Goal: Task Accomplishment & Management: Use online tool/utility

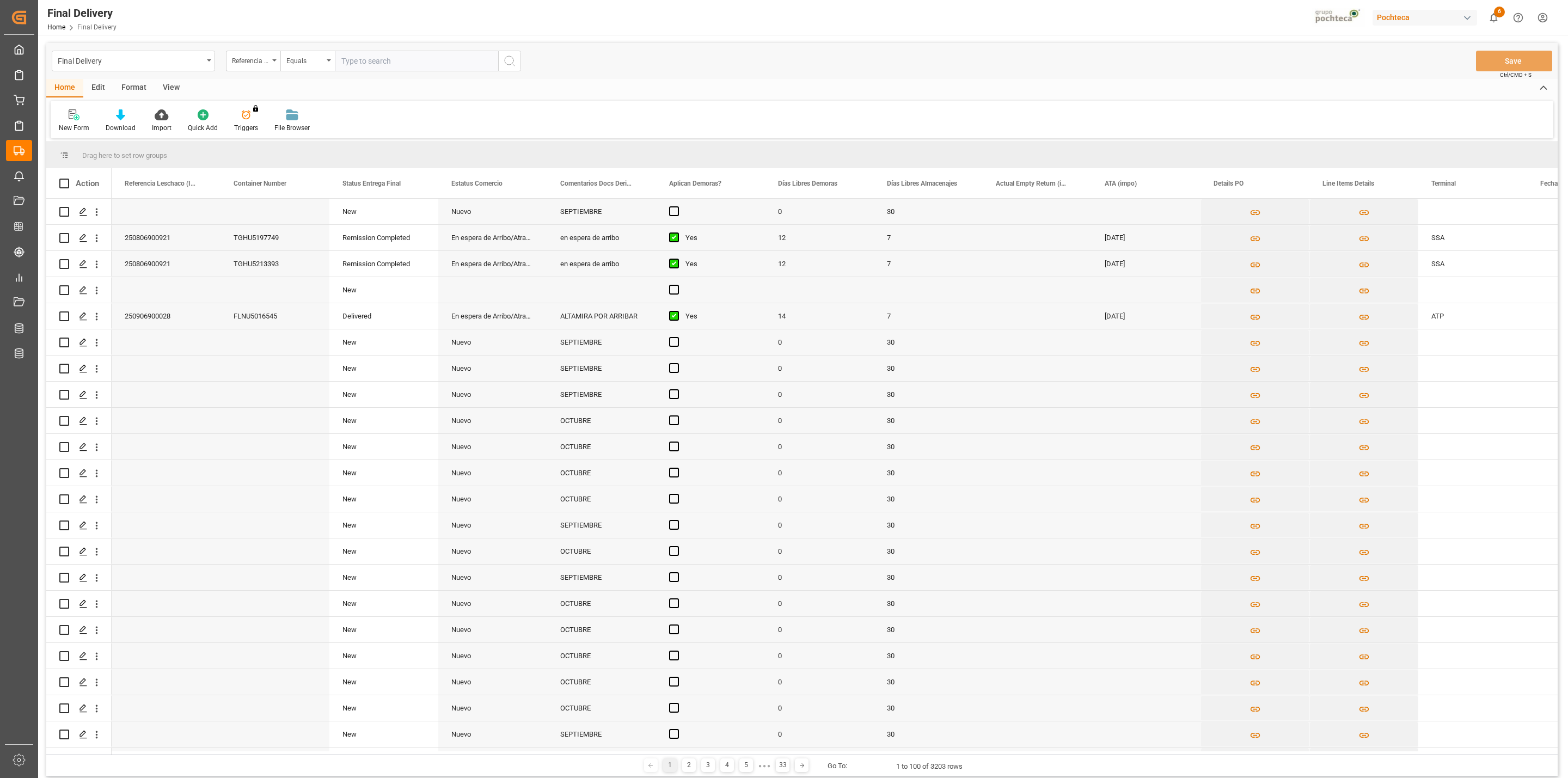
scroll to position [1123, 0]
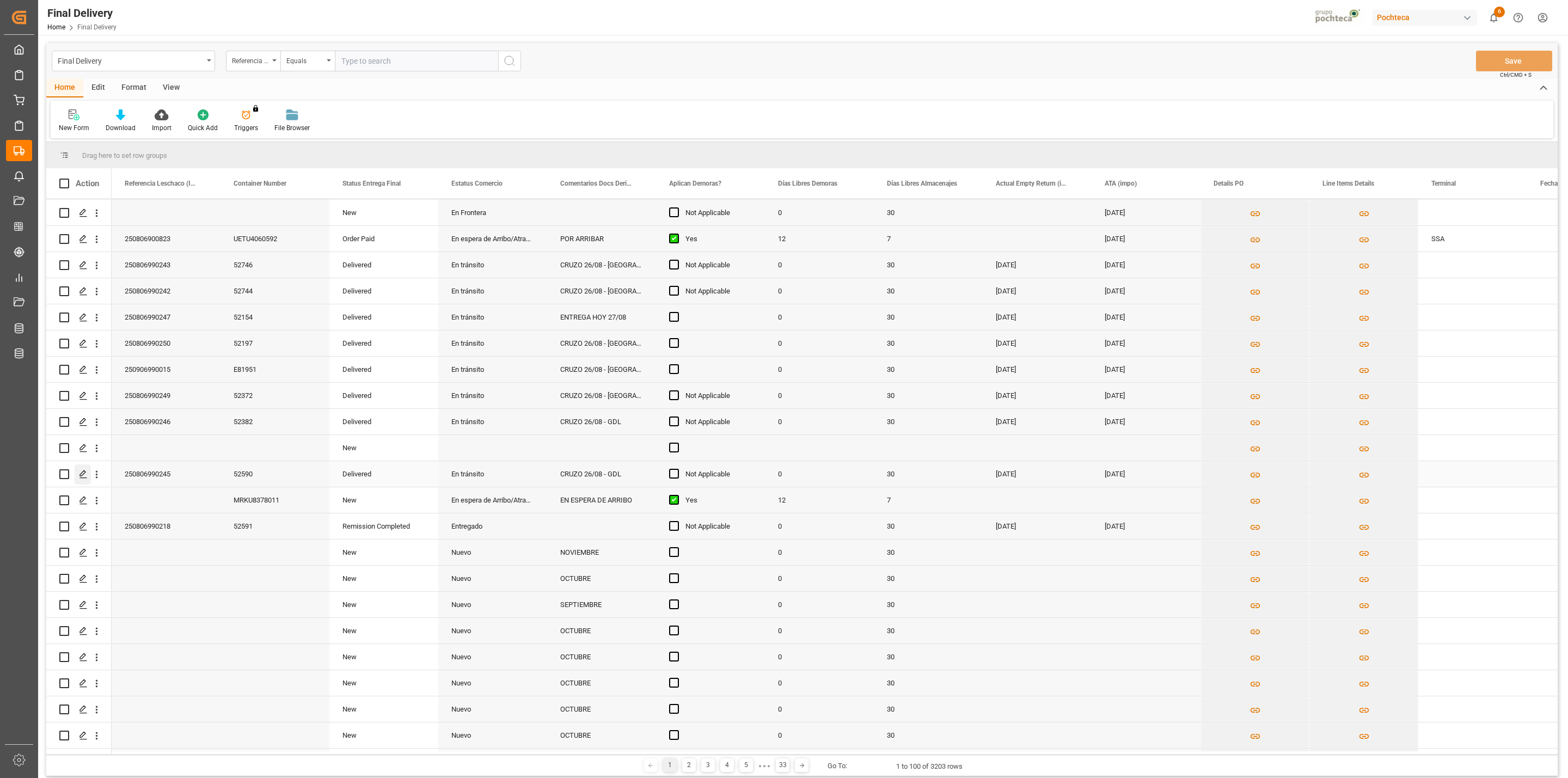
click at [77, 471] on div "Press SPACE to select this row." at bounding box center [83, 475] width 16 height 20
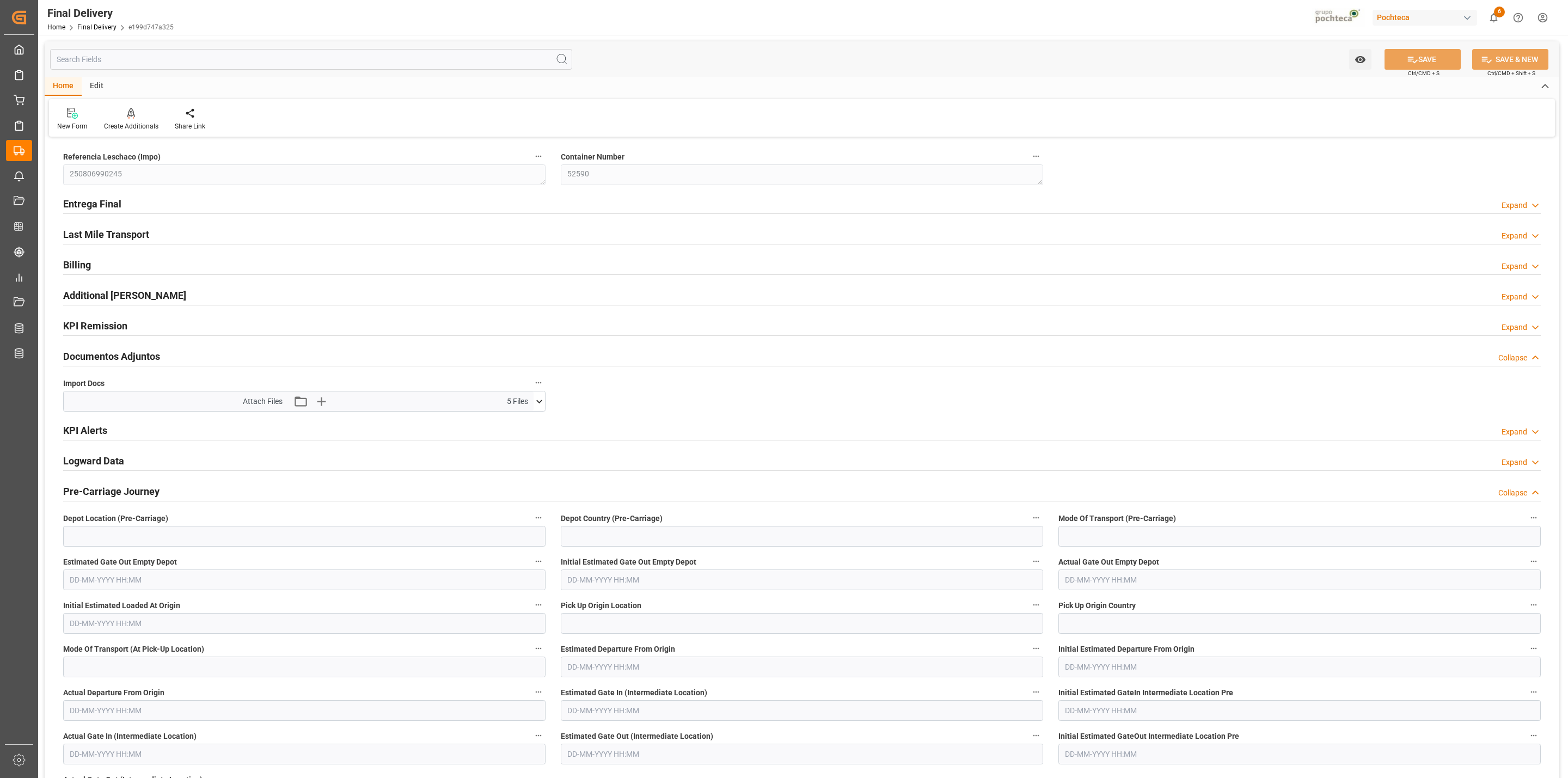
click at [537, 402] on icon at bounding box center [539, 401] width 11 height 11
click at [507, 435] on icon at bounding box center [510, 433] width 11 height 11
click at [510, 445] on icon at bounding box center [510, 444] width 11 height 11
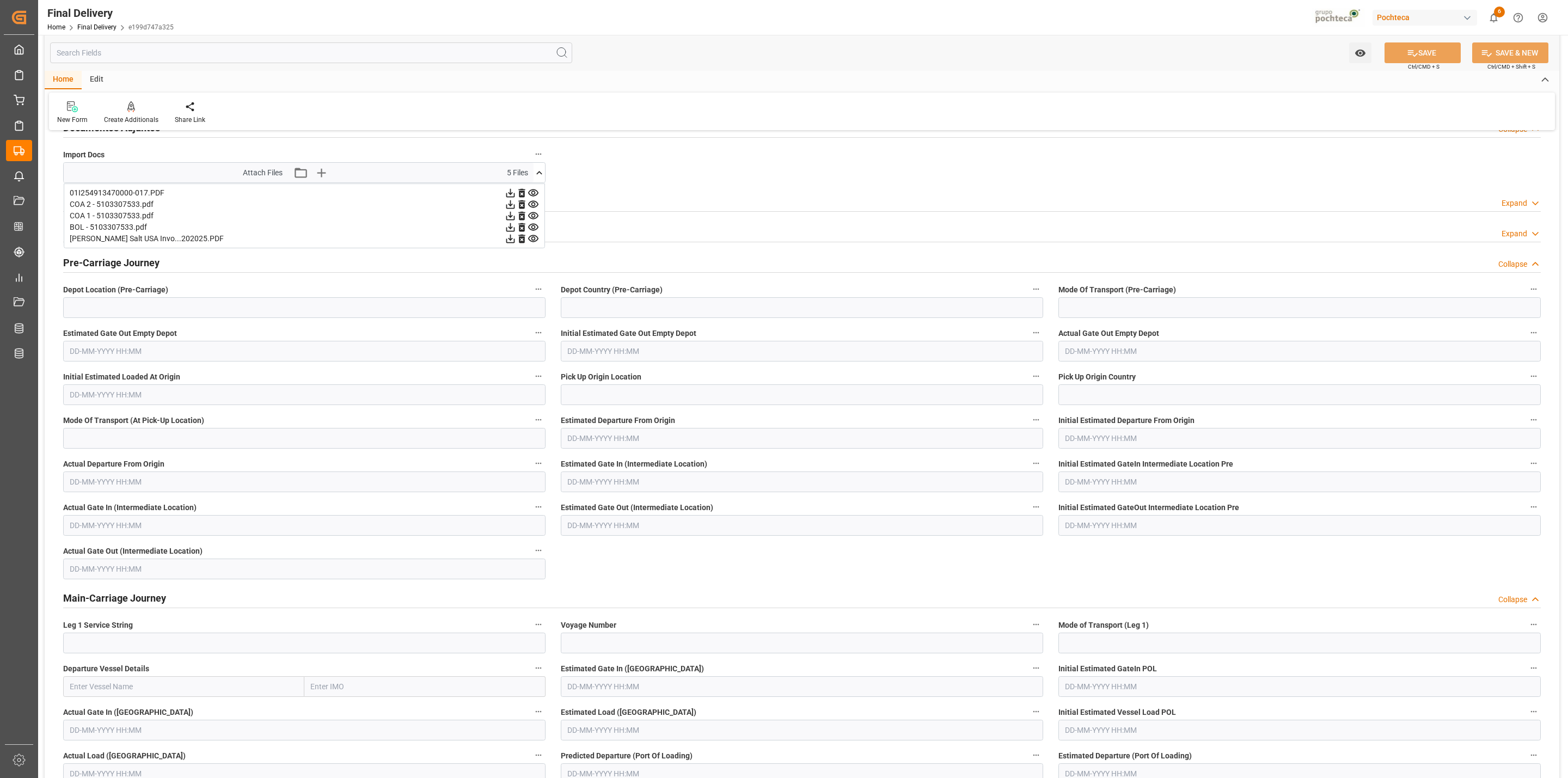
scroll to position [326, 0]
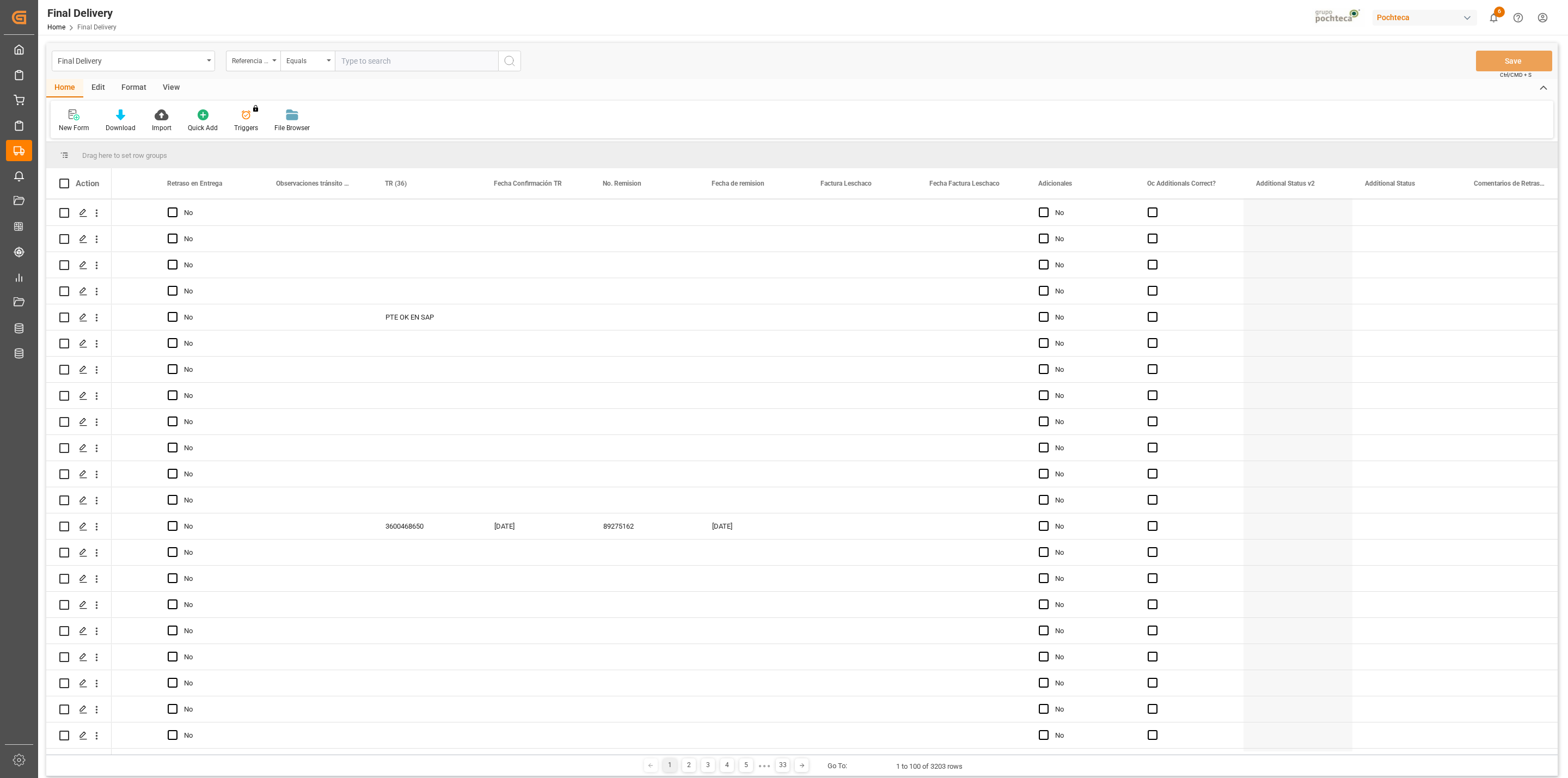
click at [173, 90] on div "View" at bounding box center [170, 88] width 33 height 18
click at [73, 116] on icon at bounding box center [70, 115] width 11 height 11
click at [90, 290] on div "CAPTURA TR Y RETRASO + FECHA DE ENTREGA" at bounding box center [112, 295] width 96 height 11
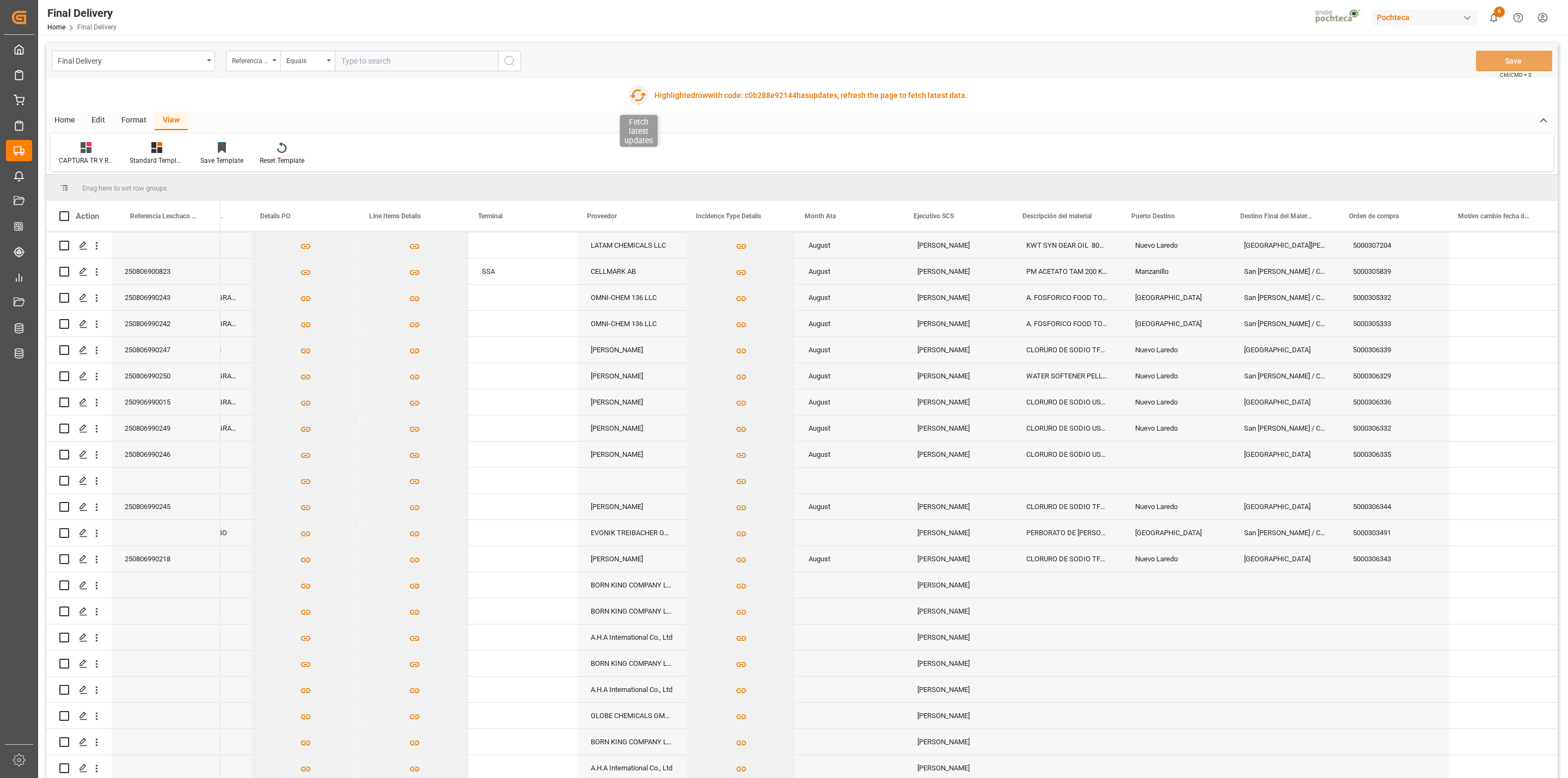
click at [632, 96] on icon "button" at bounding box center [637, 96] width 16 height 12
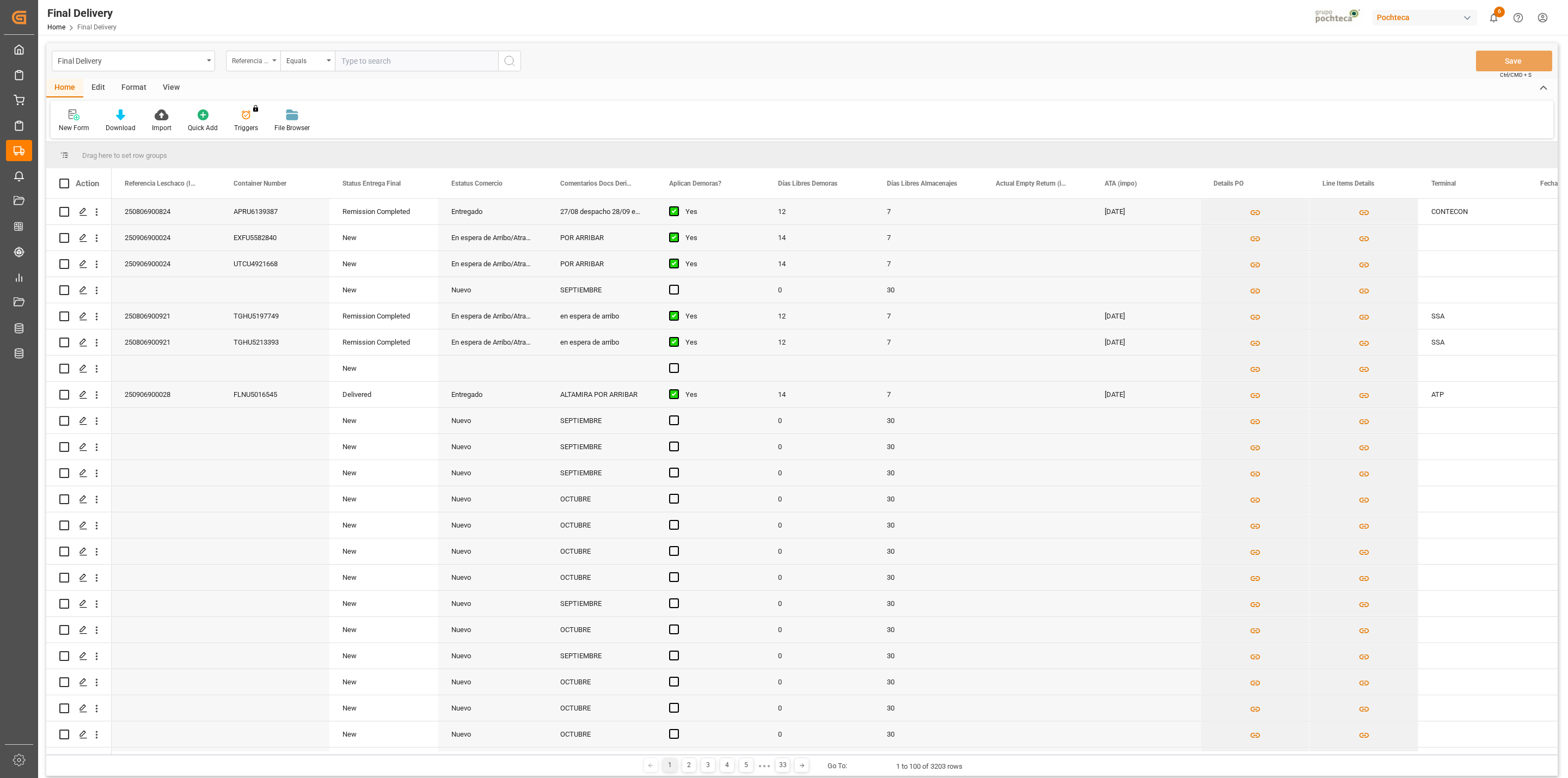
click at [273, 63] on div "Referencia Leschaco (Impo)" at bounding box center [253, 60] width 54 height 21
click at [164, 83] on div "View" at bounding box center [170, 88] width 33 height 18
click at [69, 112] on icon at bounding box center [70, 115] width 11 height 11
click at [99, 294] on div "CAPTURA TR Y RETRASO + FECHA DE ENTREGA" at bounding box center [112, 295] width 96 height 11
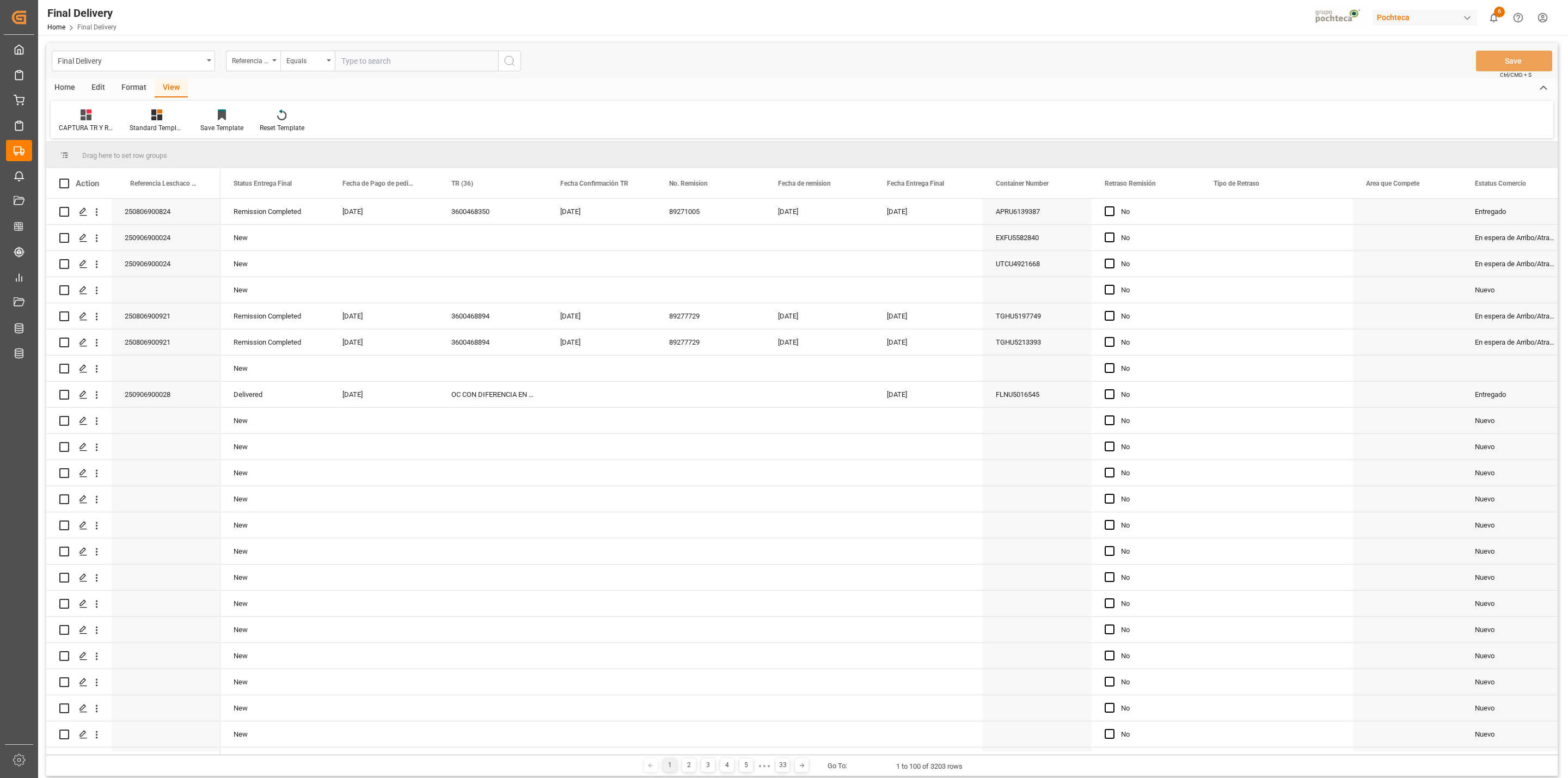
scroll to position [1201, 0]
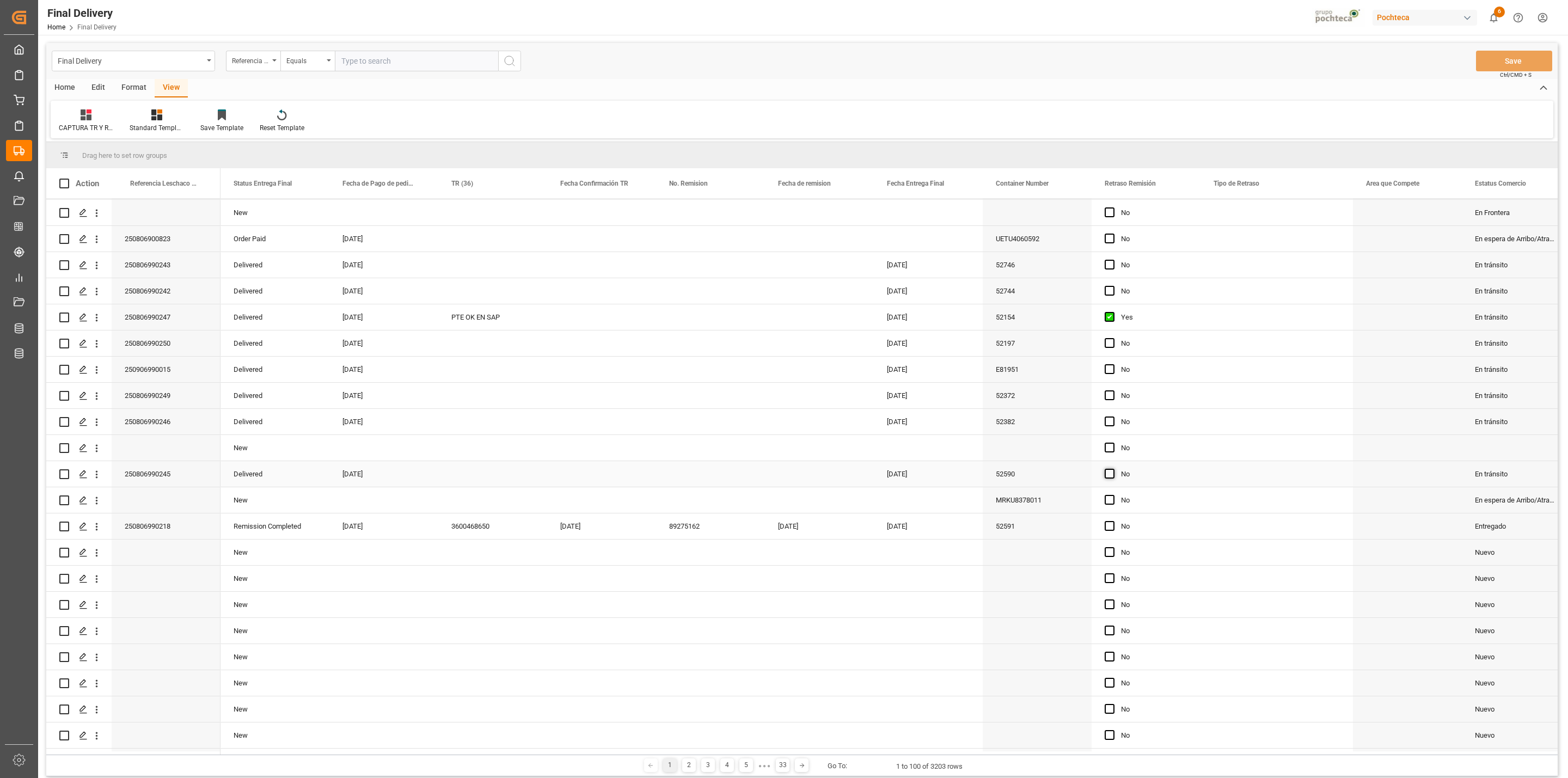
click at [1111, 472] on span "Press SPACE to select this row." at bounding box center [1109, 473] width 10 height 10
click at [1113, 468] on input "Press SPACE to select this row." at bounding box center [1113, 468] width 0 height 0
click at [488, 471] on div "Press SPACE to select this row." at bounding box center [492, 473] width 109 height 25
click at [481, 475] on input "Press SPACE to select this row." at bounding box center [493, 480] width 92 height 21
type input "ERROR EN MIGO"
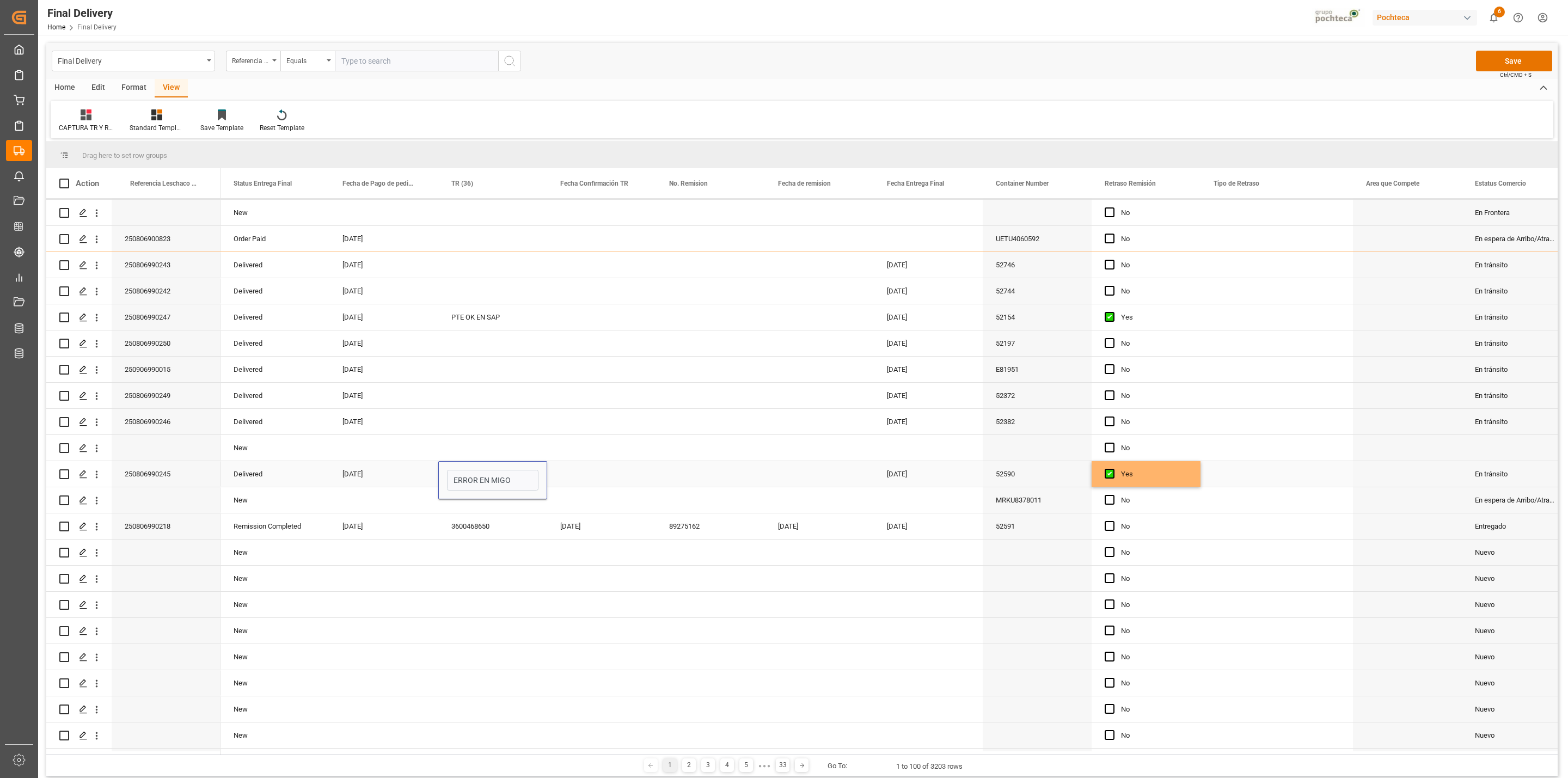
click at [587, 477] on div "Press SPACE to select this row." at bounding box center [601, 473] width 109 height 25
click at [1486, 63] on button "Save" at bounding box center [1514, 60] width 76 height 21
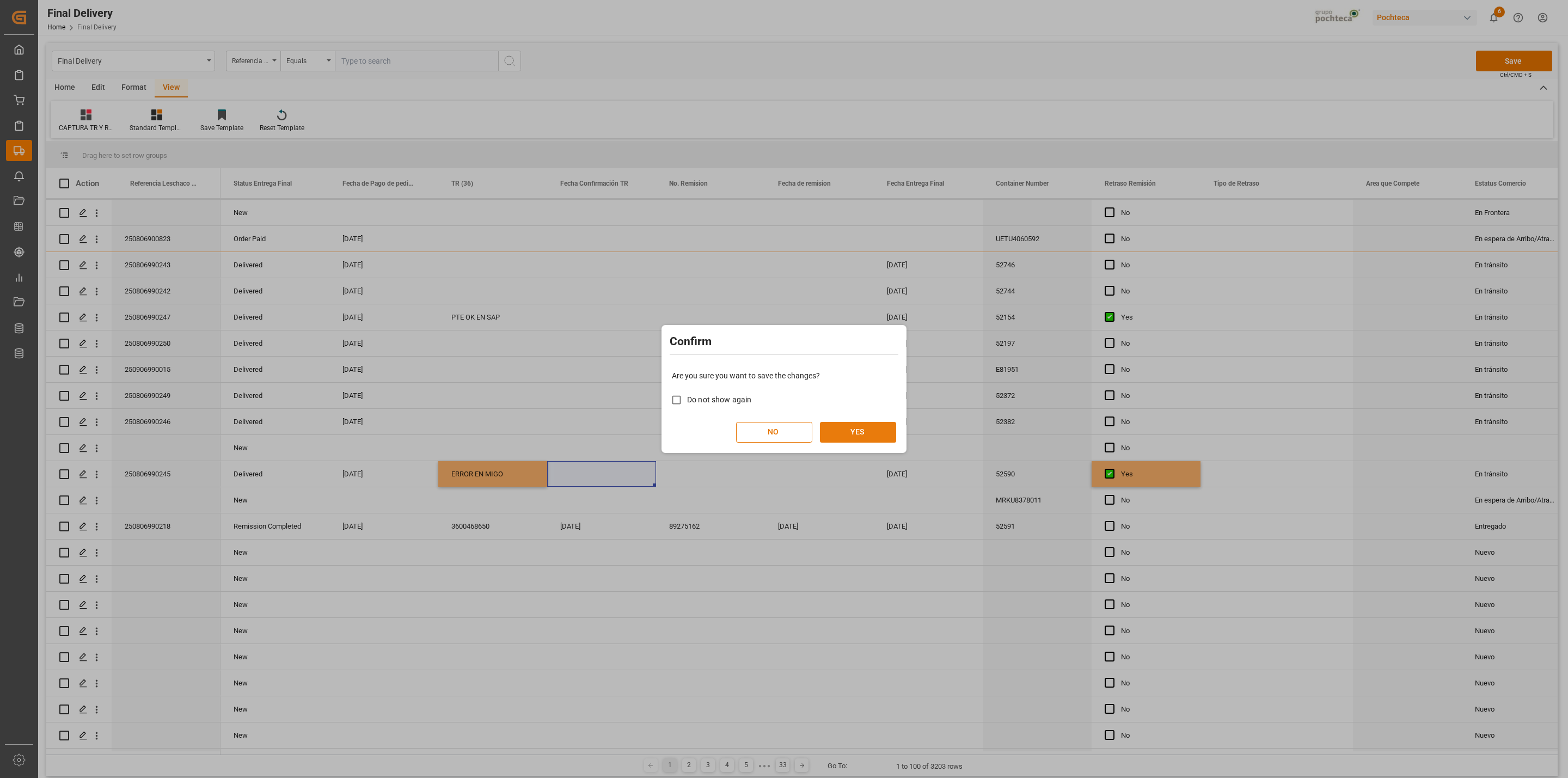
click at [877, 430] on button "YES" at bounding box center [858, 432] width 76 height 21
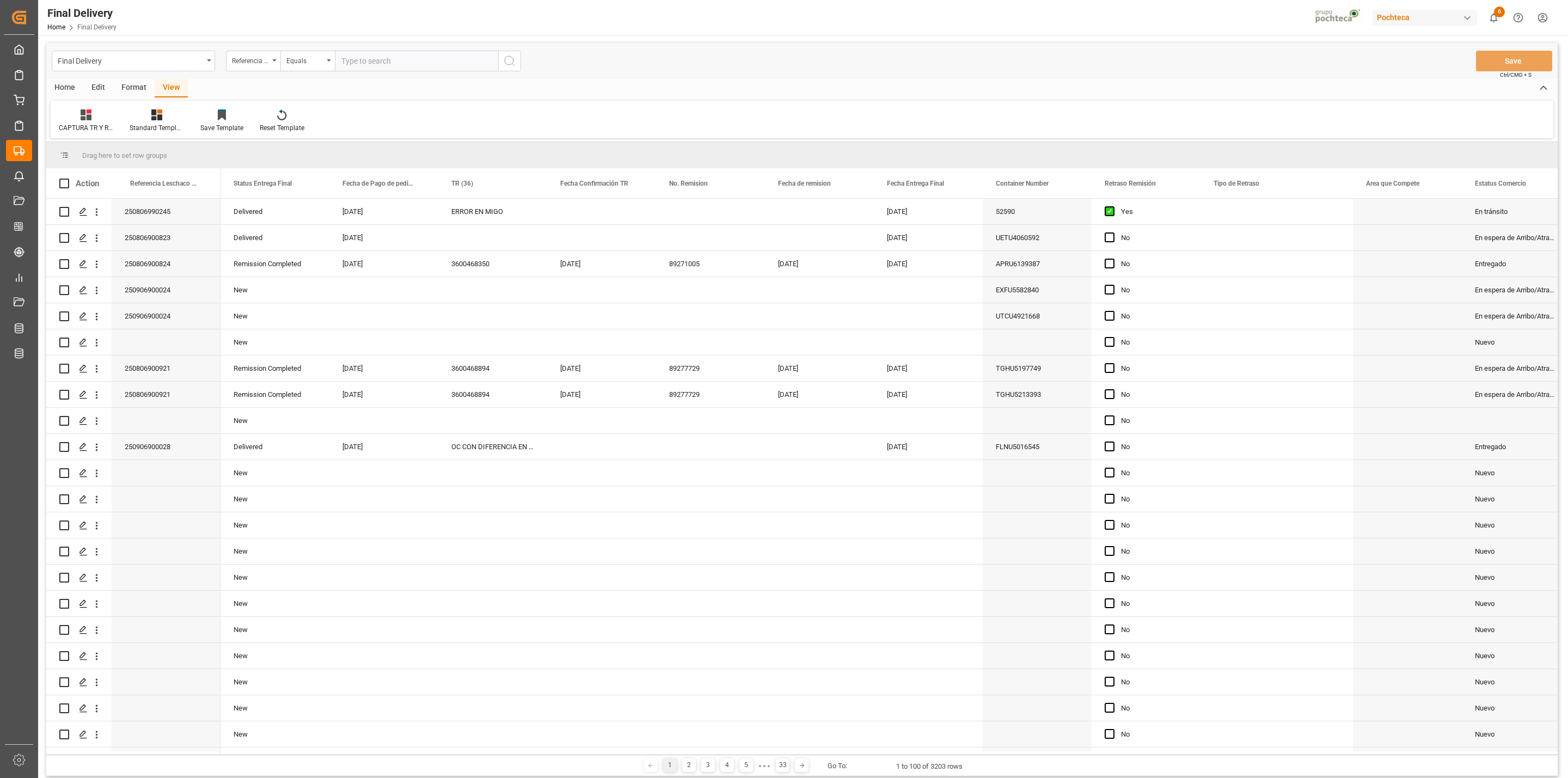
scroll to position [1175, 0]
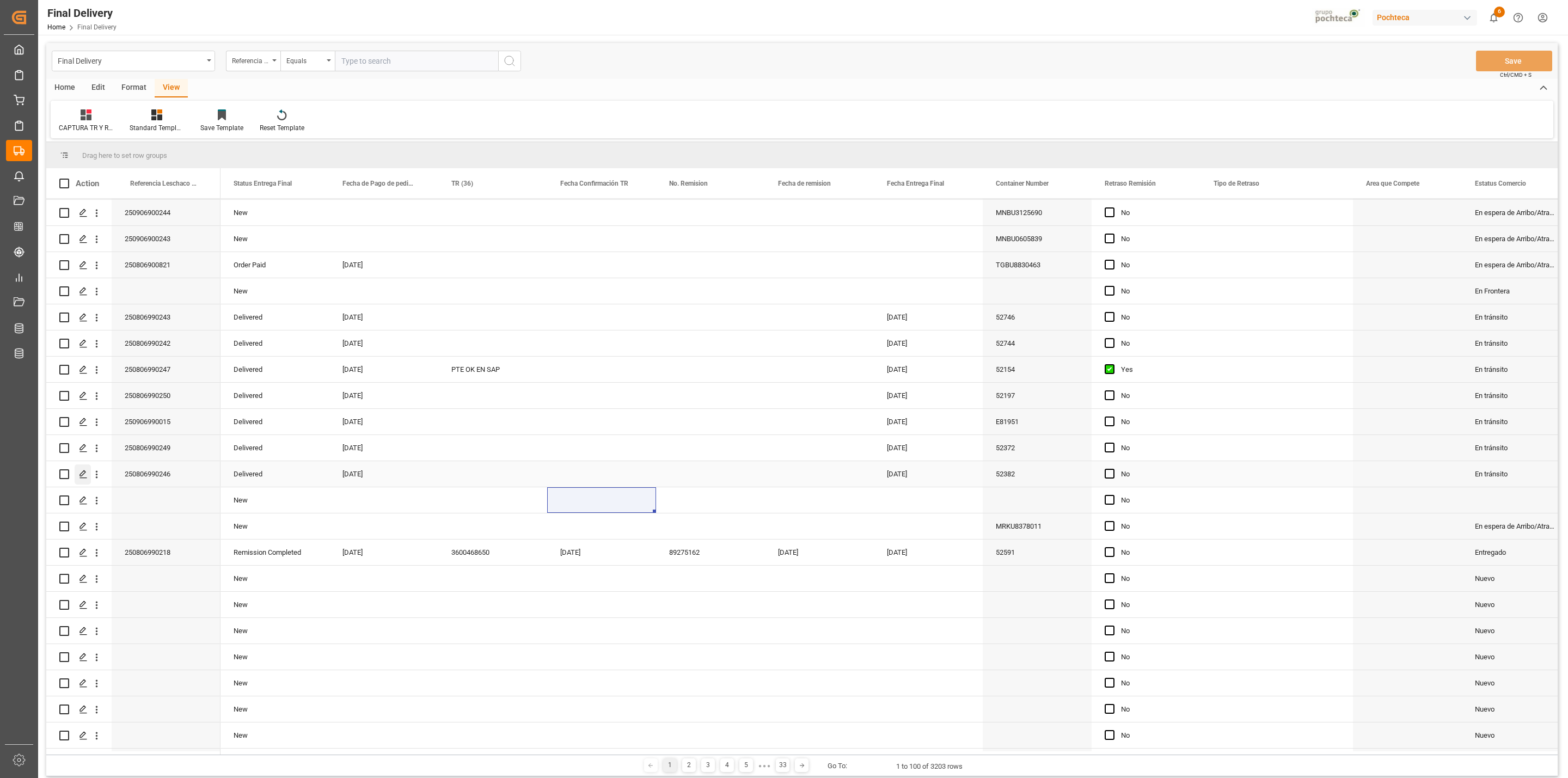
click at [79, 471] on icon "Press SPACE to select this row." at bounding box center [83, 474] width 8 height 8
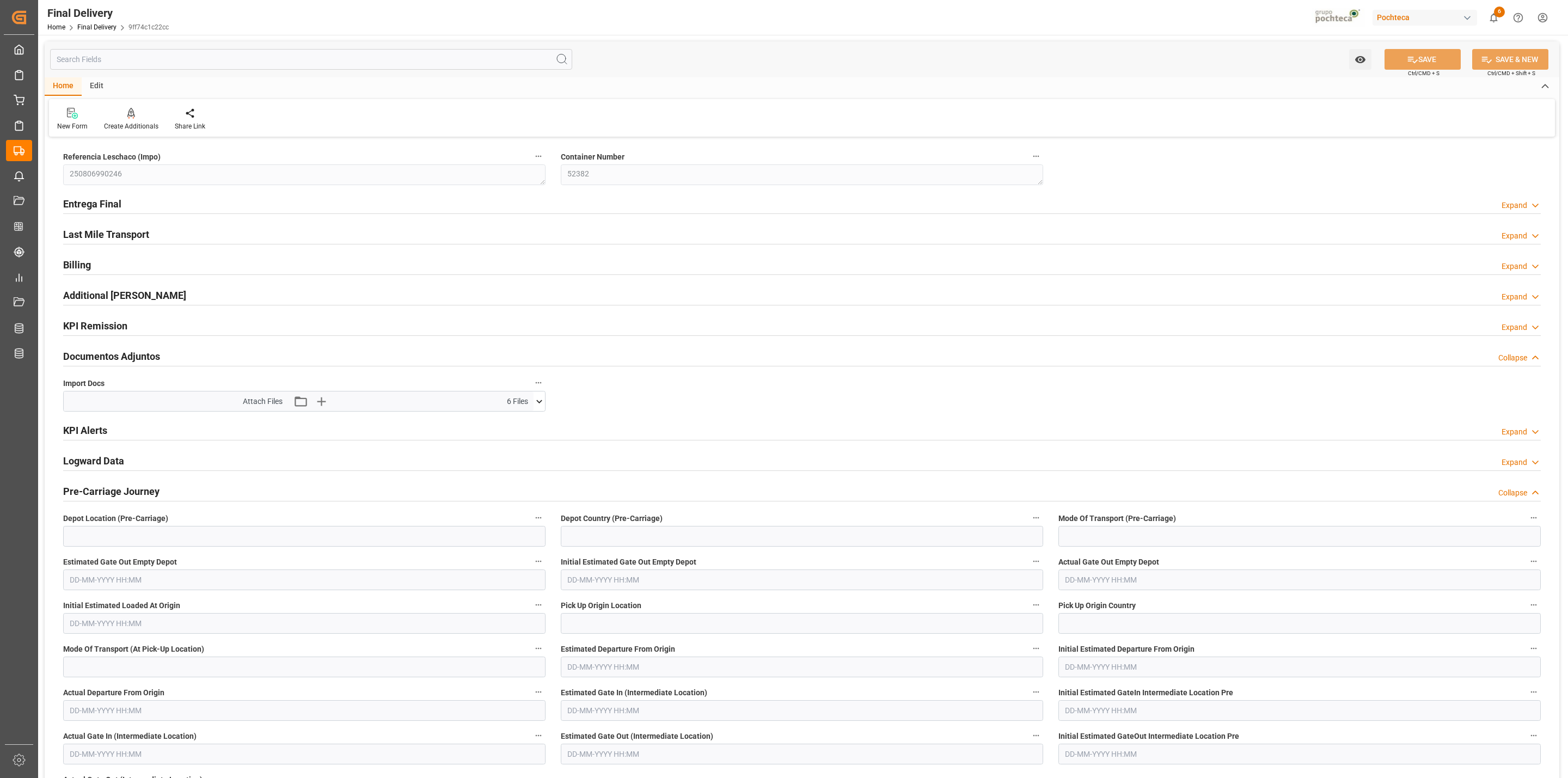
click at [540, 407] on icon at bounding box center [539, 401] width 11 height 11
click at [507, 438] on icon at bounding box center [510, 433] width 11 height 11
click at [508, 471] on icon at bounding box center [510, 467] width 8 height 8
click at [505, 477] on icon at bounding box center [510, 478] width 11 height 11
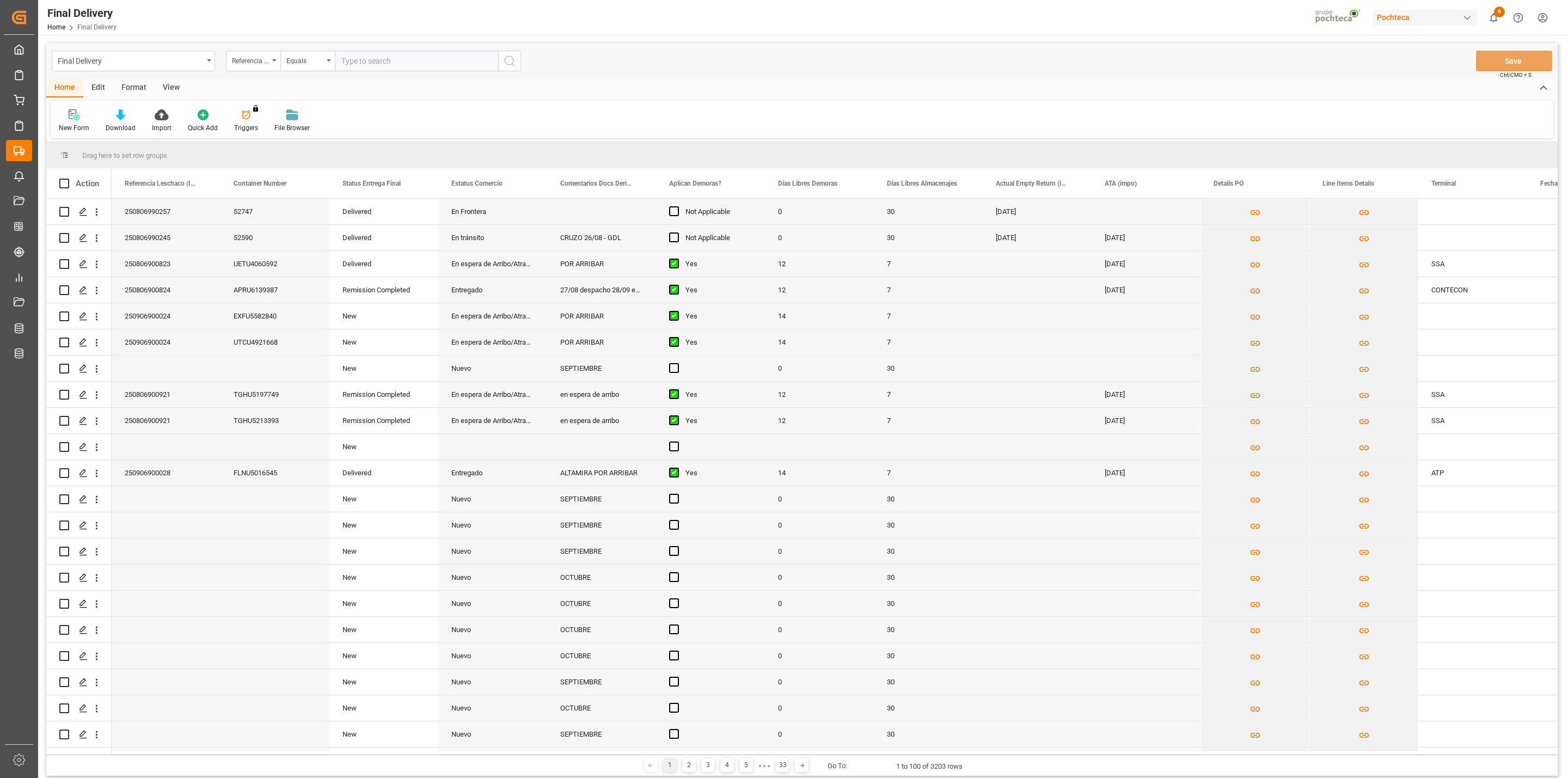
scroll to position [1201, 0]
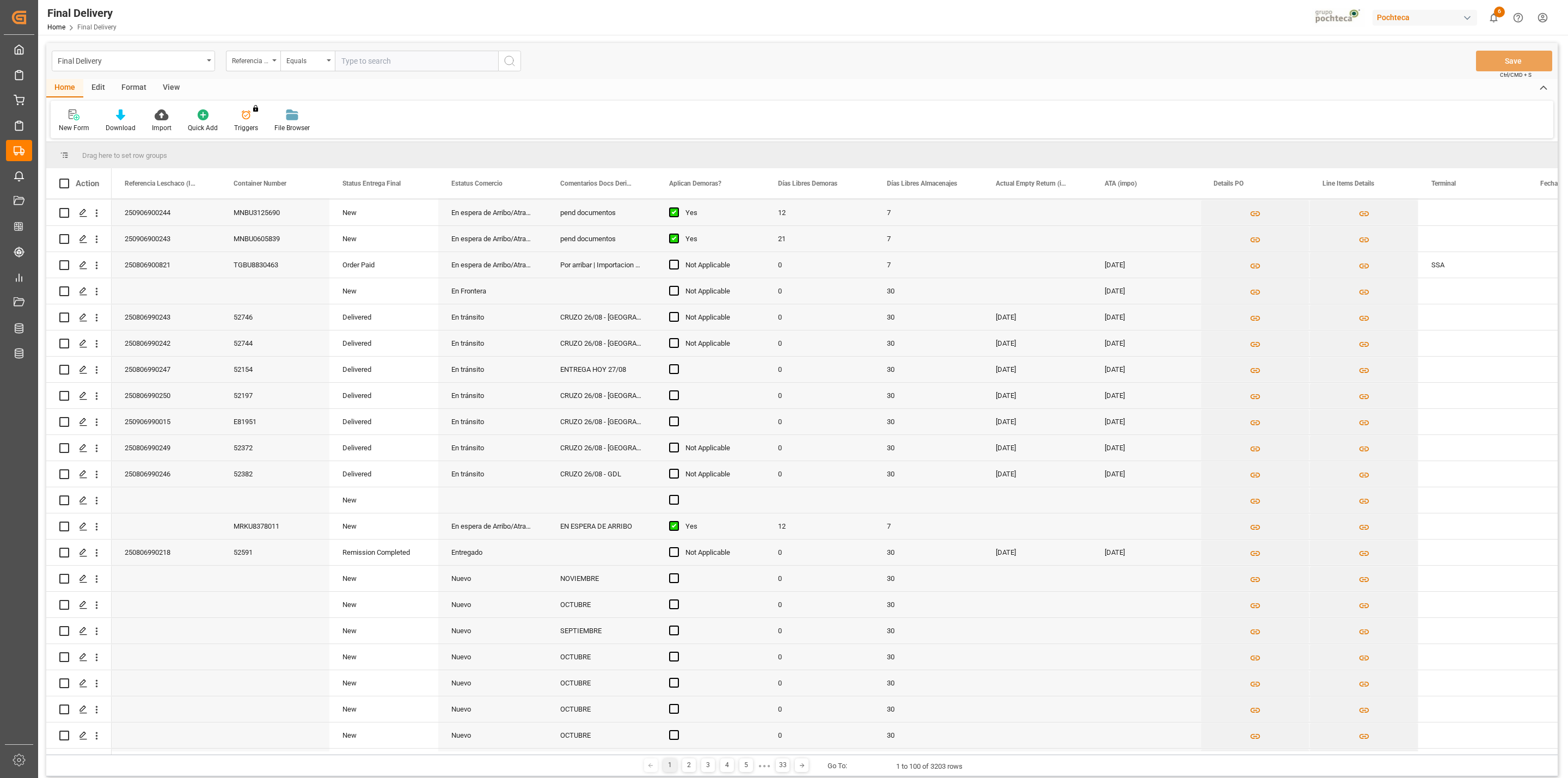
click at [166, 79] on div "View" at bounding box center [170, 88] width 33 height 18
click at [72, 122] on div "Default" at bounding box center [69, 120] width 37 height 24
click at [97, 294] on div "CAPTURA TR Y RETRASO + FECHA DE ENTREGA" at bounding box center [112, 295] width 96 height 11
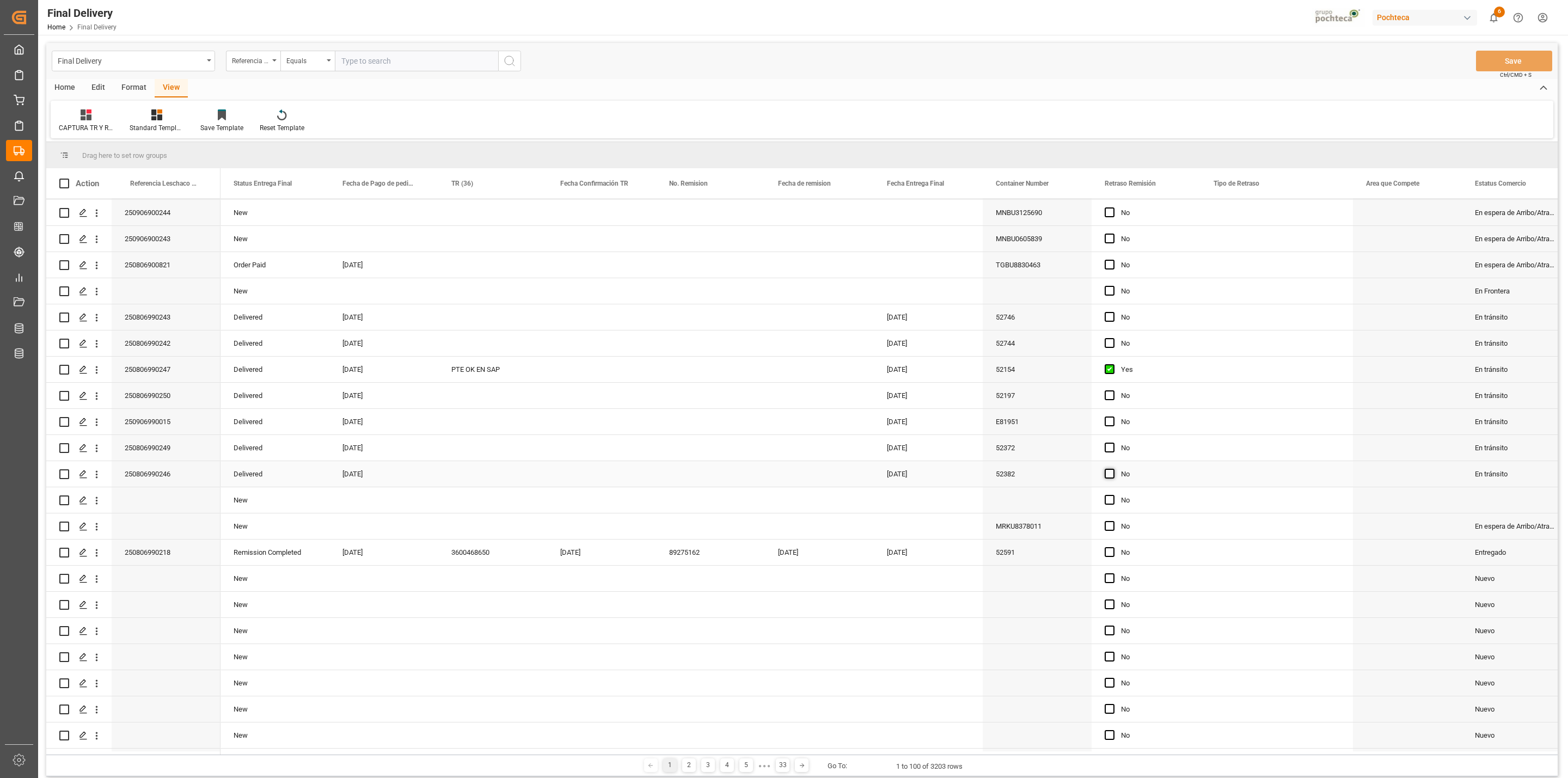
click at [1111, 475] on span "Press SPACE to select this row." at bounding box center [1109, 473] width 10 height 10
click at [1113, 468] on input "Press SPACE to select this row." at bounding box center [1113, 468] width 0 height 0
click at [478, 476] on div "Press SPACE to select this row." at bounding box center [492, 473] width 109 height 25
click at [478, 476] on input "Press SPACE to select this row." at bounding box center [493, 480] width 92 height 21
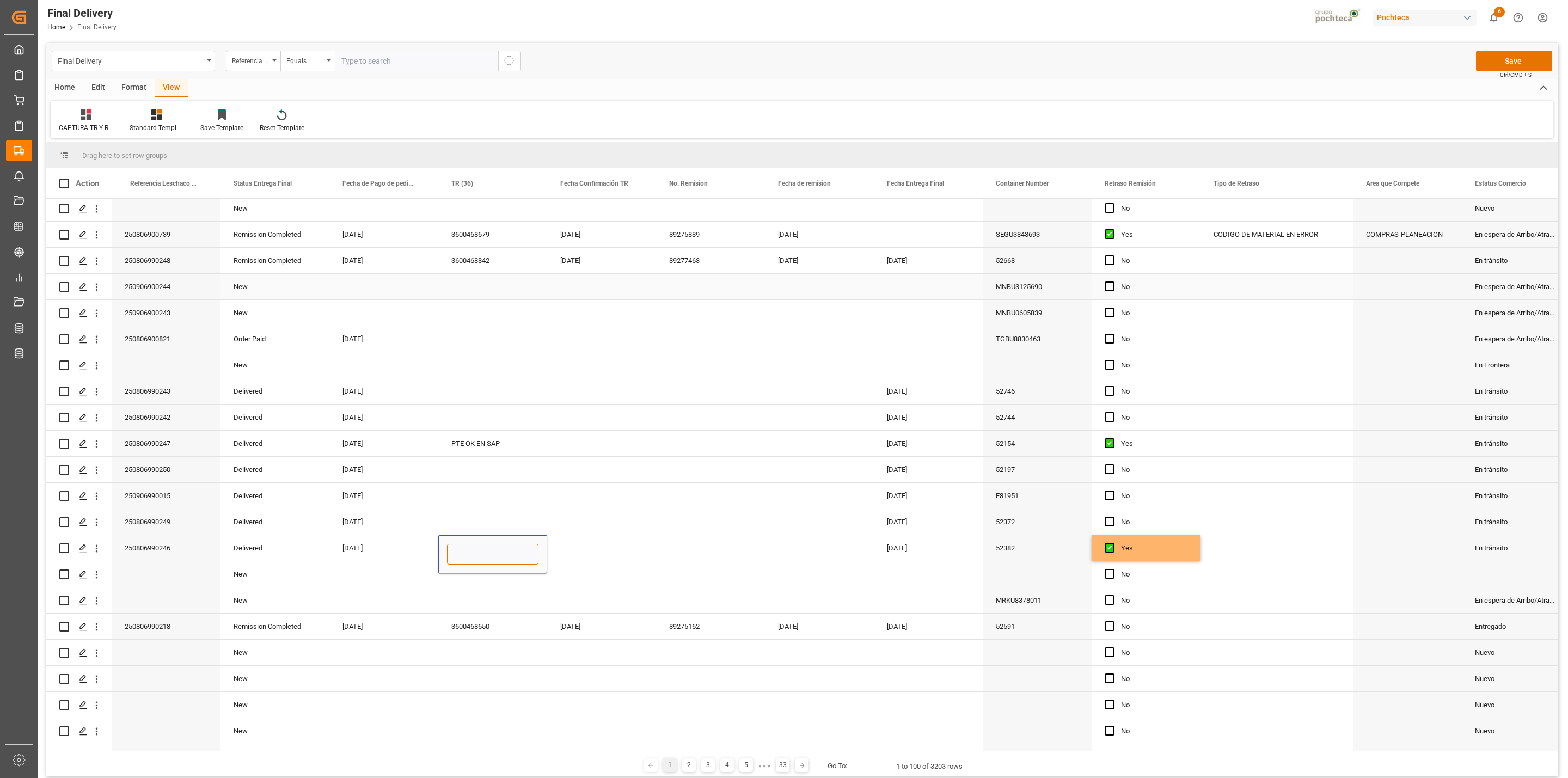
scroll to position [1307, 0]
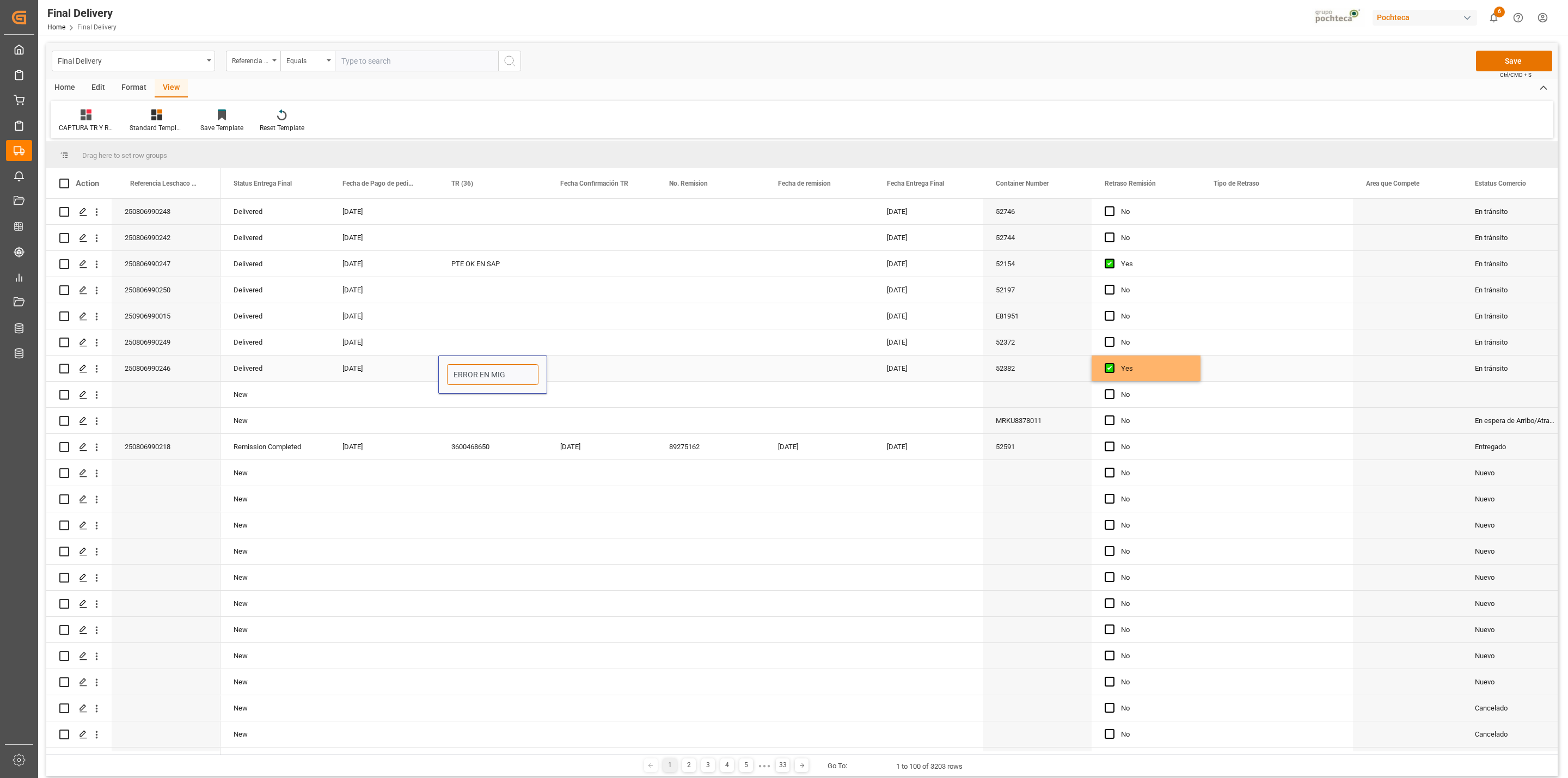
type input "ERROR EN MIGO"
click at [580, 376] on div "Press SPACE to select this row." at bounding box center [601, 368] width 109 height 25
click at [1481, 65] on button "Save" at bounding box center [1514, 60] width 76 height 21
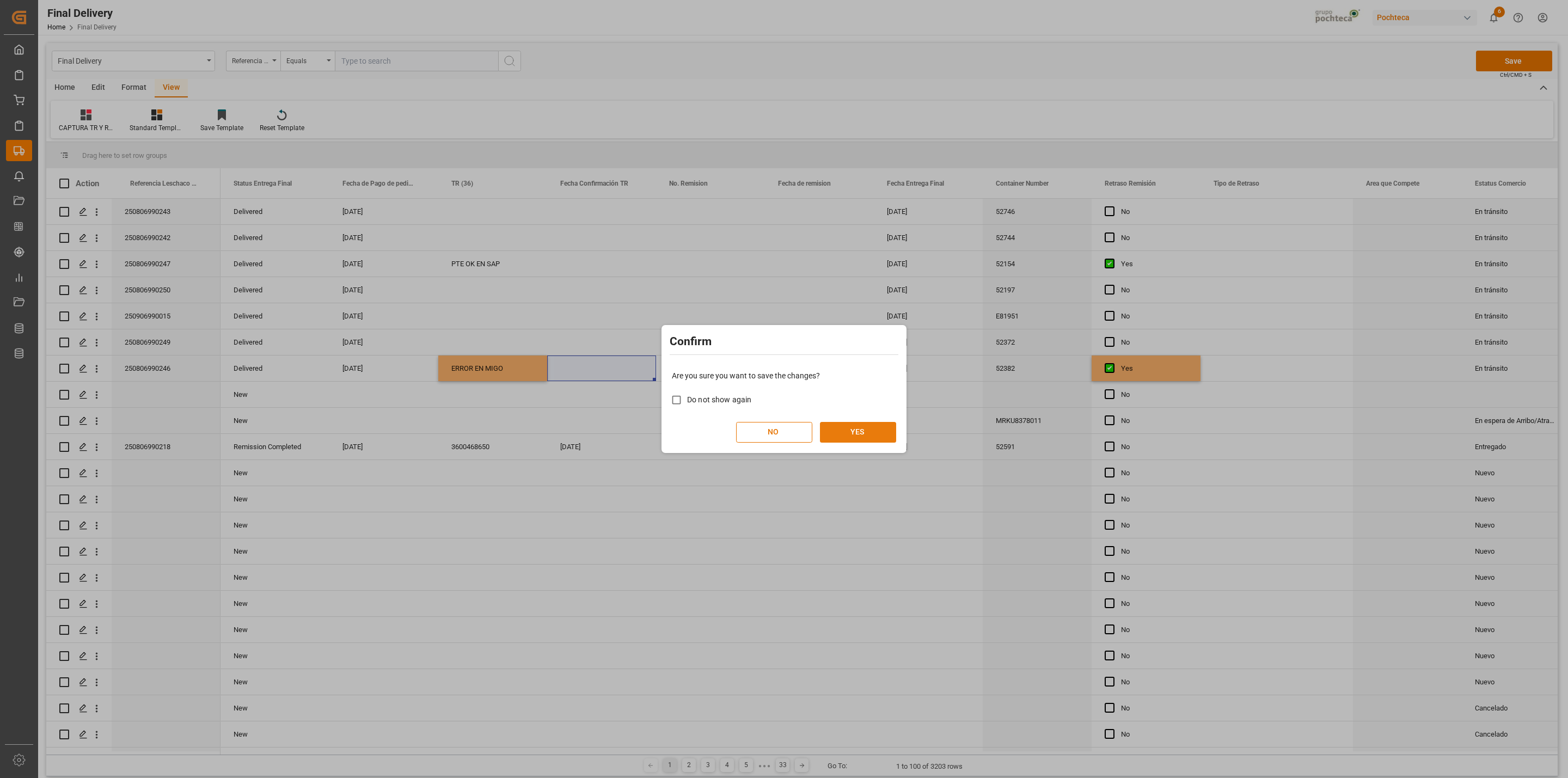
click at [854, 435] on button "YES" at bounding box center [858, 432] width 76 height 21
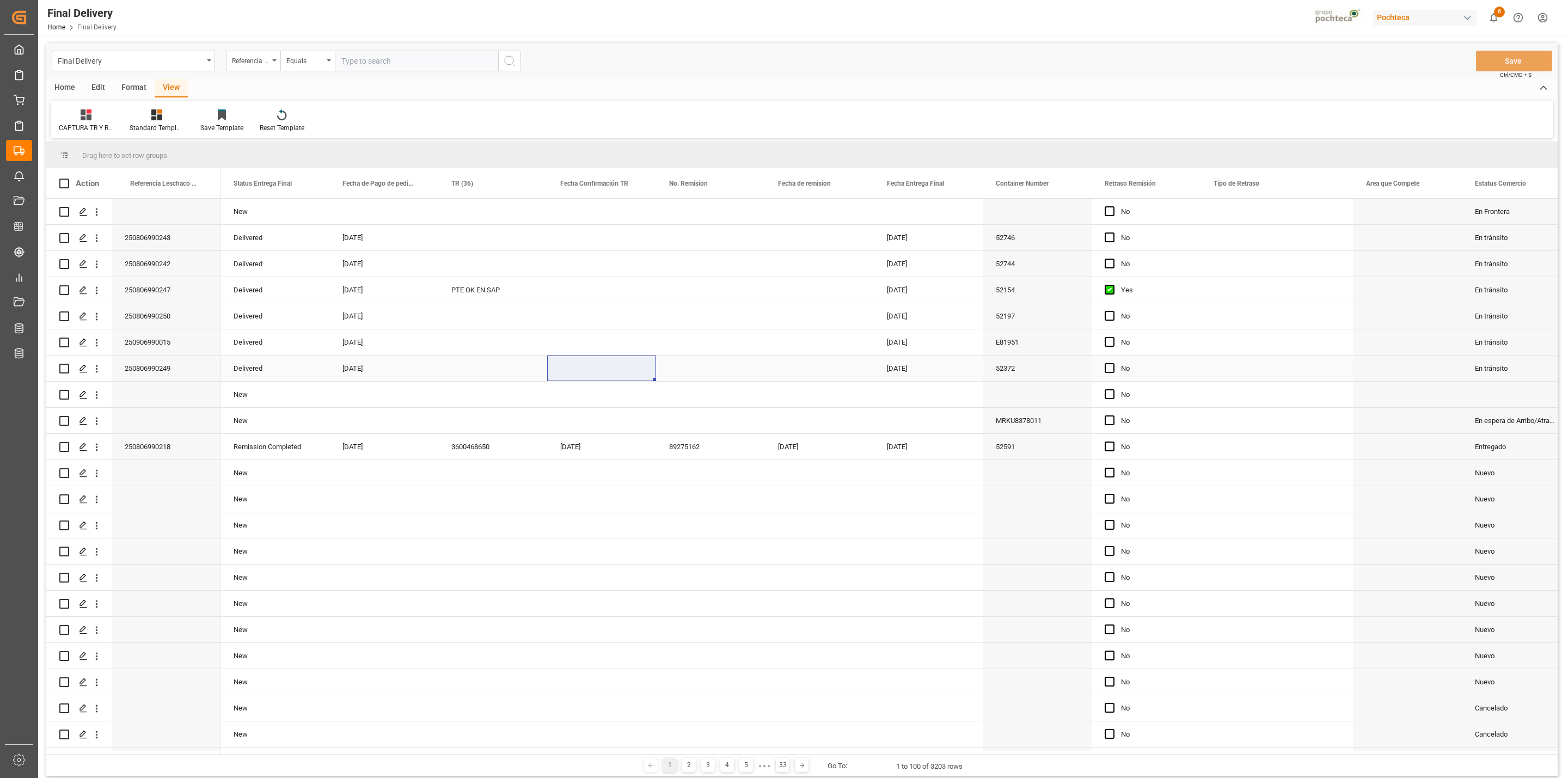
click at [475, 371] on div "Press SPACE to select this row." at bounding box center [492, 368] width 109 height 25
click at [585, 373] on div "Press SPACE to select this row." at bounding box center [601, 368] width 109 height 25
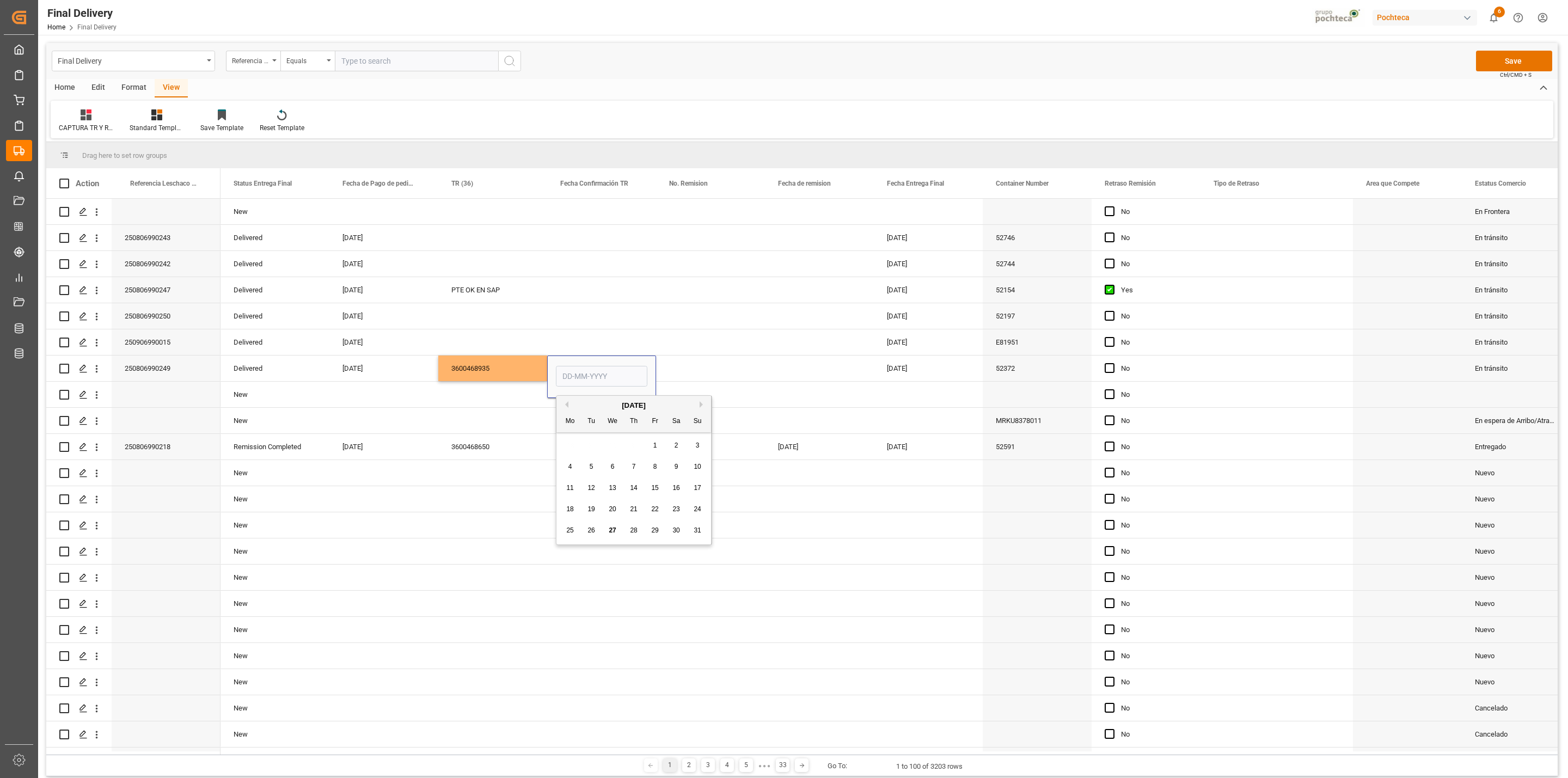
click at [614, 530] on span "27" at bounding box center [611, 530] width 7 height 8
type input "[DATE]"
click at [678, 378] on div "Press SPACE to select this row." at bounding box center [710, 368] width 109 height 25
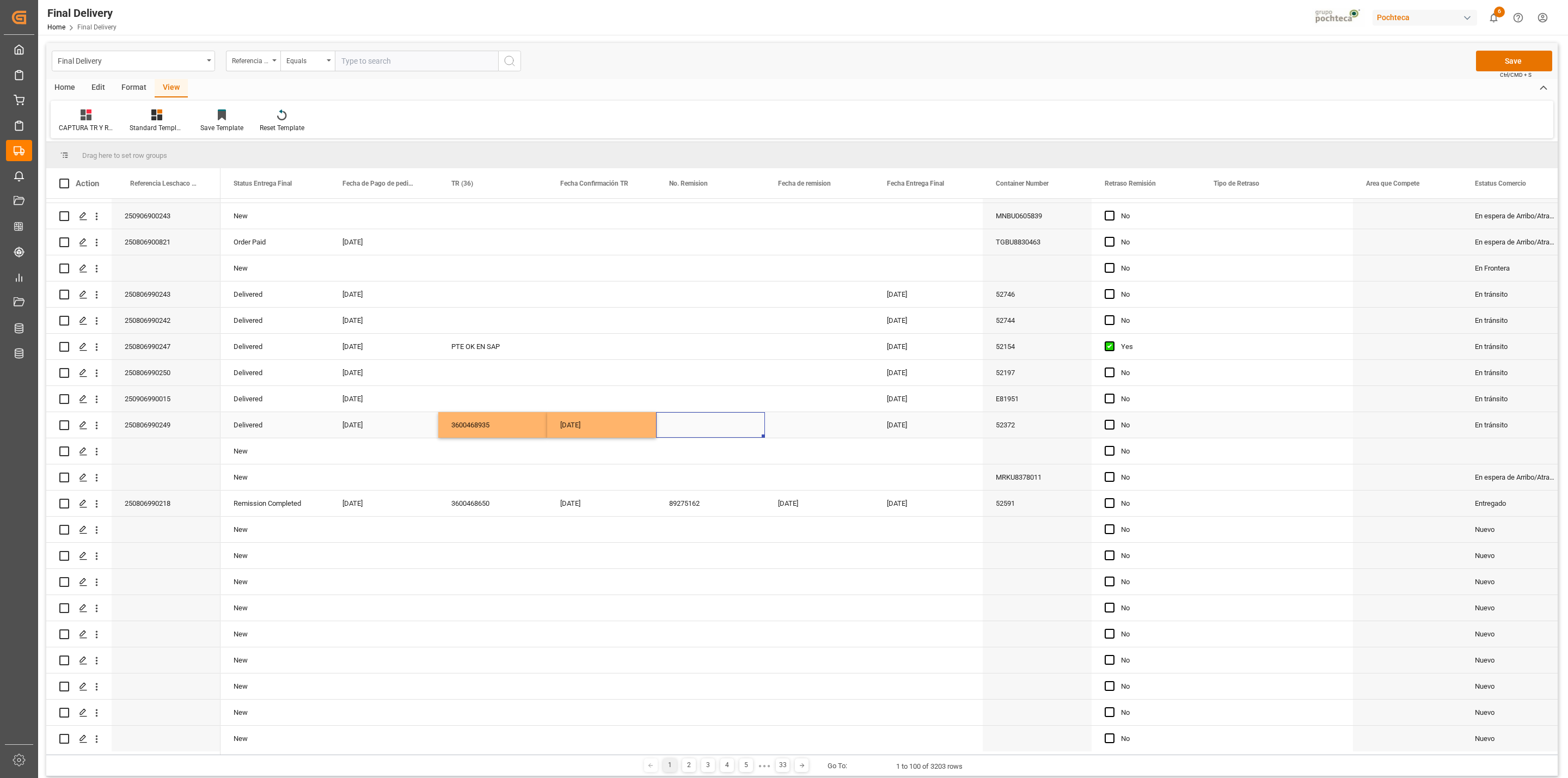
scroll to position [1225, 0]
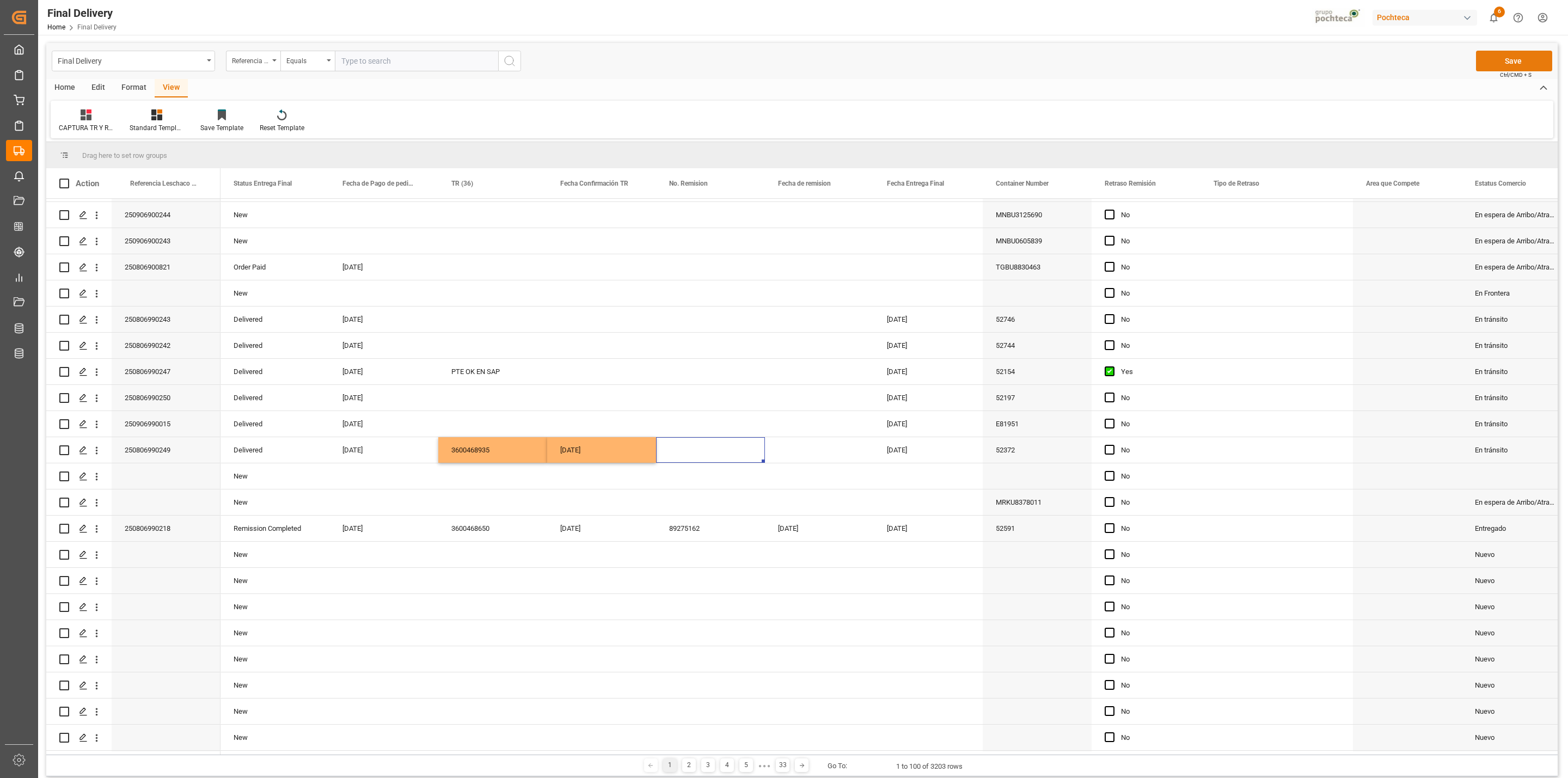
click at [1492, 65] on button "Save" at bounding box center [1514, 60] width 76 height 21
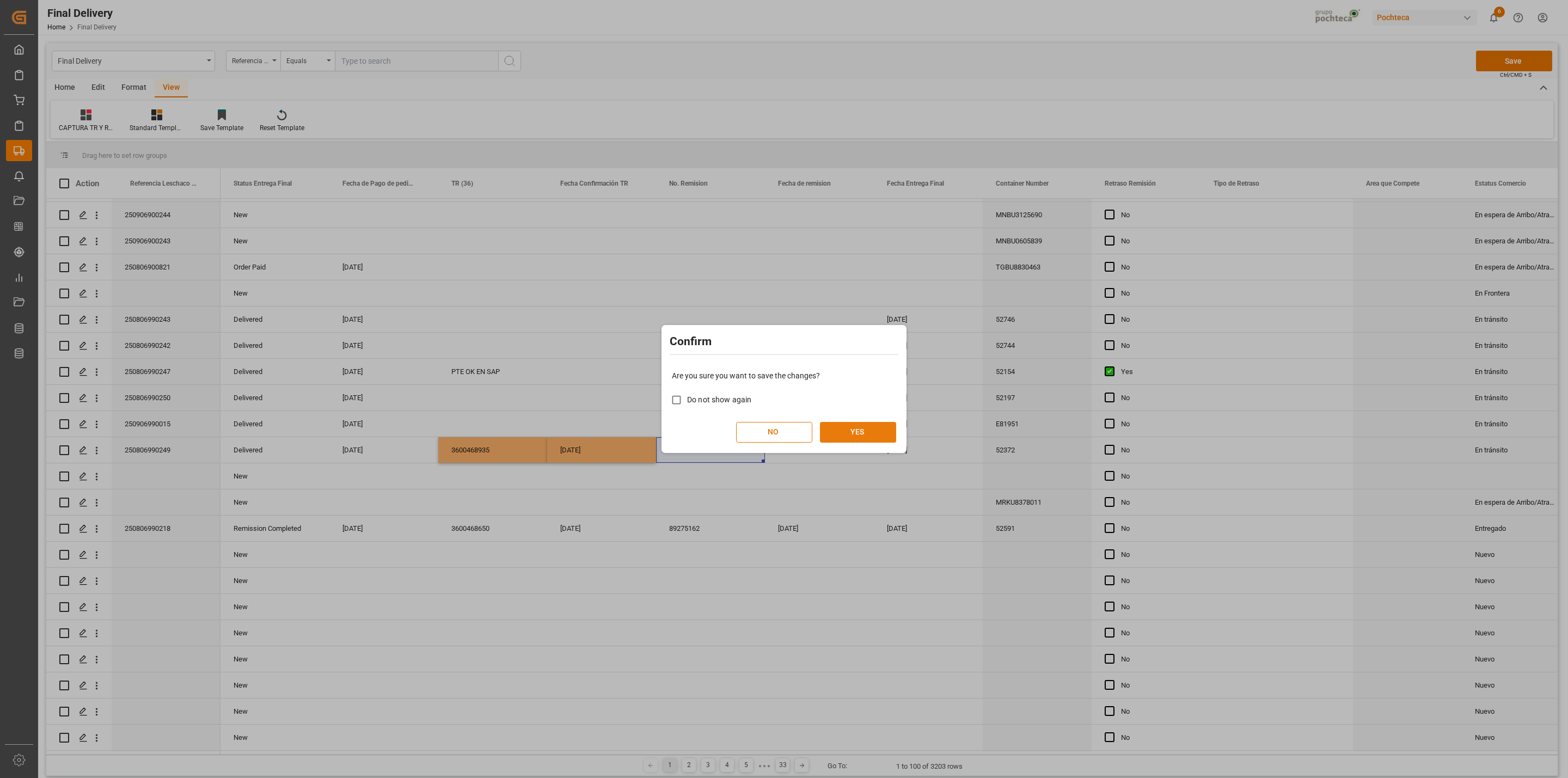
click at [854, 428] on button "YES" at bounding box center [858, 432] width 76 height 21
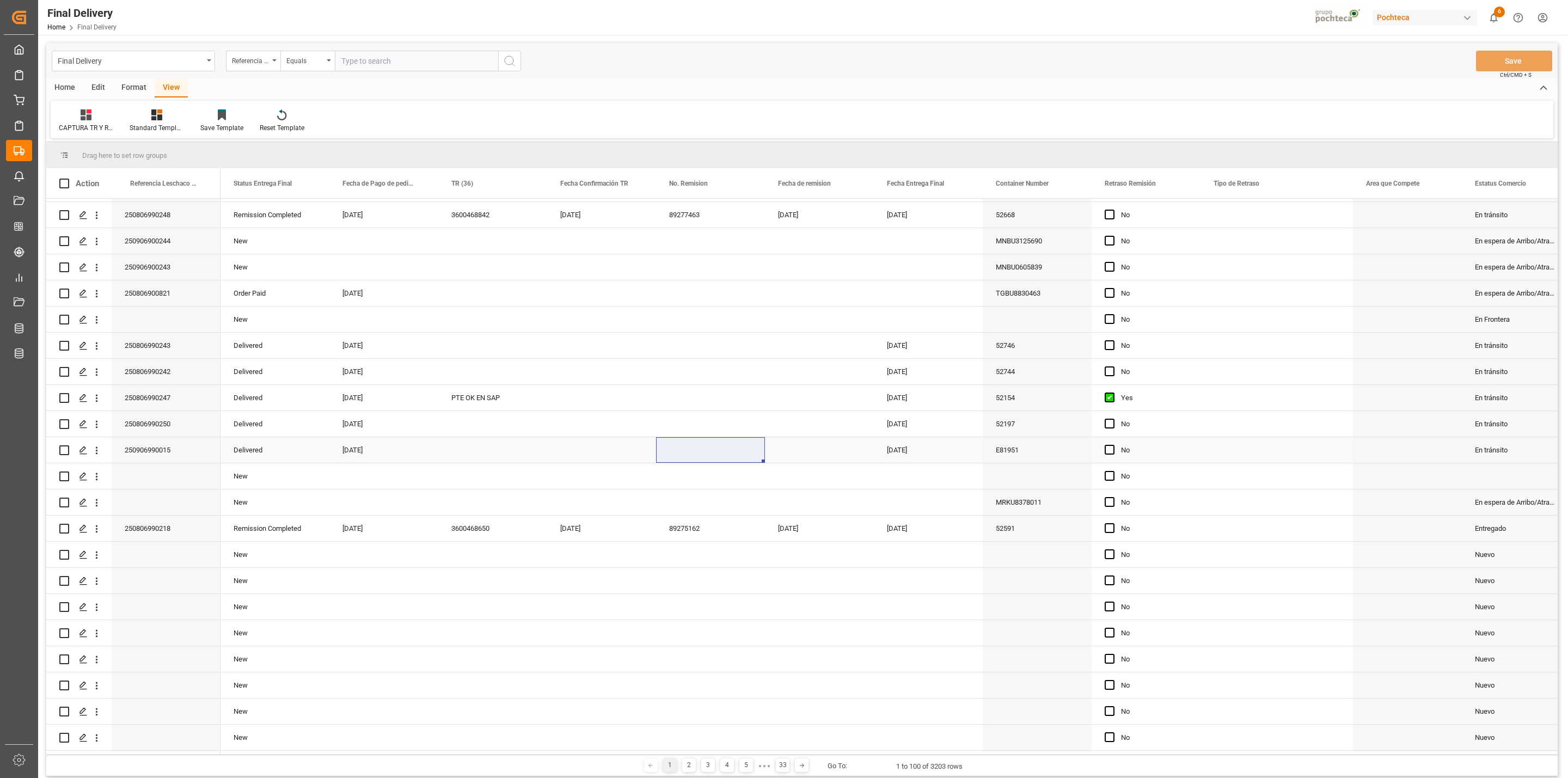
click at [479, 454] on div "Press SPACE to select this row." at bounding box center [492, 449] width 109 height 25
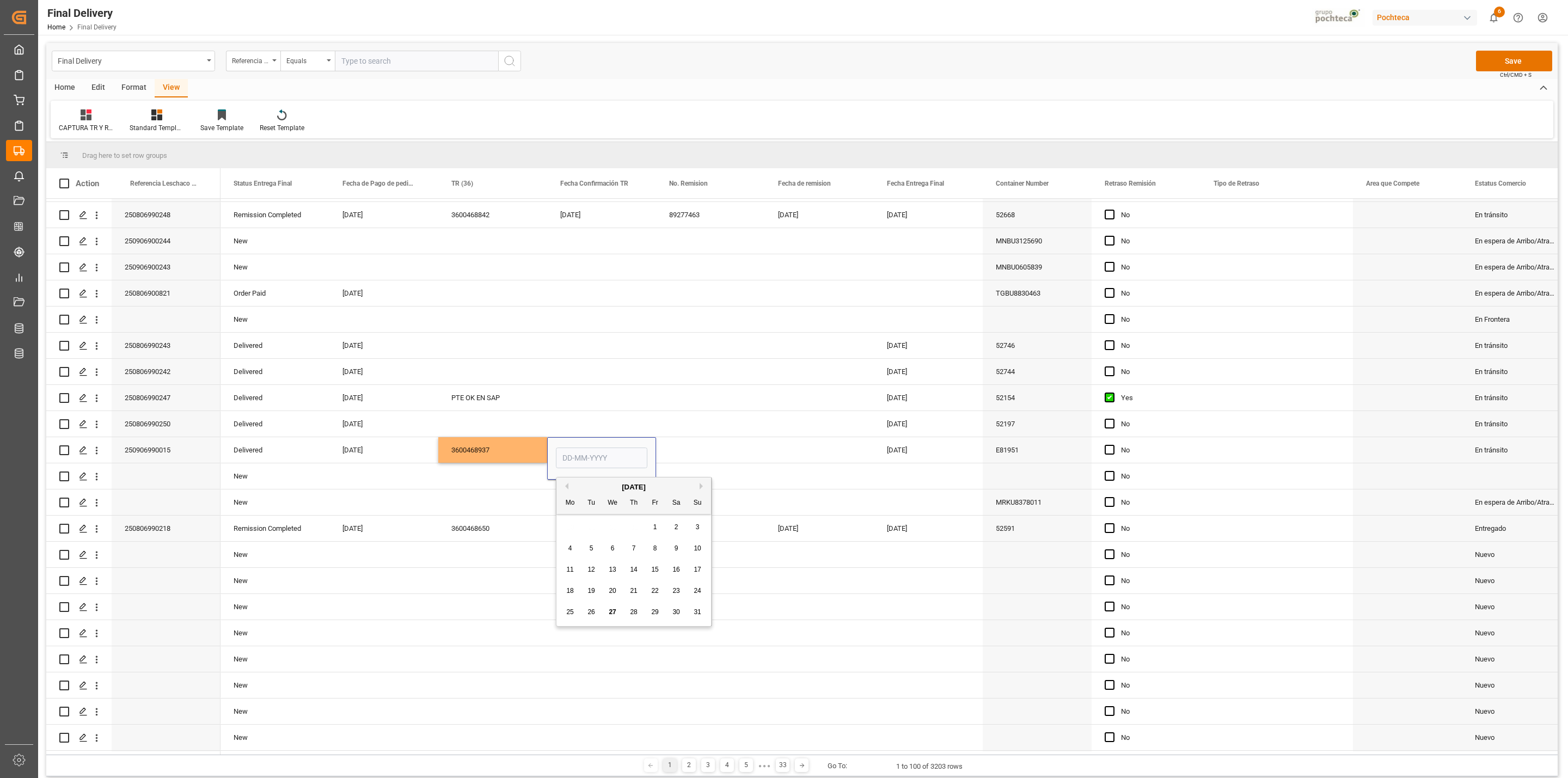
click at [612, 611] on span "27" at bounding box center [611, 612] width 7 height 8
type input "[DATE]"
click at [688, 457] on div "Press SPACE to select this row." at bounding box center [710, 449] width 109 height 25
click at [1491, 69] on button "Save" at bounding box center [1514, 60] width 76 height 21
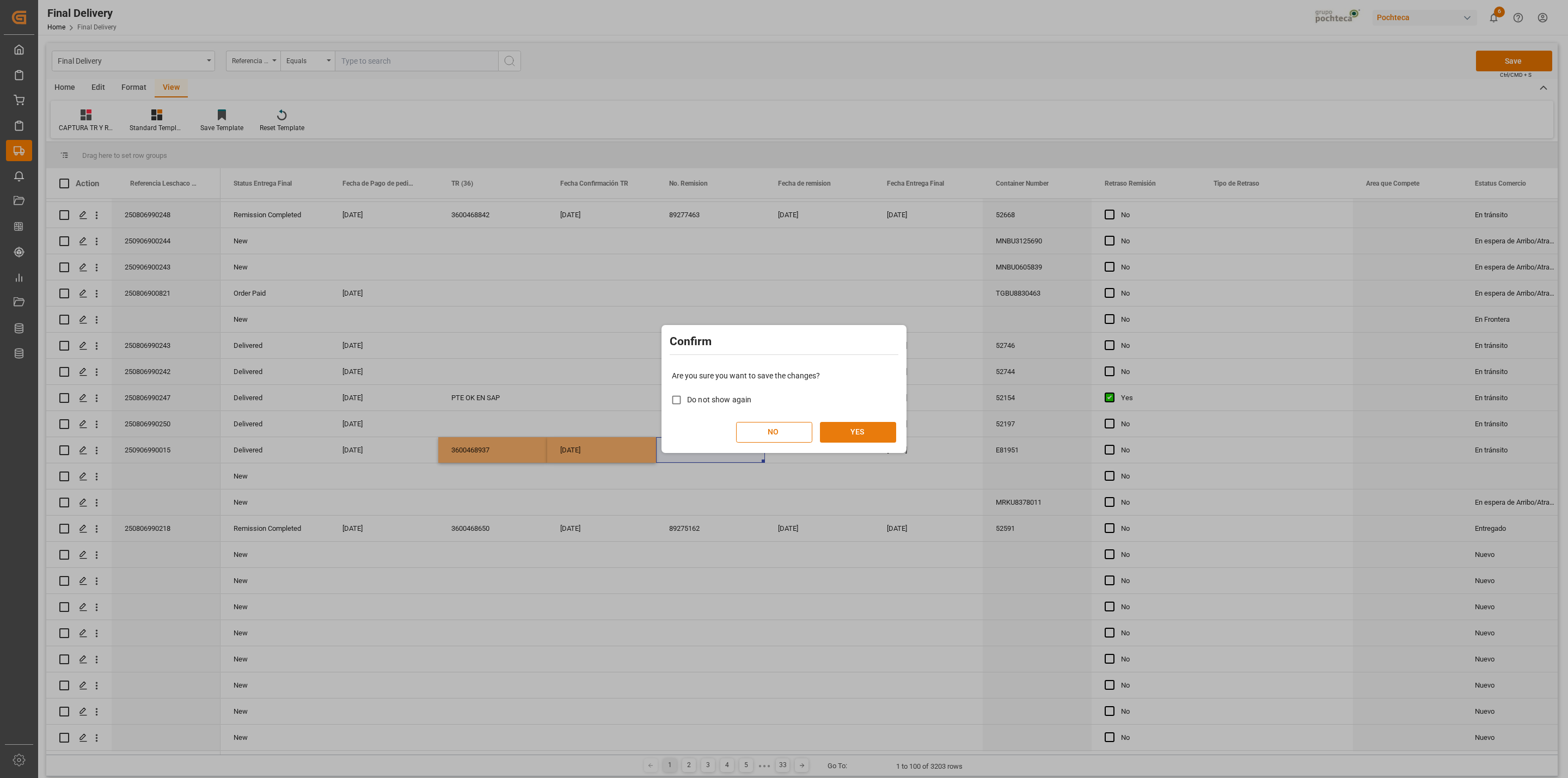
click at [869, 428] on button "YES" at bounding box center [858, 432] width 76 height 21
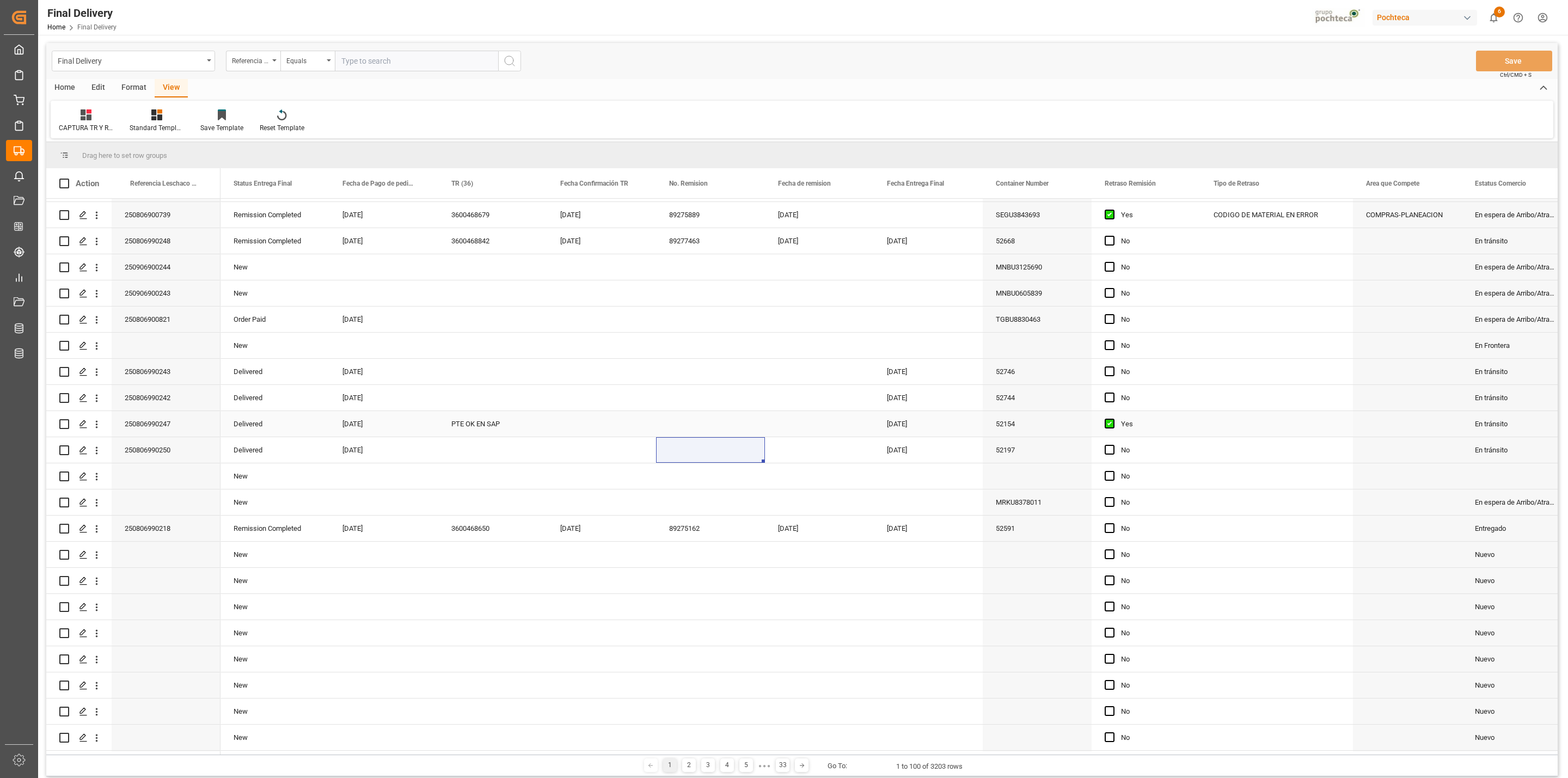
click at [479, 426] on div "PTE OK EN SAP" at bounding box center [492, 423] width 109 height 25
drag, startPoint x: 461, startPoint y: 418, endPoint x: 753, endPoint y: 492, distance: 301.2
click at [438, 421] on div "PTE OK EN SAP" at bounding box center [492, 430] width 109 height 38
type input "e"
type input "ERROR EN MIGO"
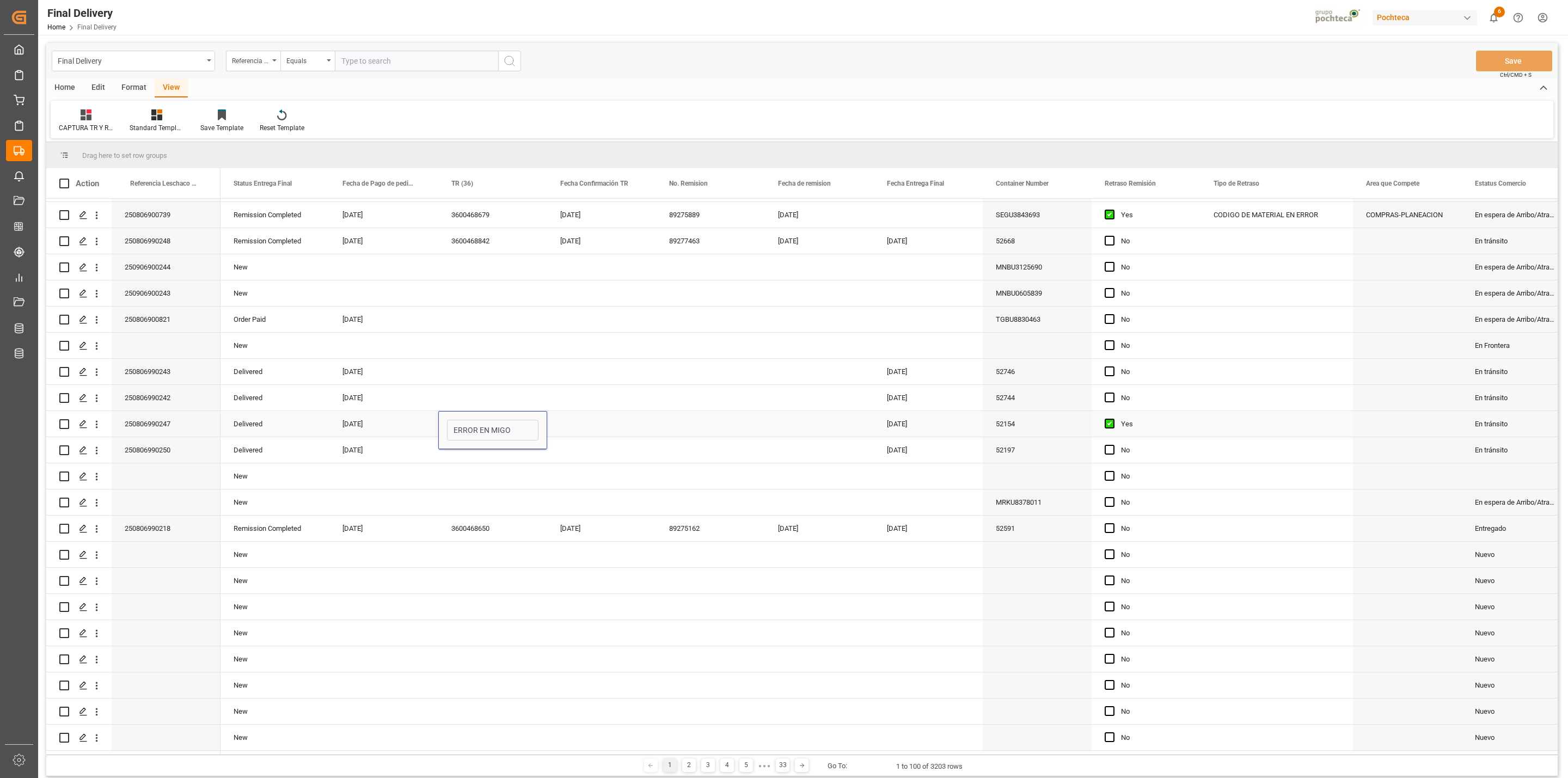
click at [616, 429] on div "Press SPACE to select this row." at bounding box center [601, 423] width 109 height 25
click at [1493, 69] on button "Save" at bounding box center [1514, 60] width 76 height 21
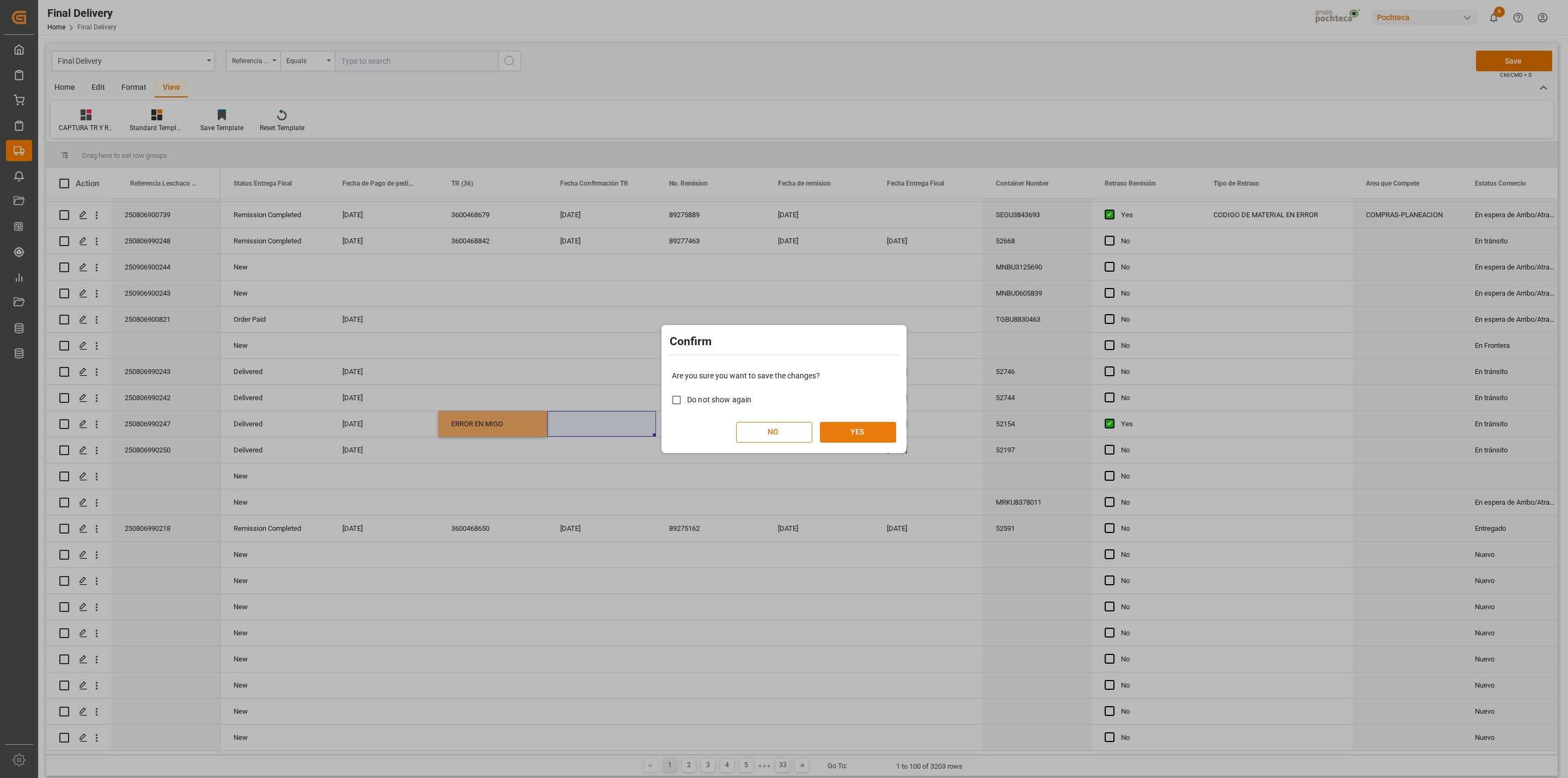
click at [869, 432] on button "YES" at bounding box center [858, 432] width 76 height 21
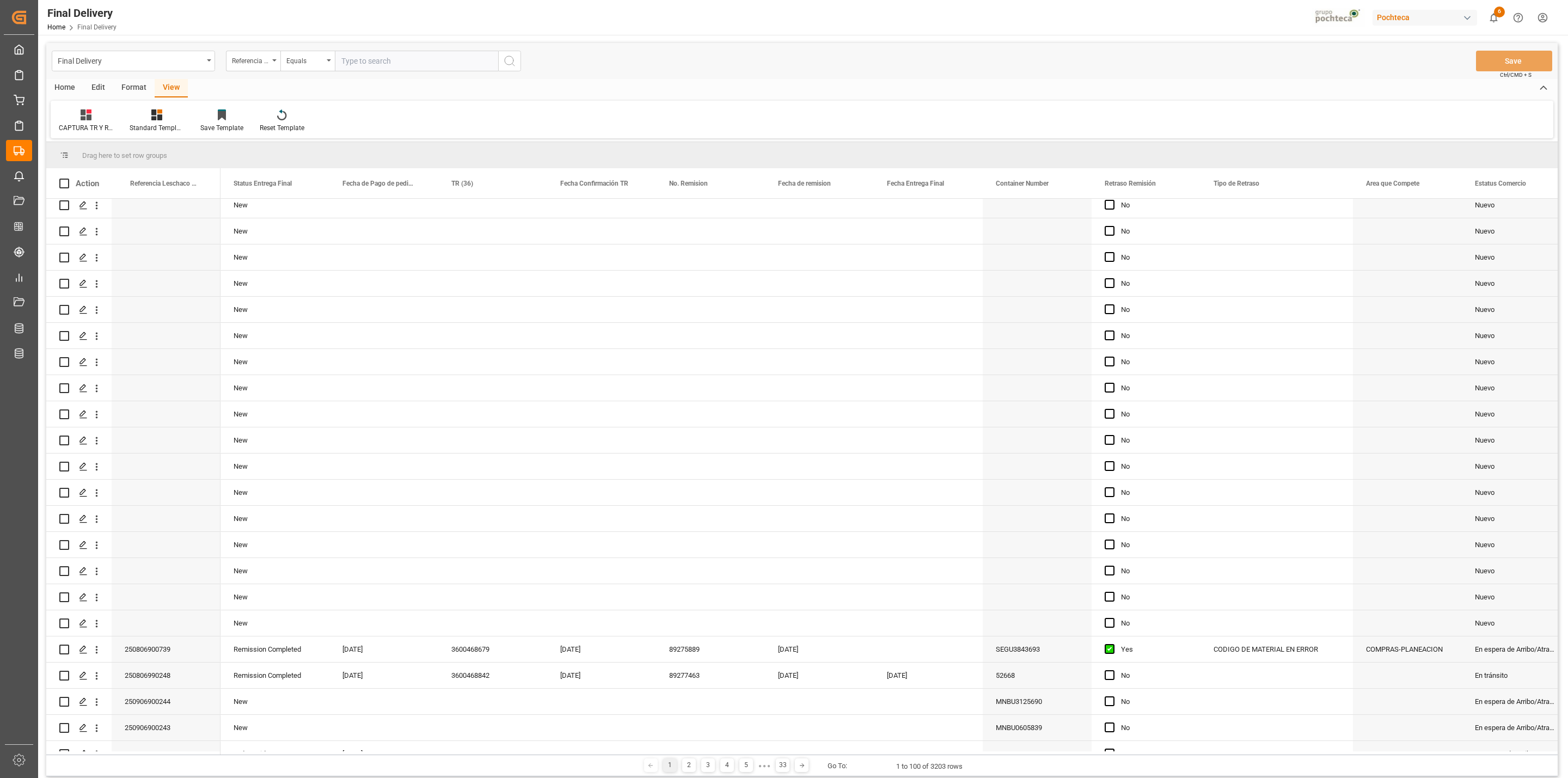
scroll to position [1307, 0]
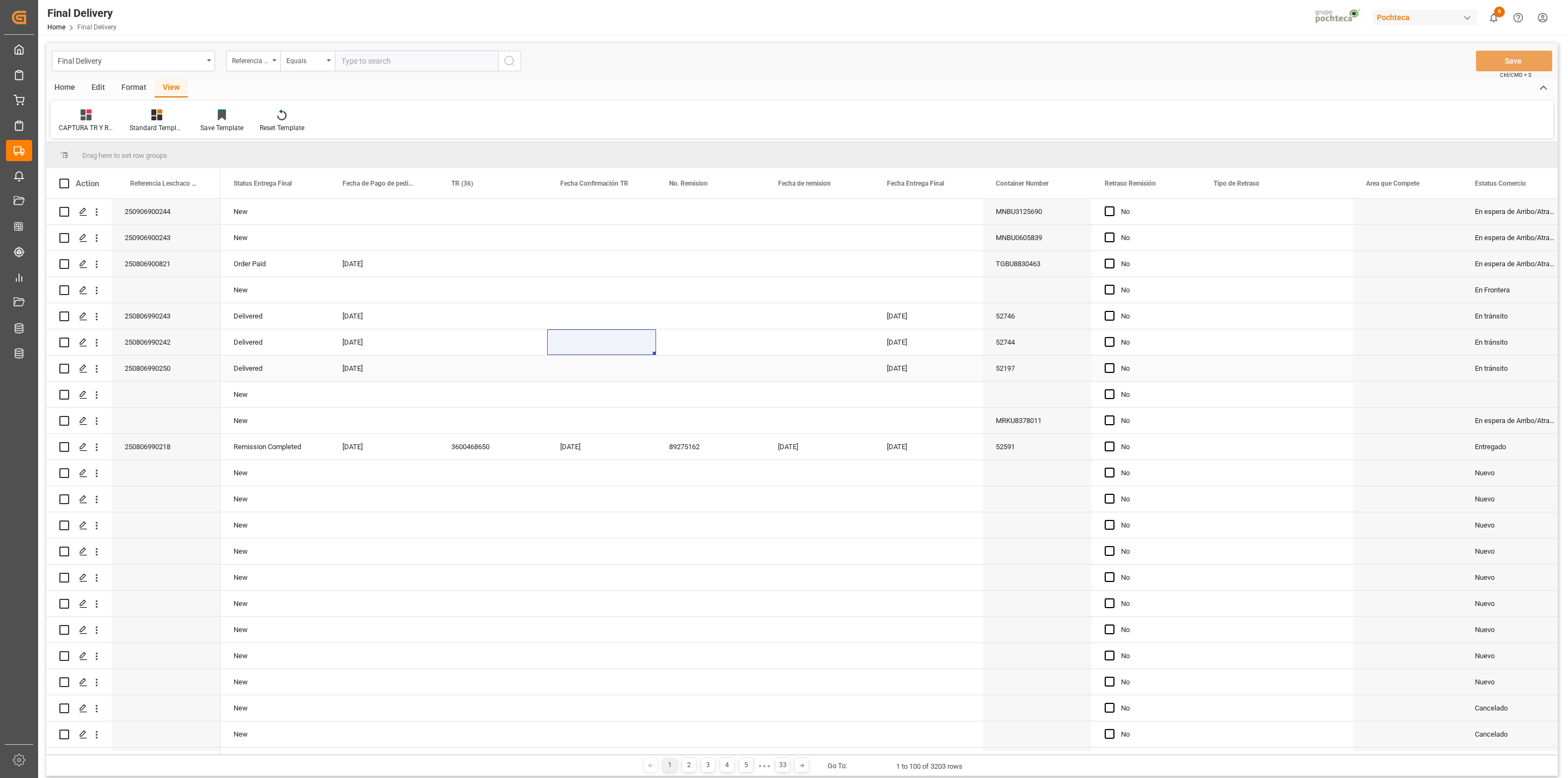
click at [479, 374] on div "Press SPACE to select this row." at bounding box center [492, 368] width 109 height 25
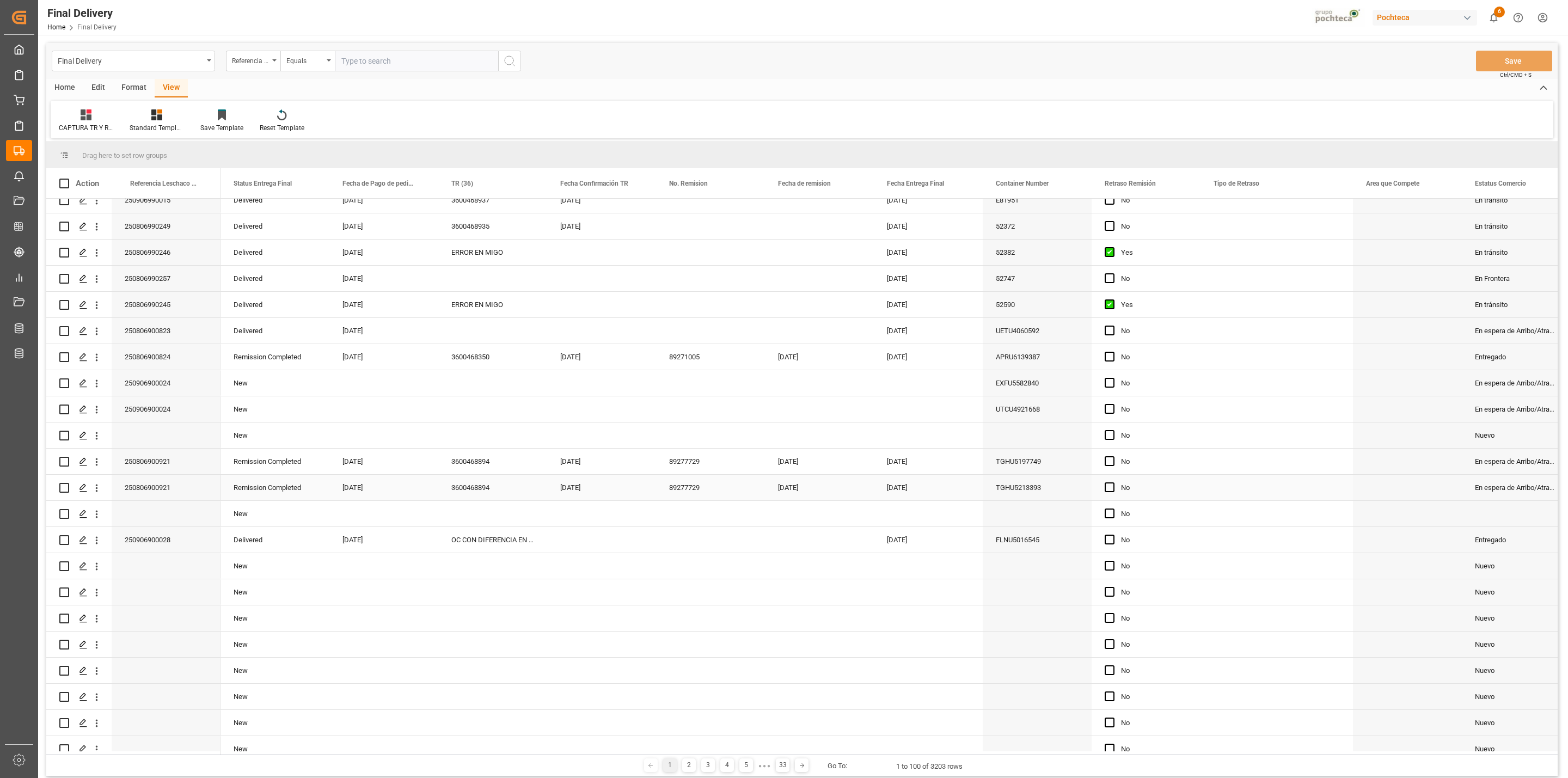
scroll to position [0, 0]
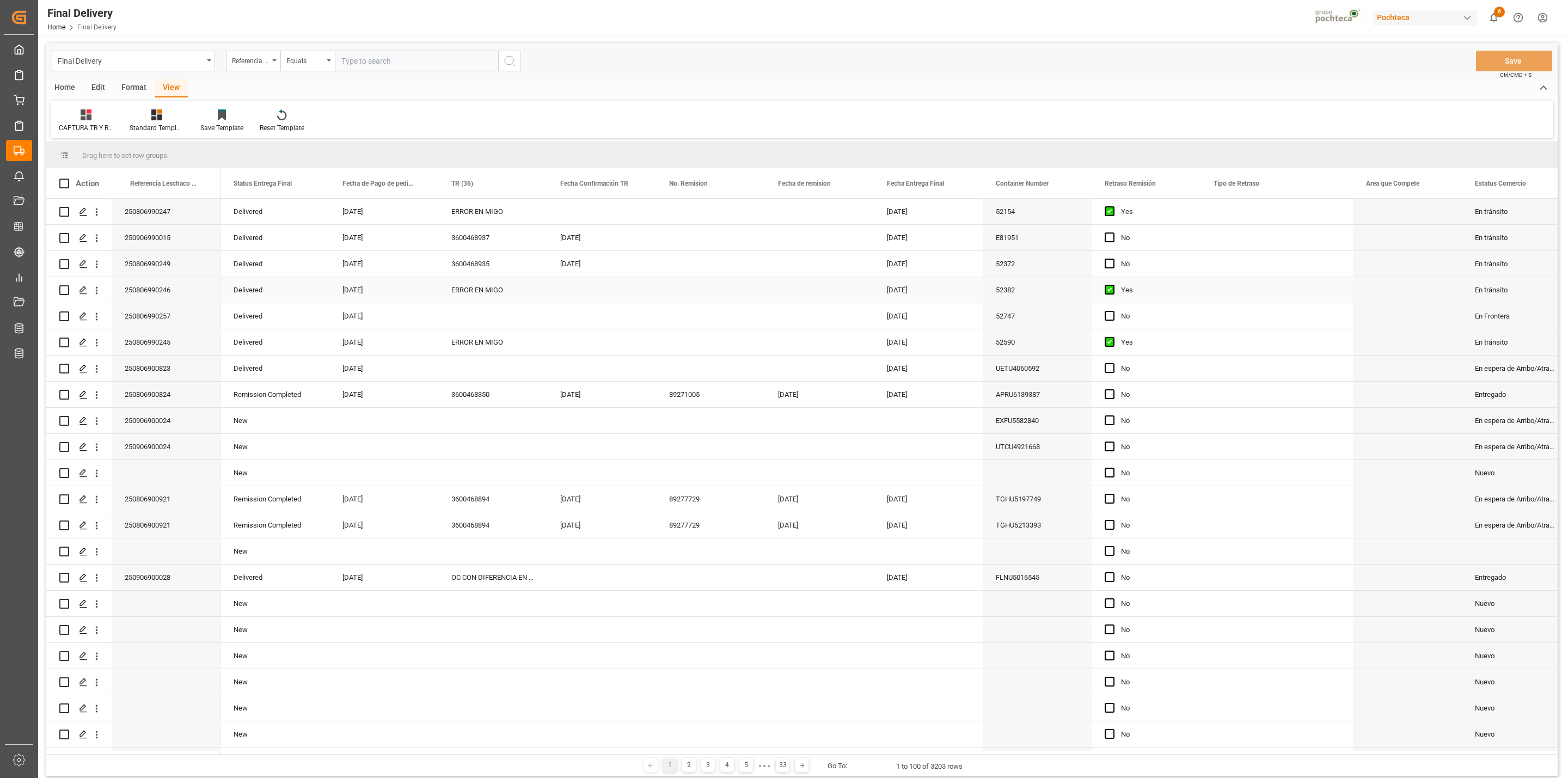
click at [477, 297] on div "ERROR EN MIGO" at bounding box center [492, 290] width 109 height 25
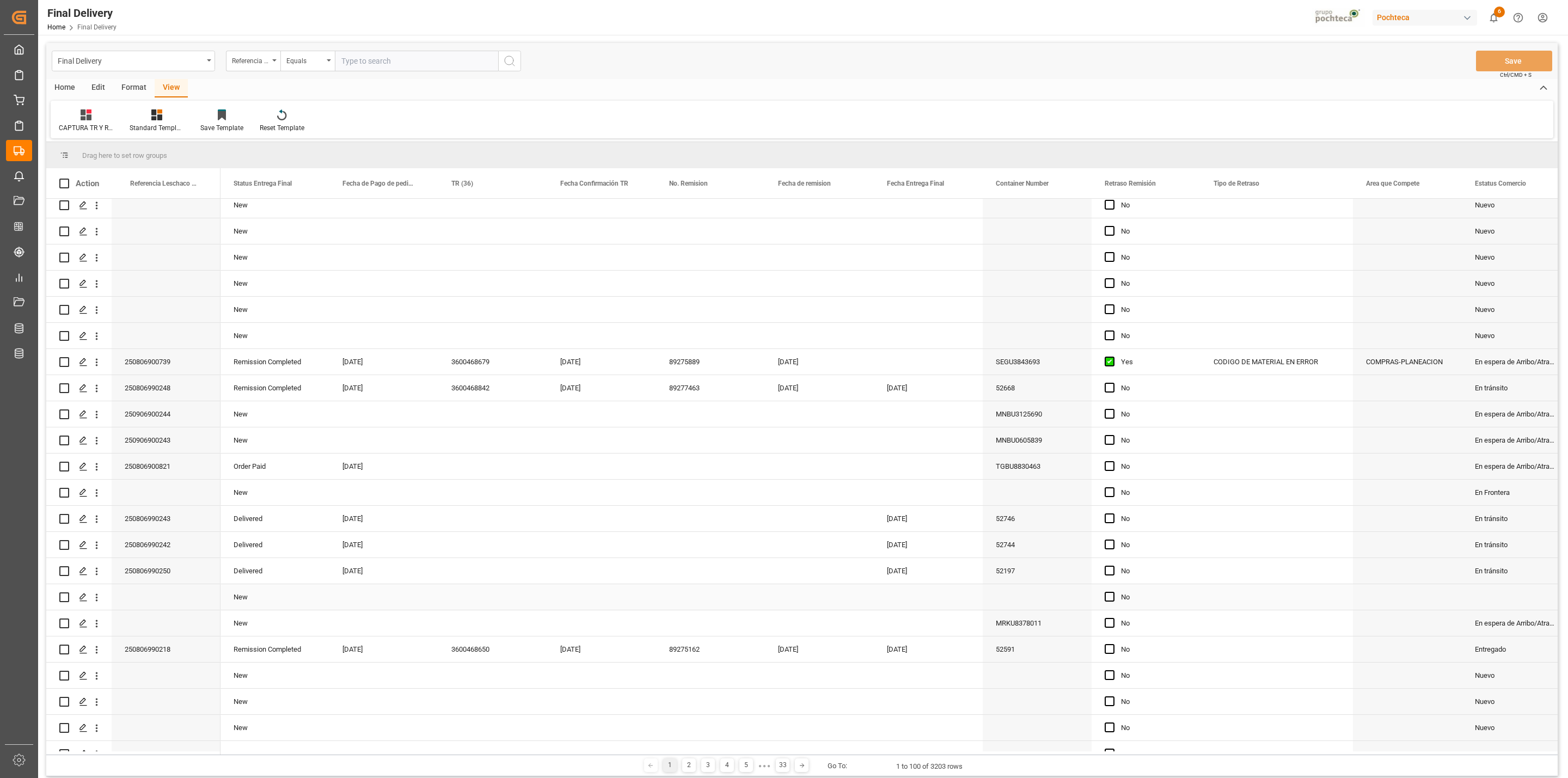
scroll to position [1143, 0]
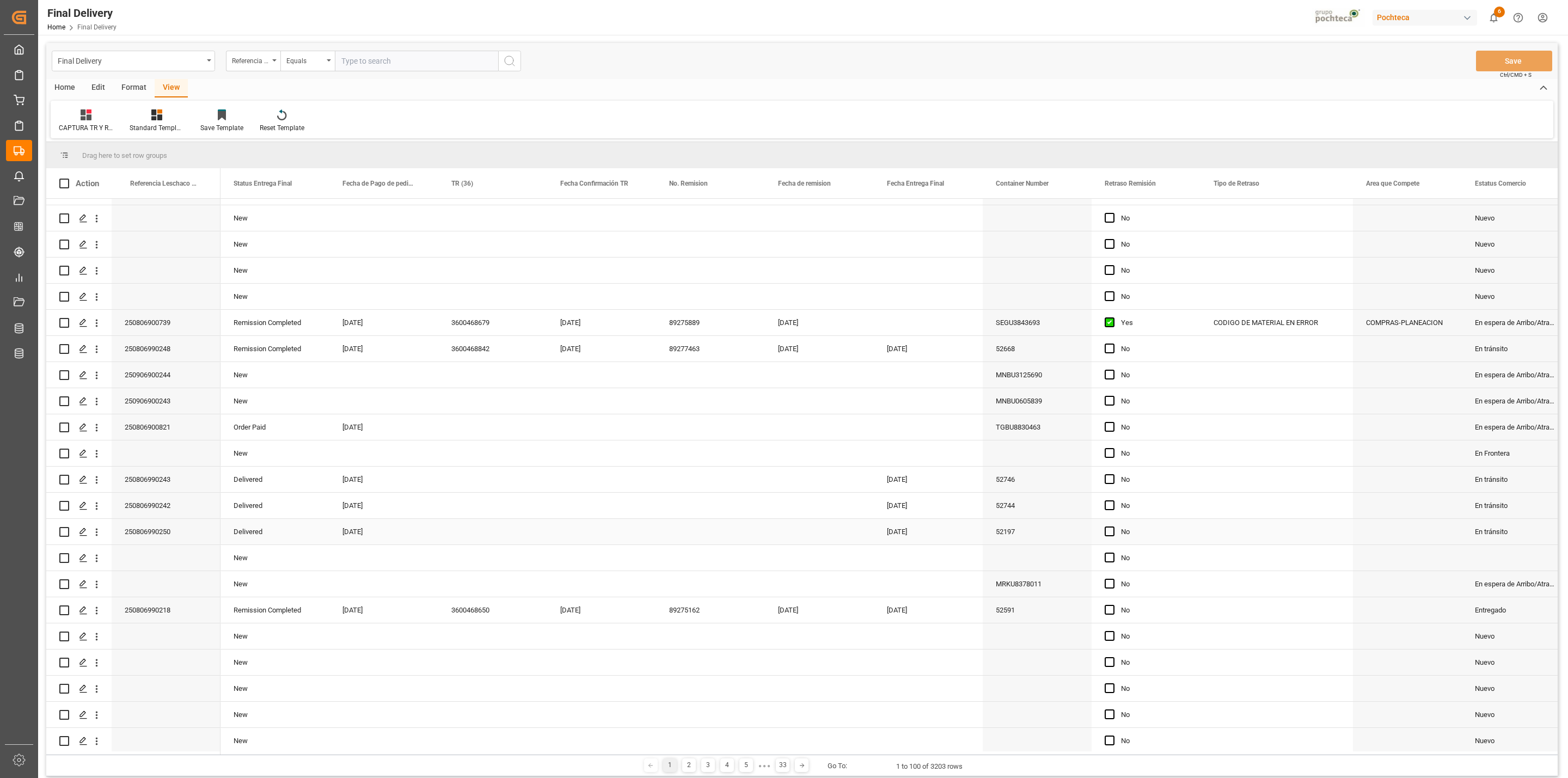
click at [471, 533] on div "Press SPACE to select this row." at bounding box center [492, 531] width 109 height 25
click at [1482, 64] on button "Save" at bounding box center [1514, 60] width 76 height 21
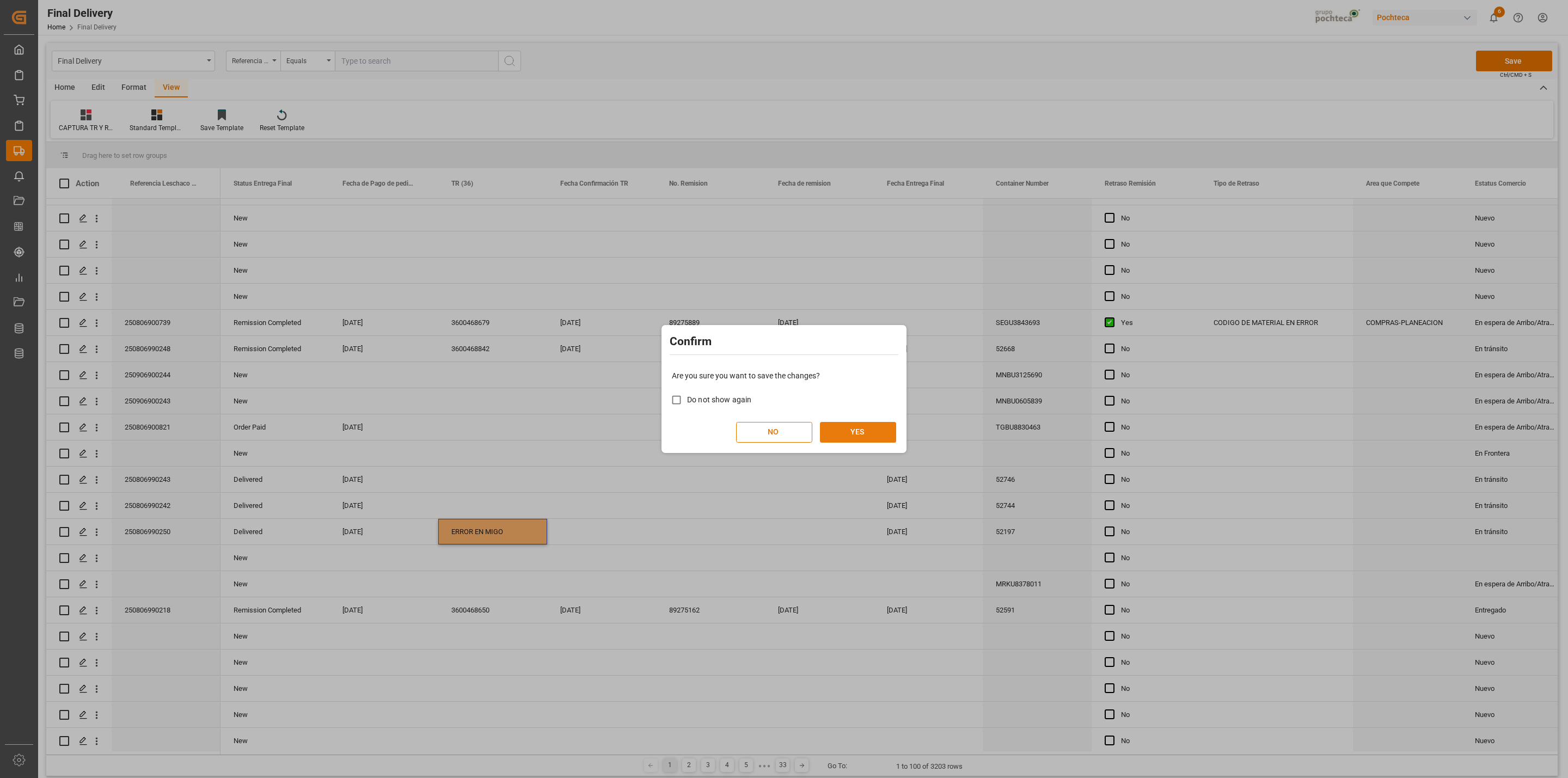
click at [845, 433] on button "YES" at bounding box center [858, 432] width 76 height 21
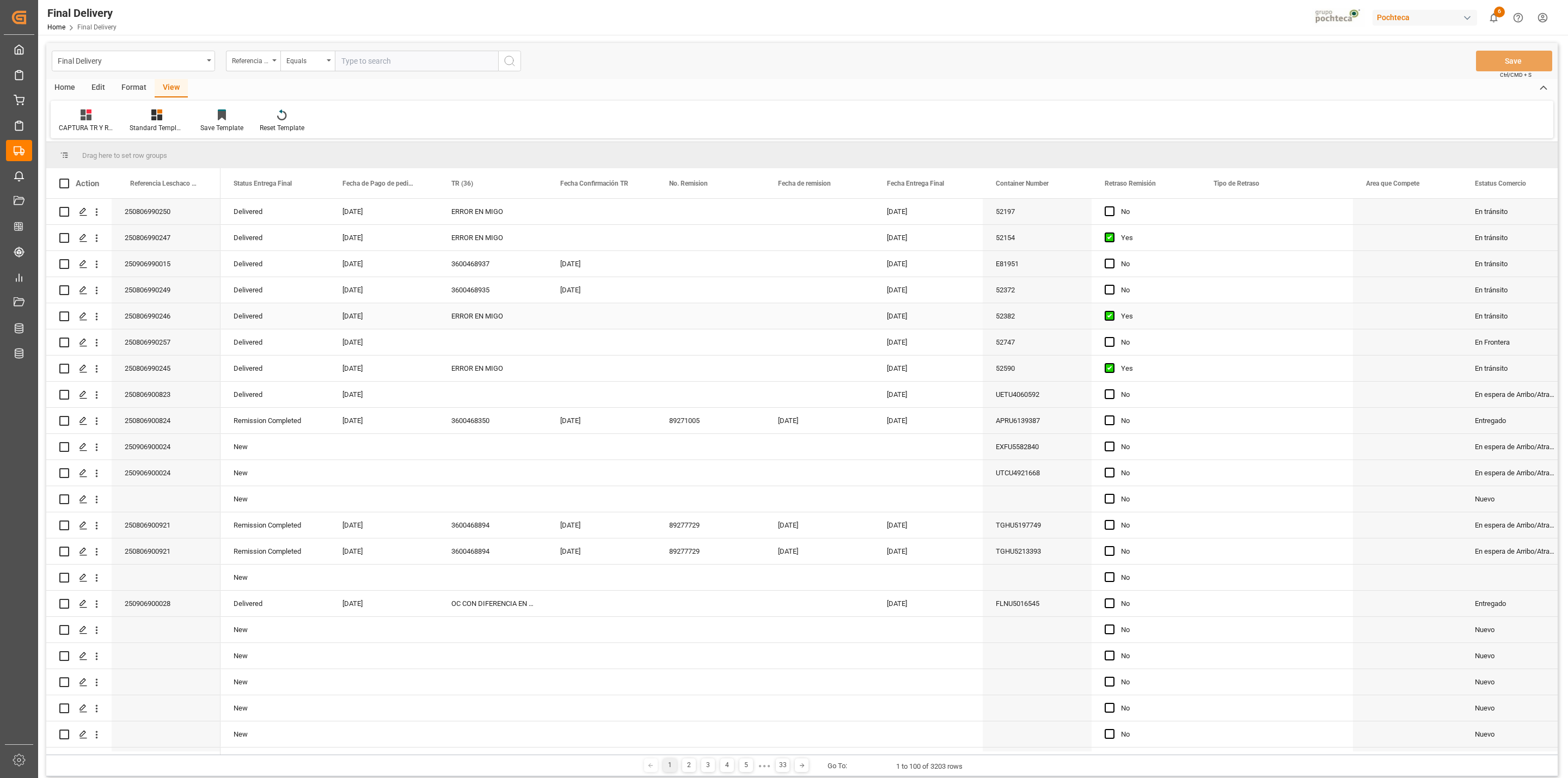
scroll to position [1175, 0]
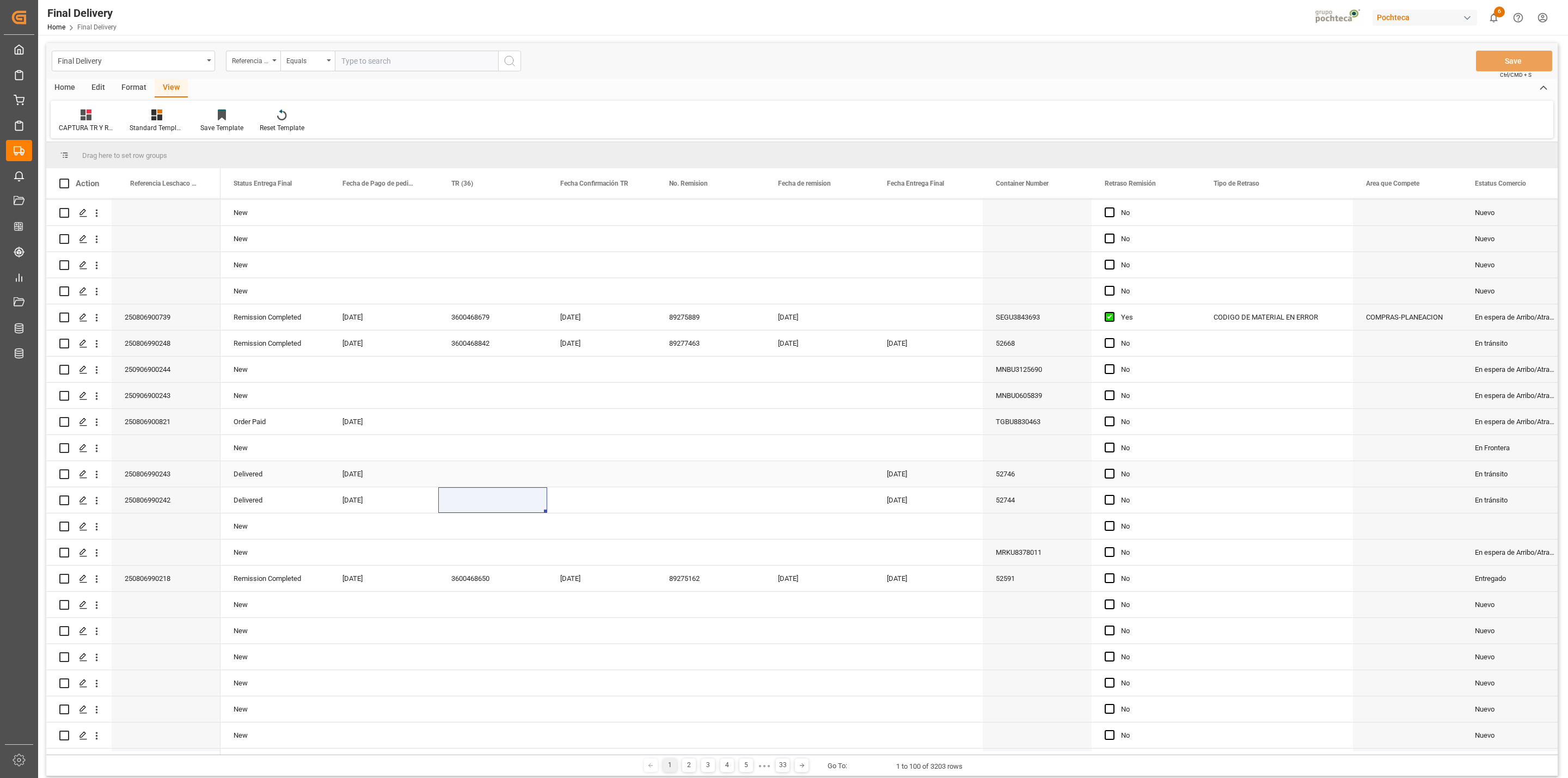
click at [461, 478] on div "Press SPACE to select this row." at bounding box center [492, 473] width 109 height 25
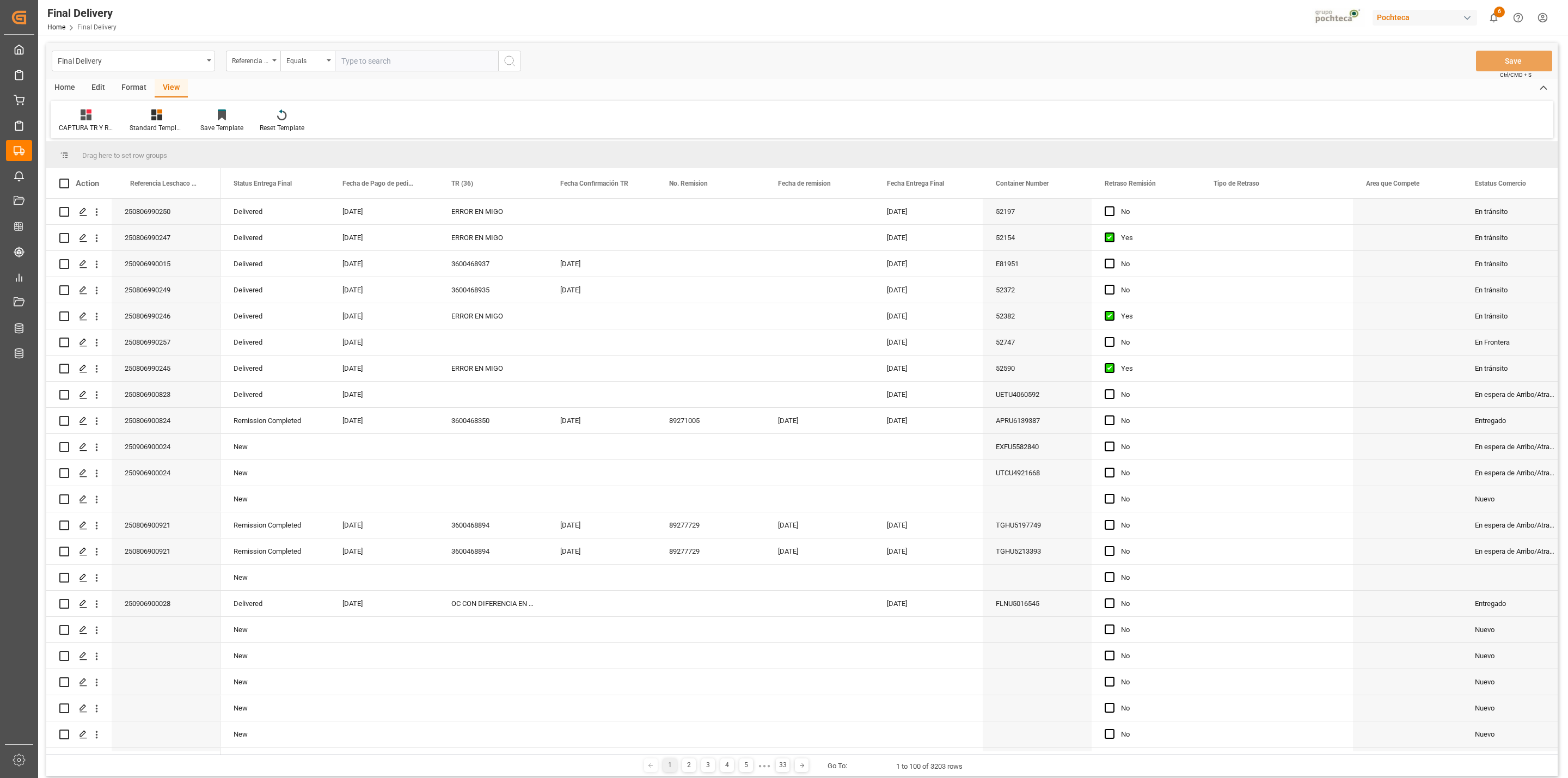
scroll to position [1175, 0]
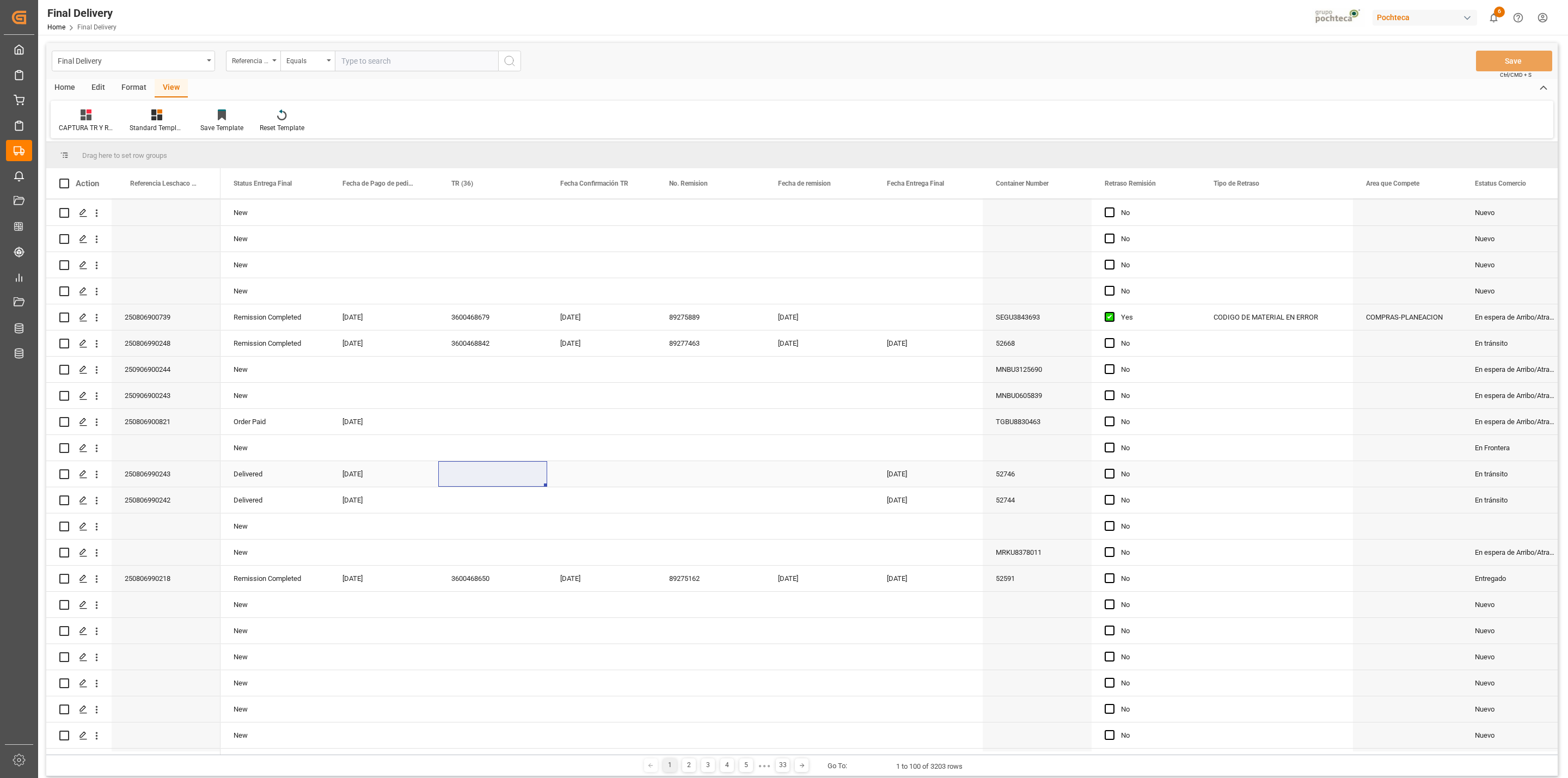
click at [507, 476] on div "Press SPACE to select this row." at bounding box center [492, 473] width 109 height 25
click at [593, 476] on div "Press SPACE to select this row." at bounding box center [601, 473] width 109 height 25
click at [614, 637] on span "27" at bounding box center [611, 636] width 7 height 8
type input "[DATE]"
click at [685, 472] on div "Press SPACE to select this row." at bounding box center [710, 473] width 109 height 25
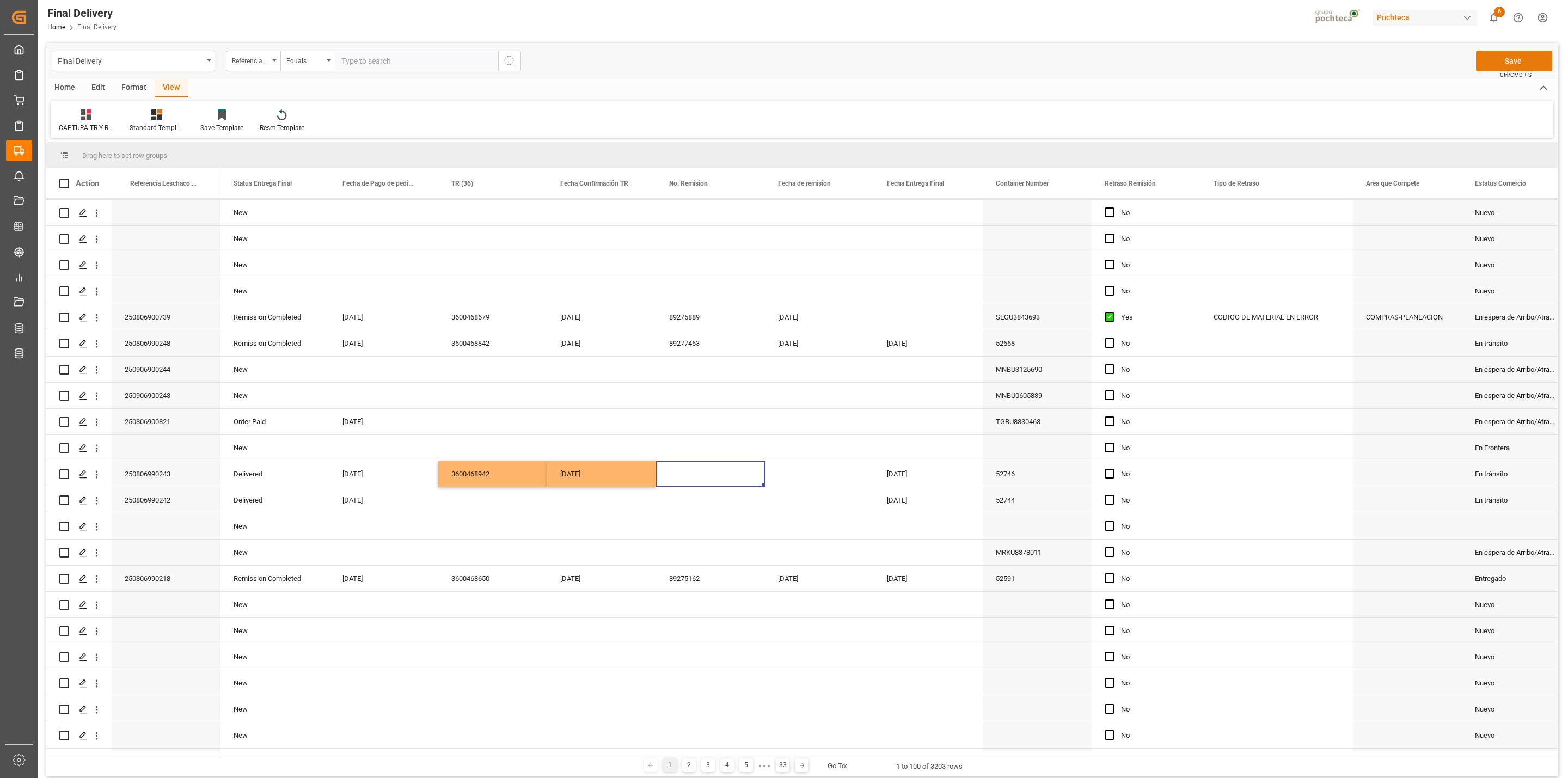
click at [1493, 60] on button "Save" at bounding box center [1514, 60] width 76 height 21
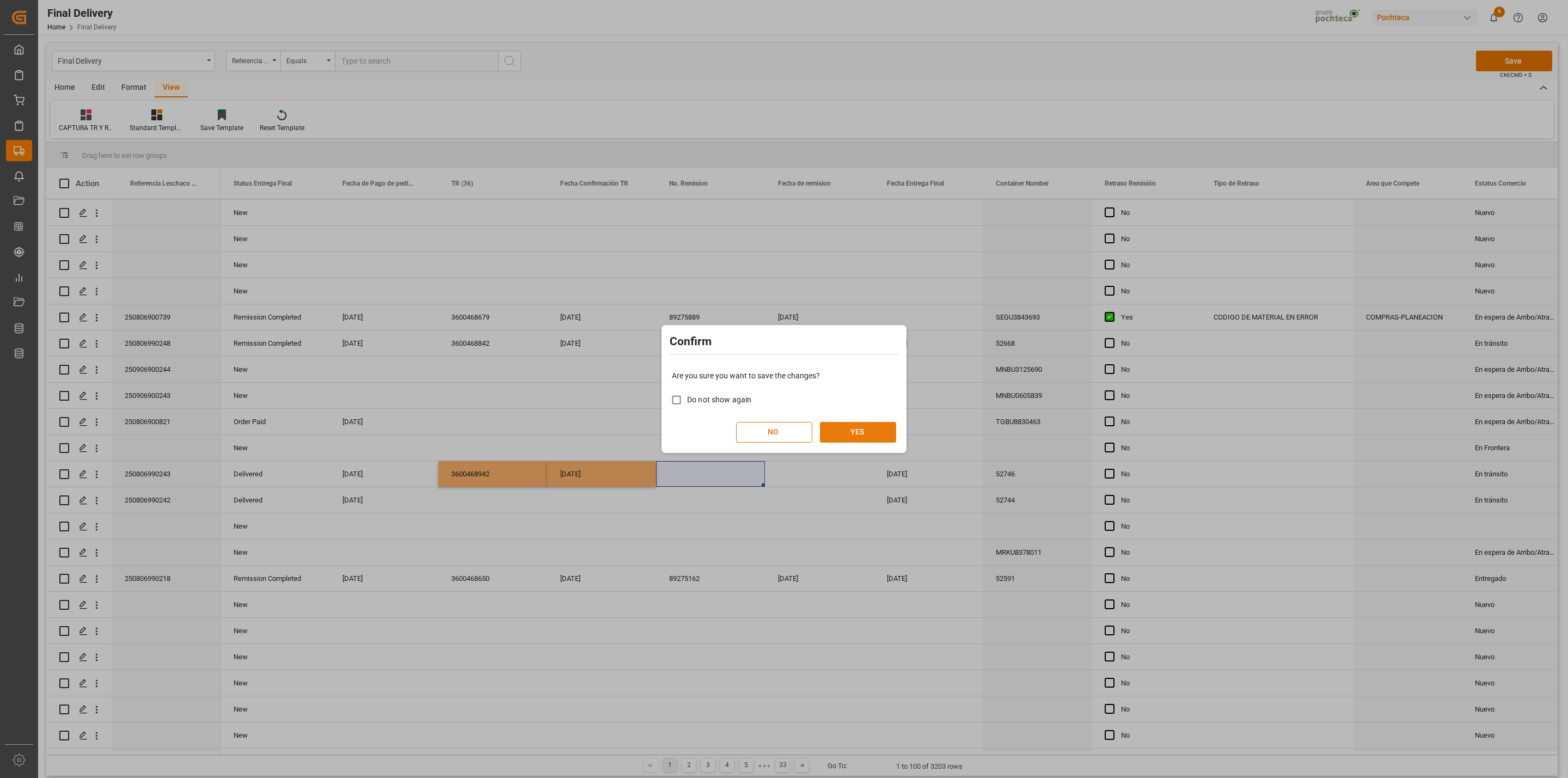
click at [860, 431] on button "YES" at bounding box center [858, 432] width 76 height 21
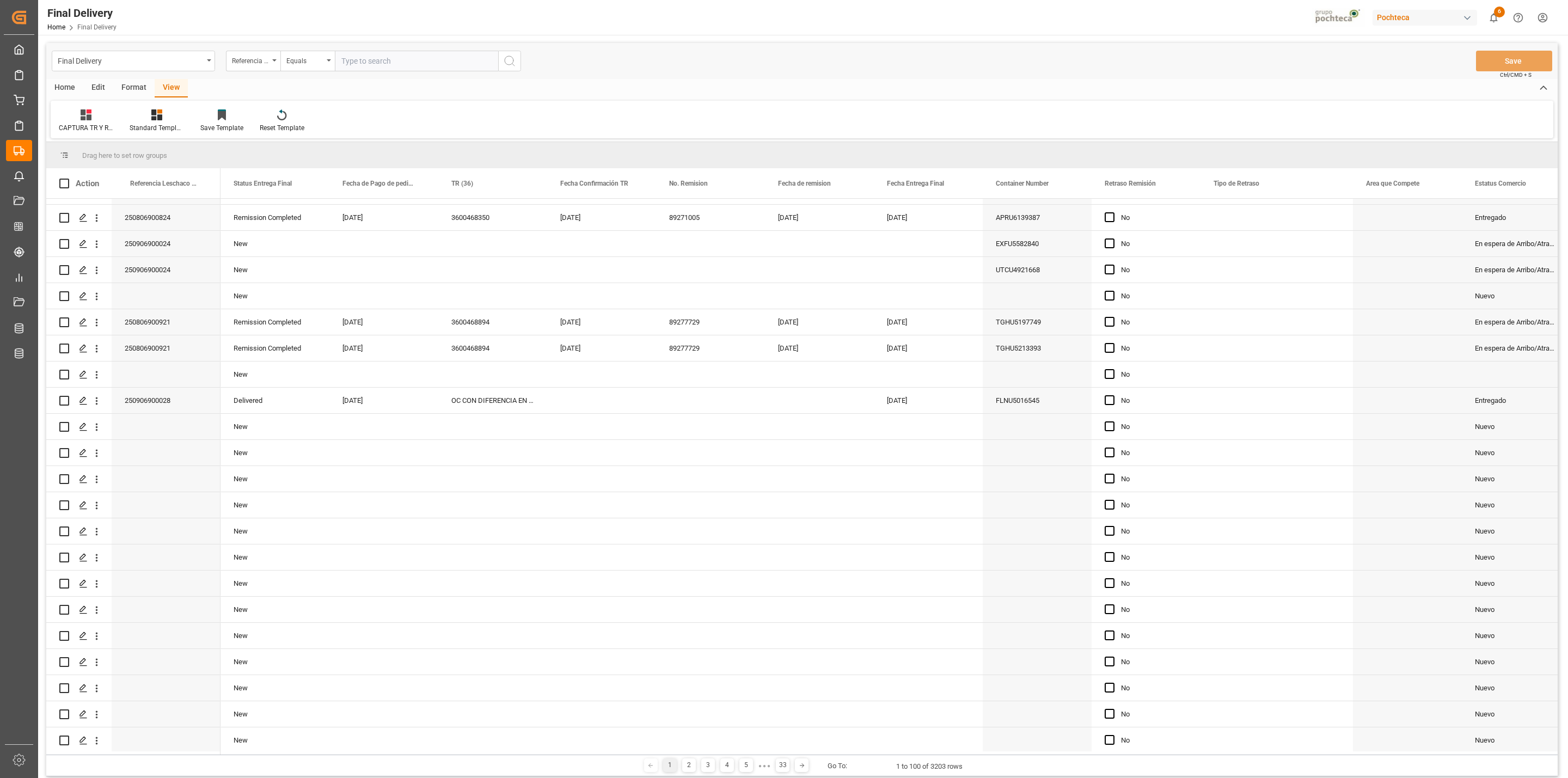
scroll to position [0, 0]
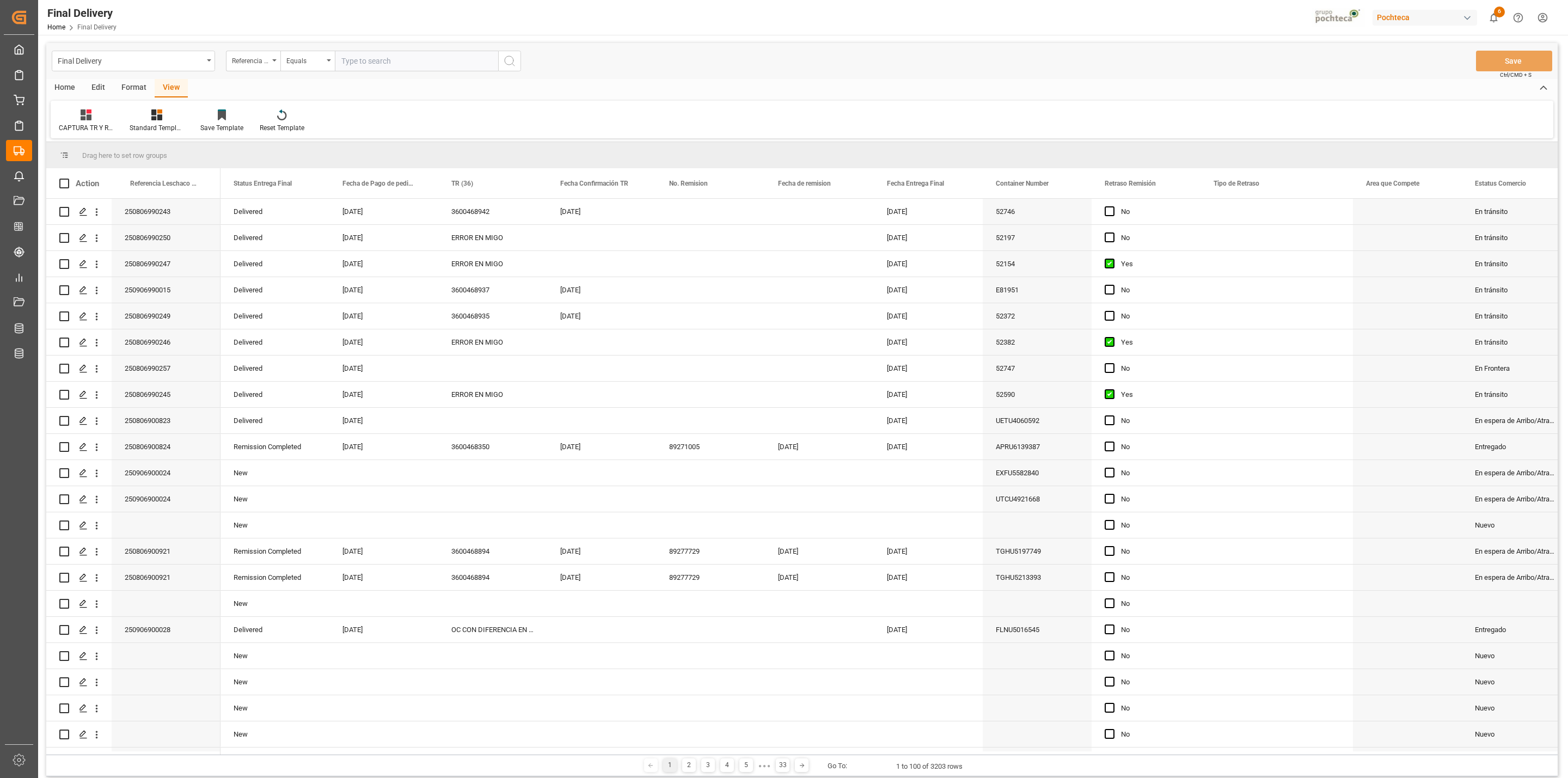
click at [876, 119] on div "CAPTURA TR Y RETRASO + FECHA DE ENTREGA Standard Templates Save Template Reset …" at bounding box center [802, 119] width 1502 height 37
click at [962, 183] on span at bounding box center [964, 183] width 10 height 10
click at [1019, 186] on span "filter" at bounding box center [1026, 186] width 48 height 20
click at [1060, 240] on input "date" at bounding box center [1015, 242] width 107 height 21
type input "2025-08-28"
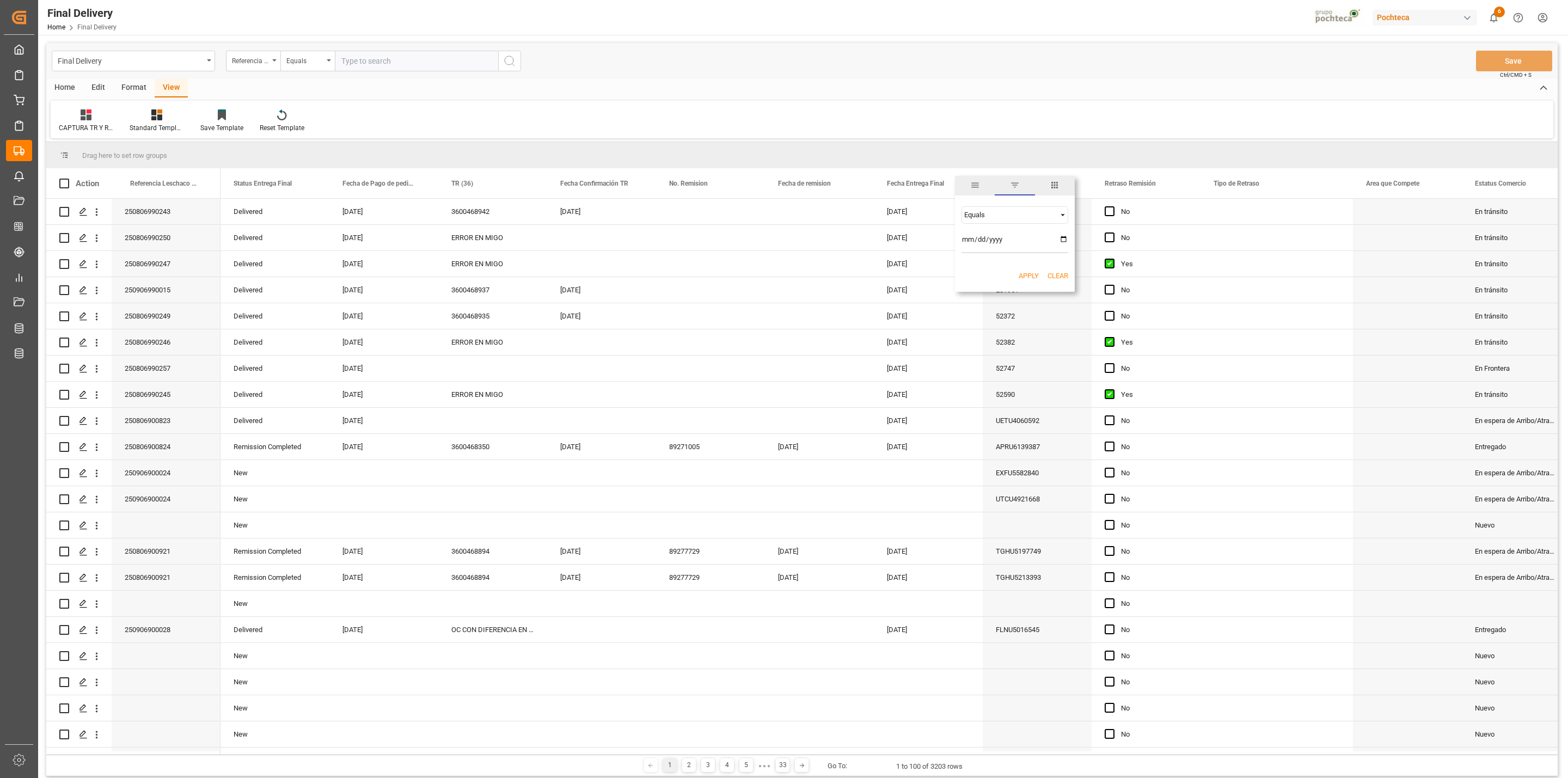
click at [1025, 276] on button "Apply" at bounding box center [1029, 276] width 20 height 11
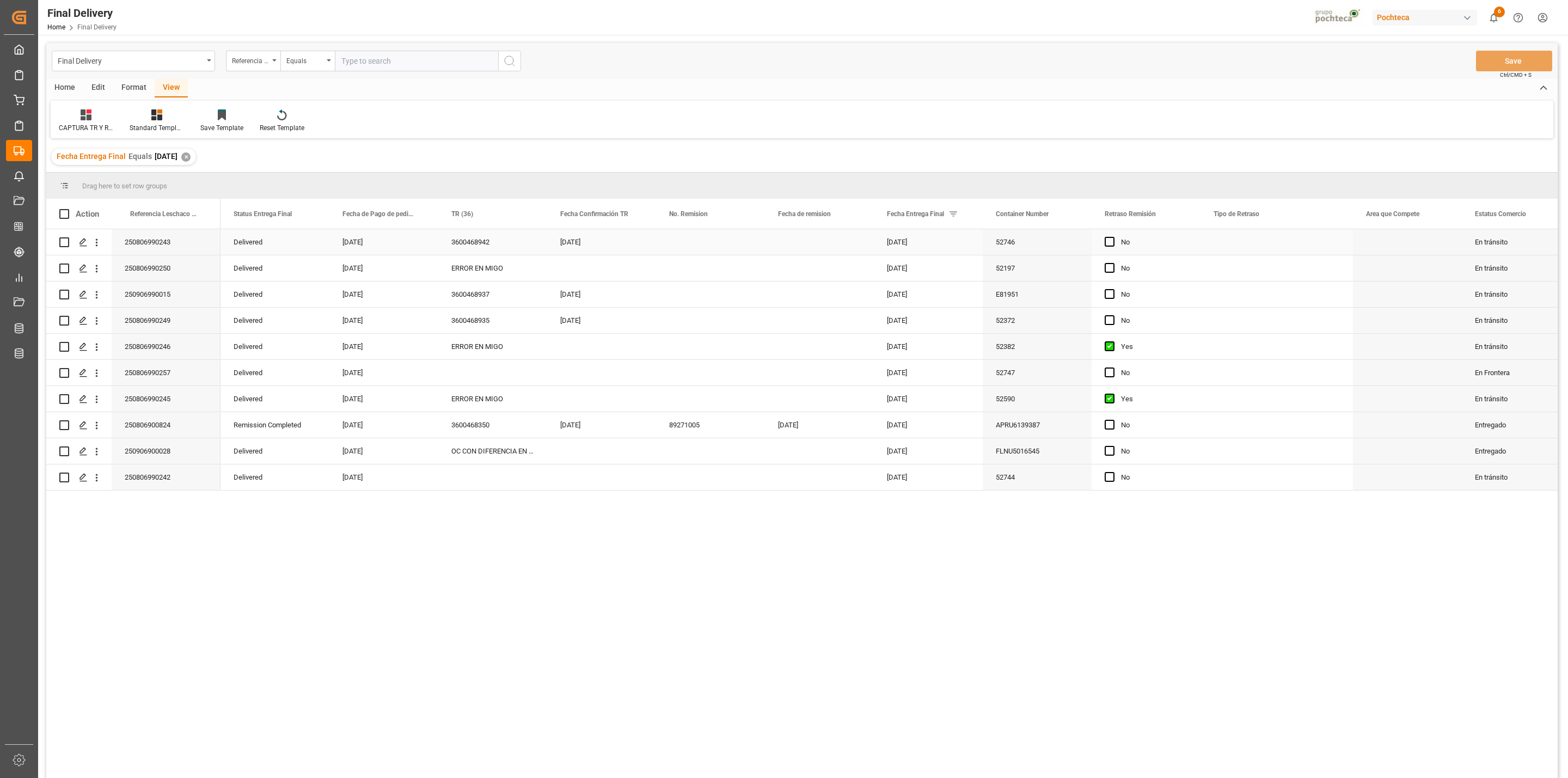
click at [669, 240] on div "Press SPACE to select this row." at bounding box center [710, 242] width 109 height 25
click at [1506, 67] on button "Save" at bounding box center [1514, 60] width 76 height 21
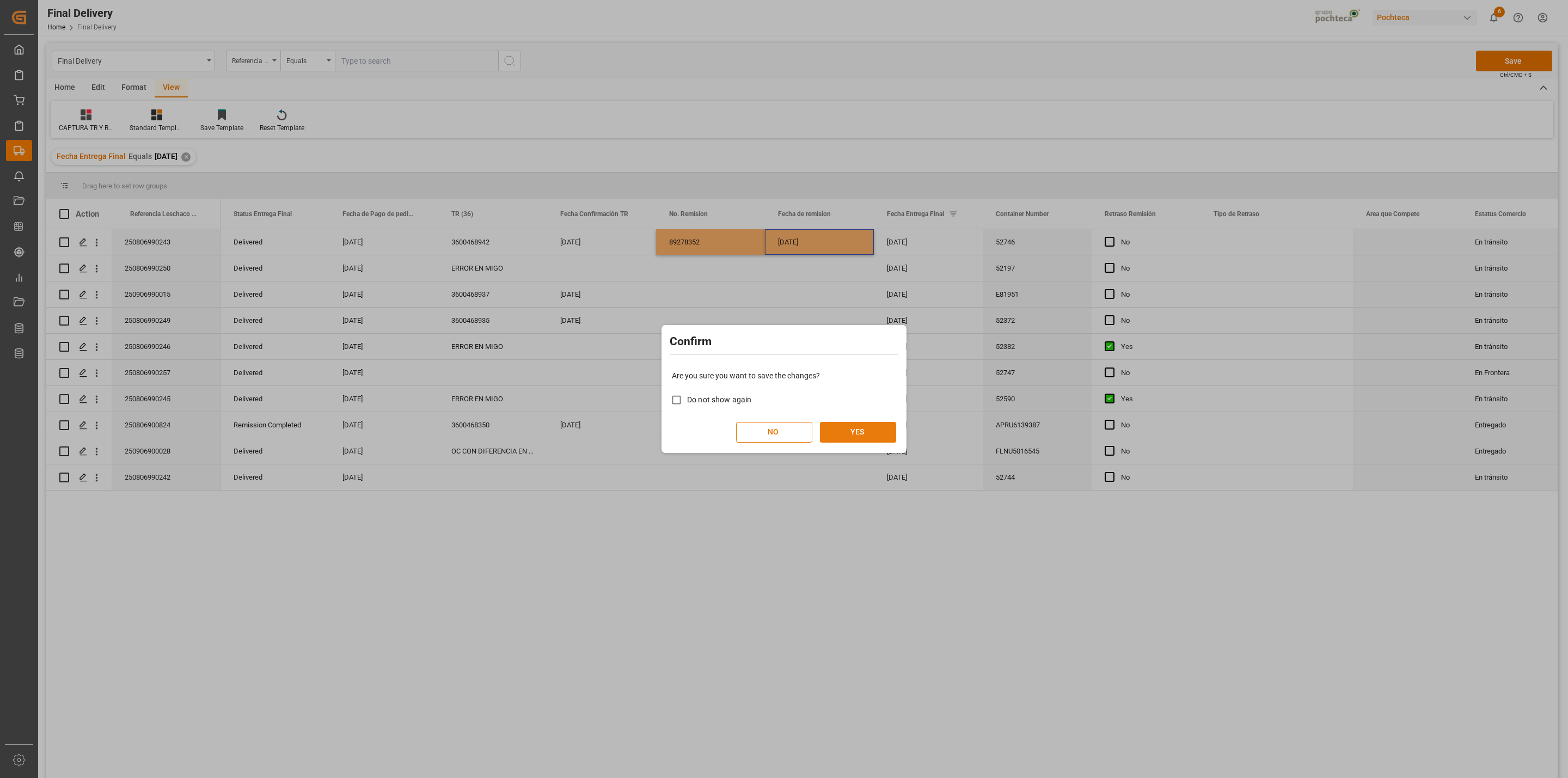
click at [871, 426] on button "YES" at bounding box center [858, 432] width 76 height 21
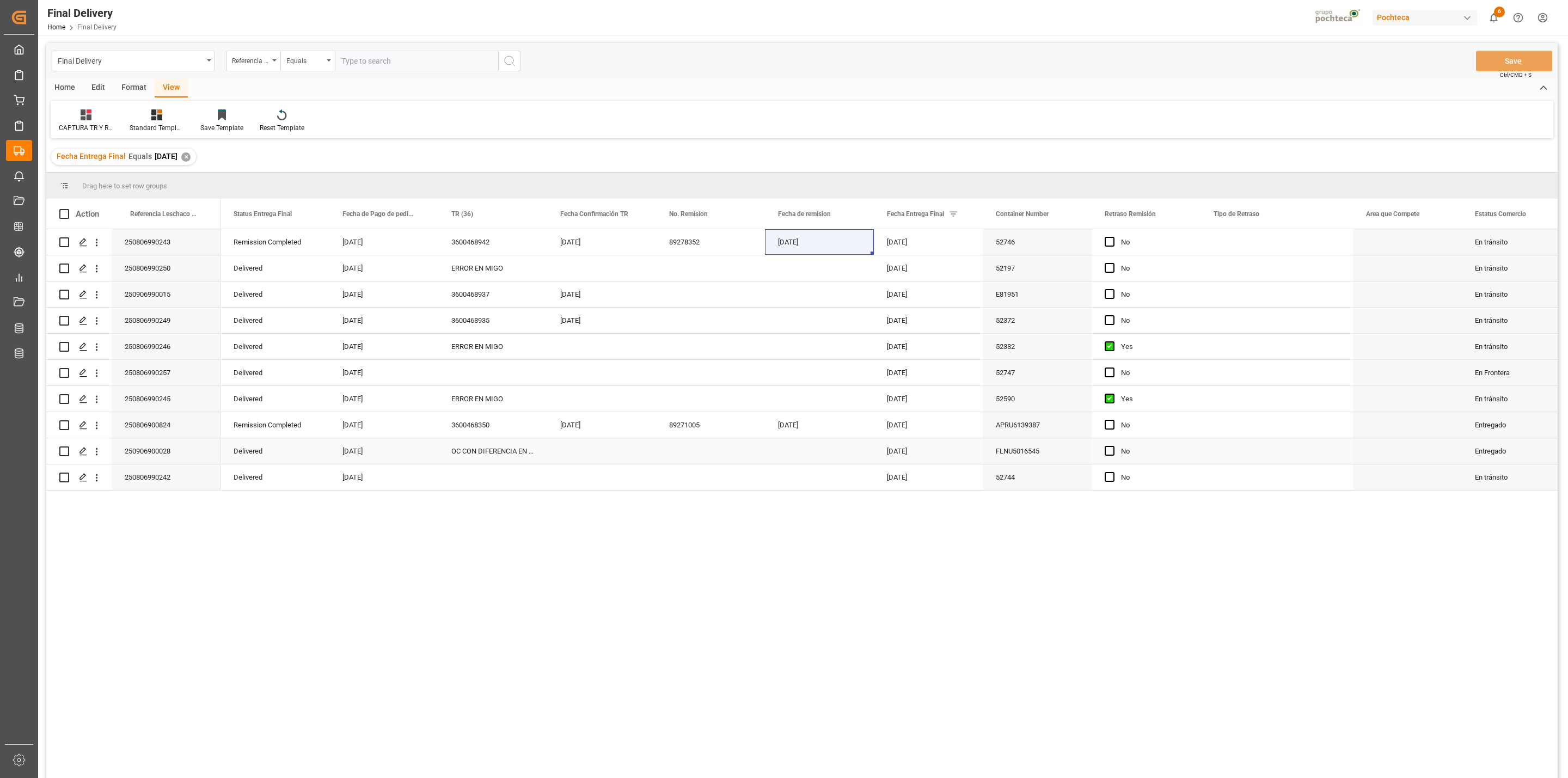
click at [521, 448] on div "OC CON DIFERENCIA EN SAP" at bounding box center [492, 450] width 109 height 25
click at [492, 340] on div "ERROR EN MIGO" at bounding box center [492, 346] width 109 height 25
click at [1113, 451] on span "Press SPACE to select this row." at bounding box center [1109, 450] width 10 height 10
click at [1113, 446] on input "Press SPACE to select this row." at bounding box center [1113, 446] width 0 height 0
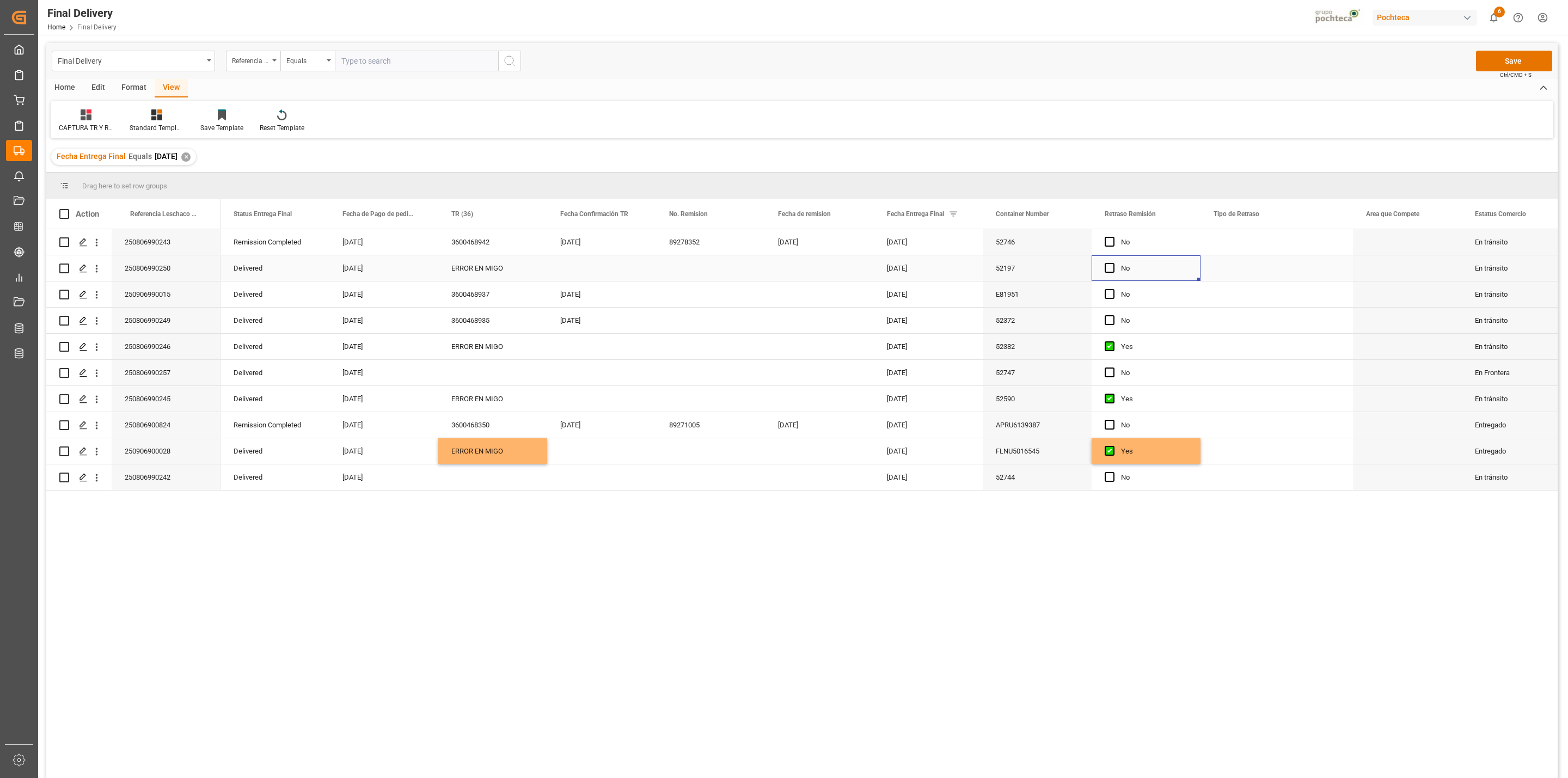
click at [1106, 274] on div "Press SPACE to select this row." at bounding box center [1112, 268] width 16 height 25
click at [1108, 268] on span "Press SPACE to select this row." at bounding box center [1109, 267] width 10 height 10
click at [1113, 263] on input "Press SPACE to select this row." at bounding box center [1113, 263] width 0 height 0
click at [1486, 63] on button "Save" at bounding box center [1514, 60] width 76 height 21
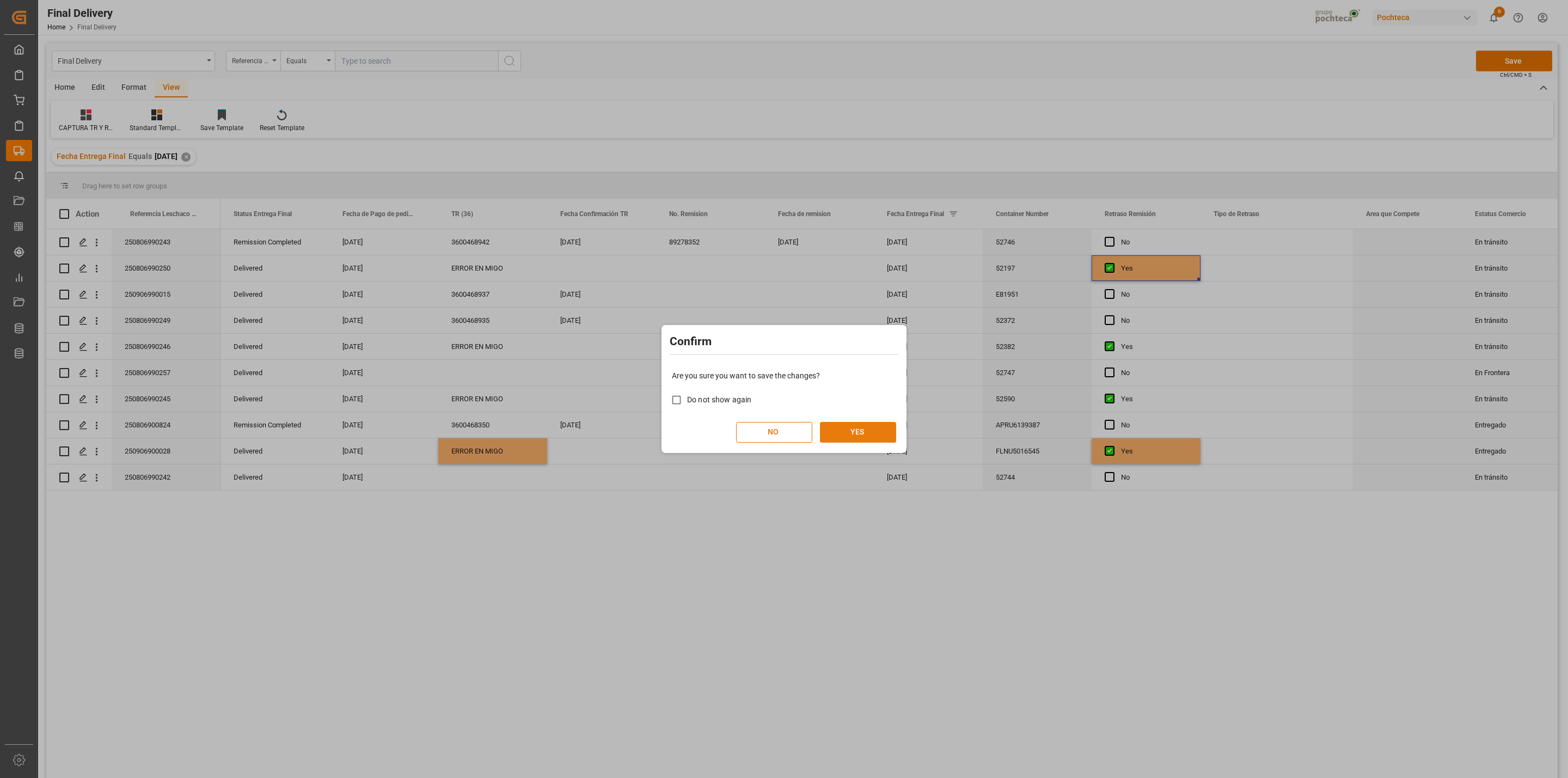
click at [866, 421] on div "Are you sure you want to save the changes? Do not show again NO YES" at bounding box center [783, 406] width 239 height 88
click at [873, 429] on button "YES" at bounding box center [858, 432] width 76 height 21
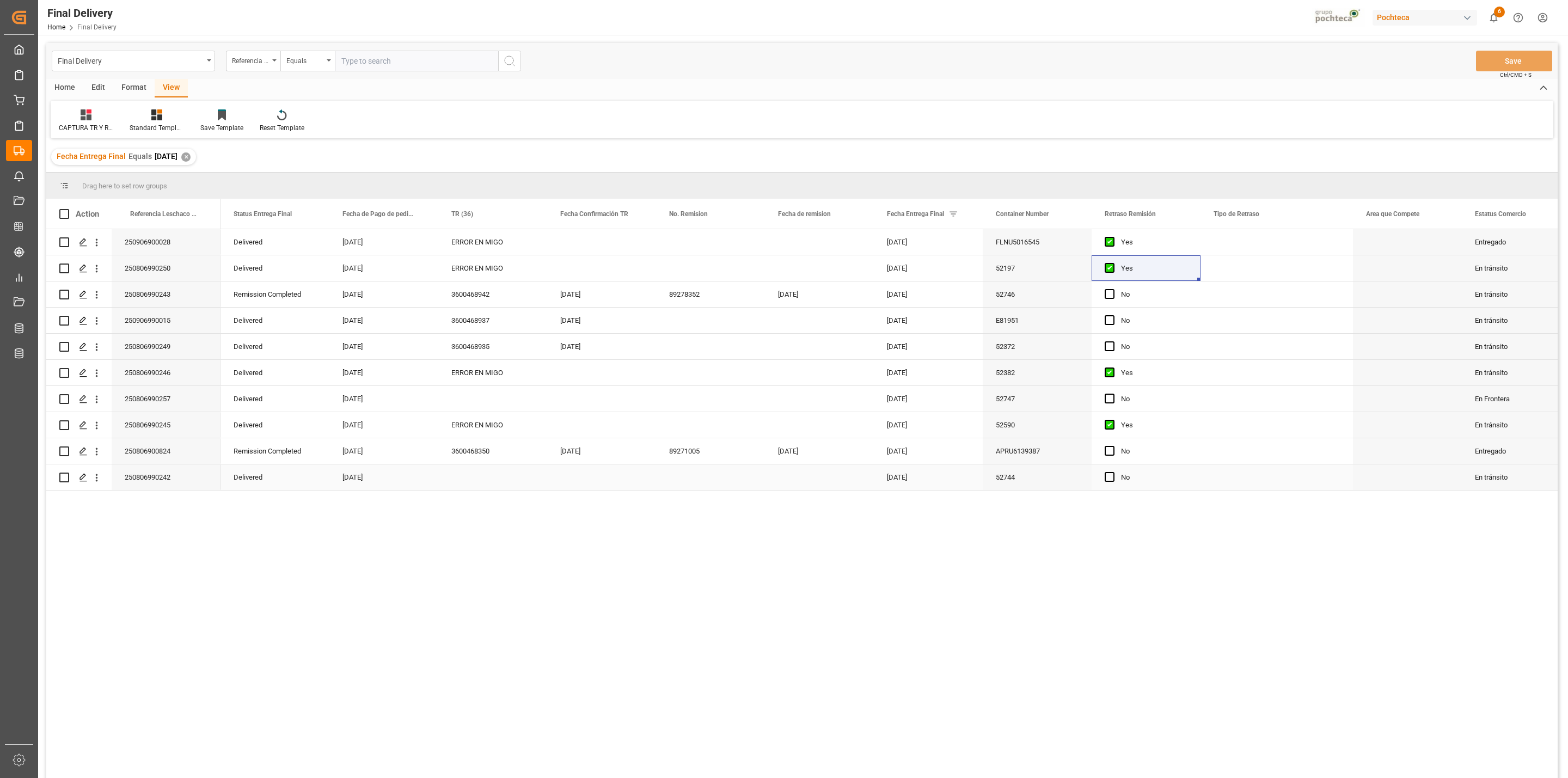
click at [251, 476] on div "Delivered" at bounding box center [275, 477] width 109 height 25
click at [491, 467] on div "Press SPACE to select this row." at bounding box center [492, 477] width 109 height 25
click at [574, 299] on div "[DATE]" at bounding box center [601, 293] width 109 height 25
click at [588, 484] on div "Press SPACE to select this row." at bounding box center [601, 477] width 109 height 25
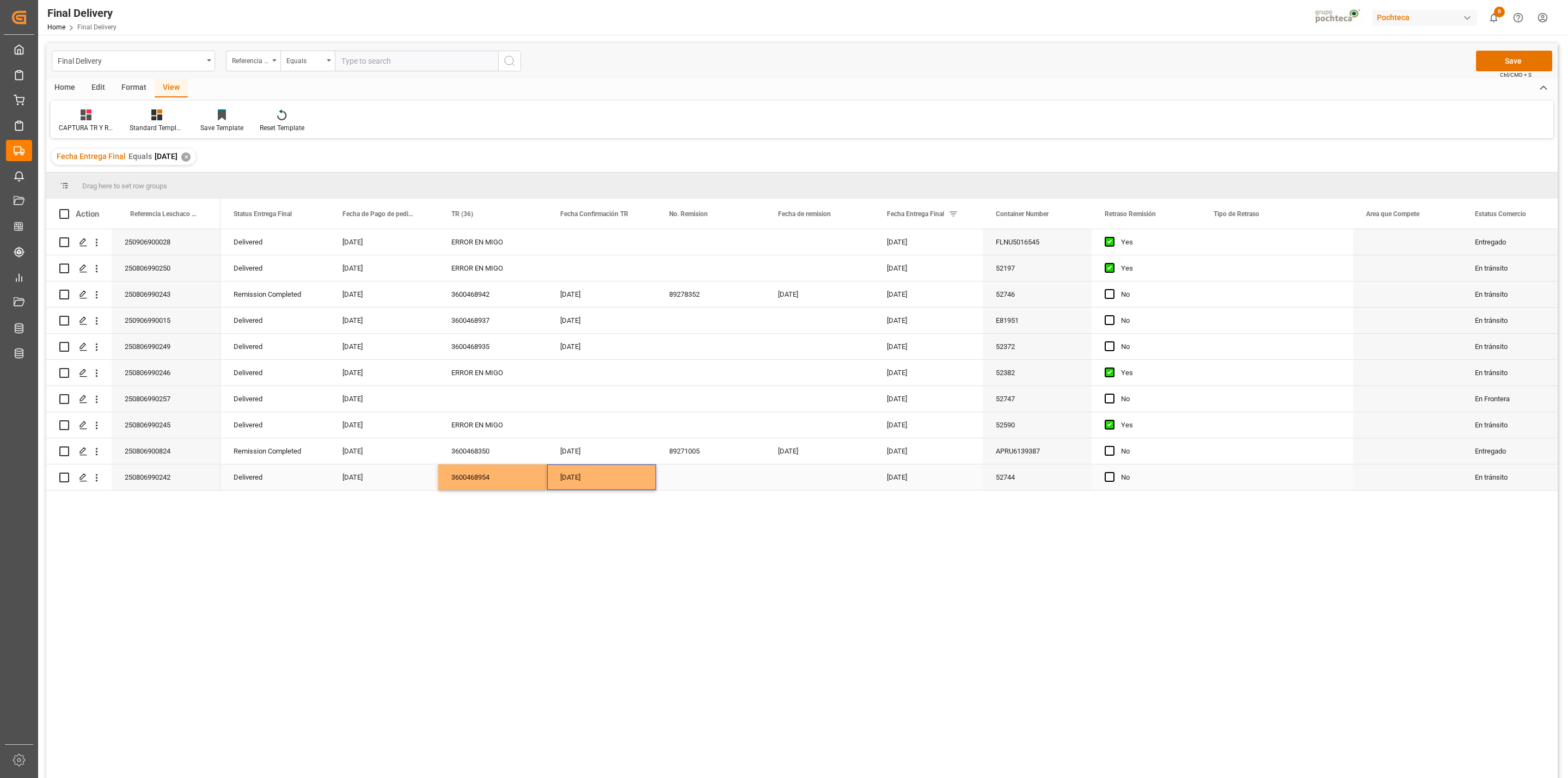
click at [1002, 481] on div "52744" at bounding box center [1037, 477] width 109 height 25
click at [1493, 56] on button "Save" at bounding box center [1514, 60] width 76 height 21
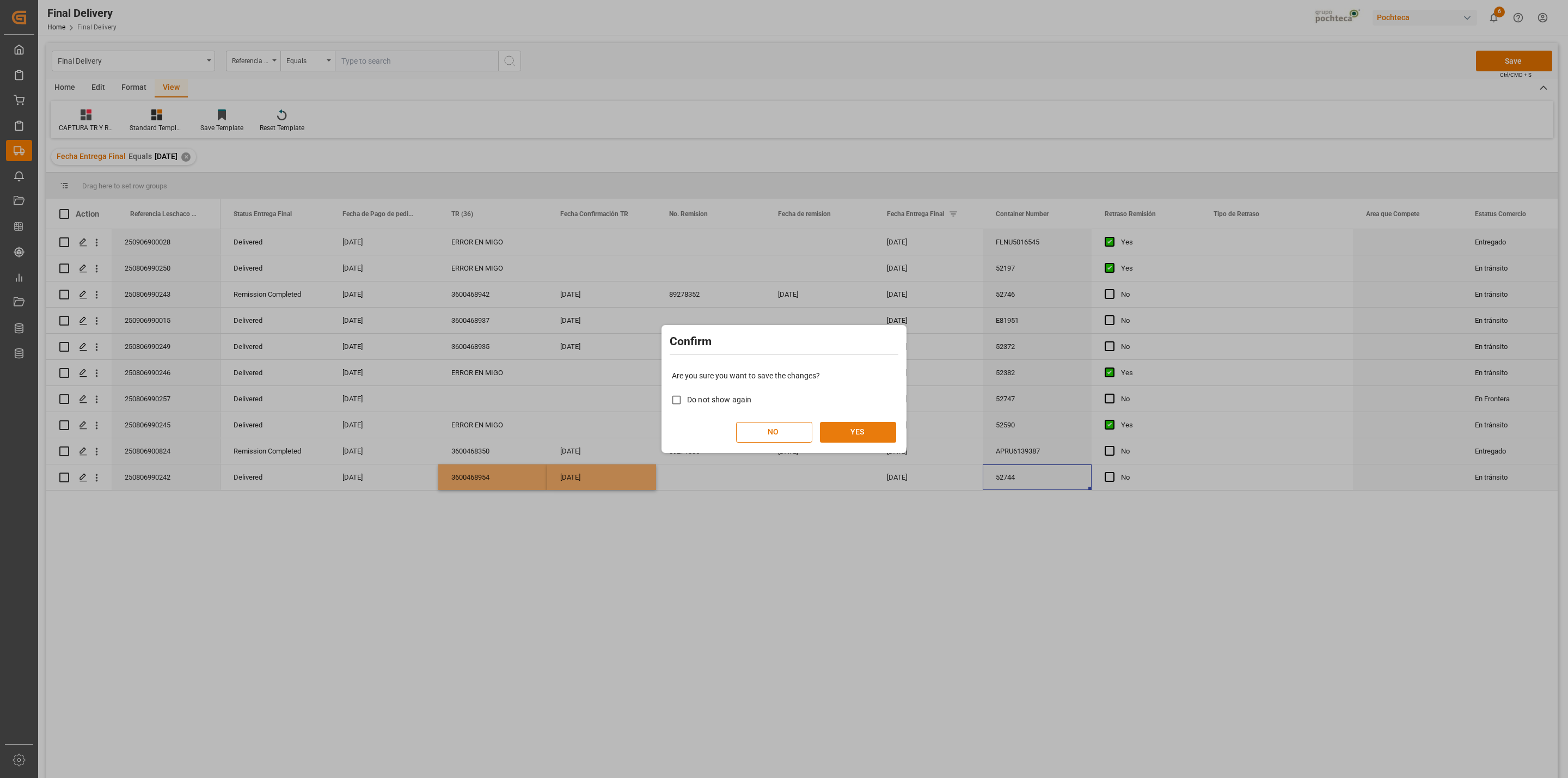
click at [843, 436] on button "YES" at bounding box center [858, 432] width 76 height 21
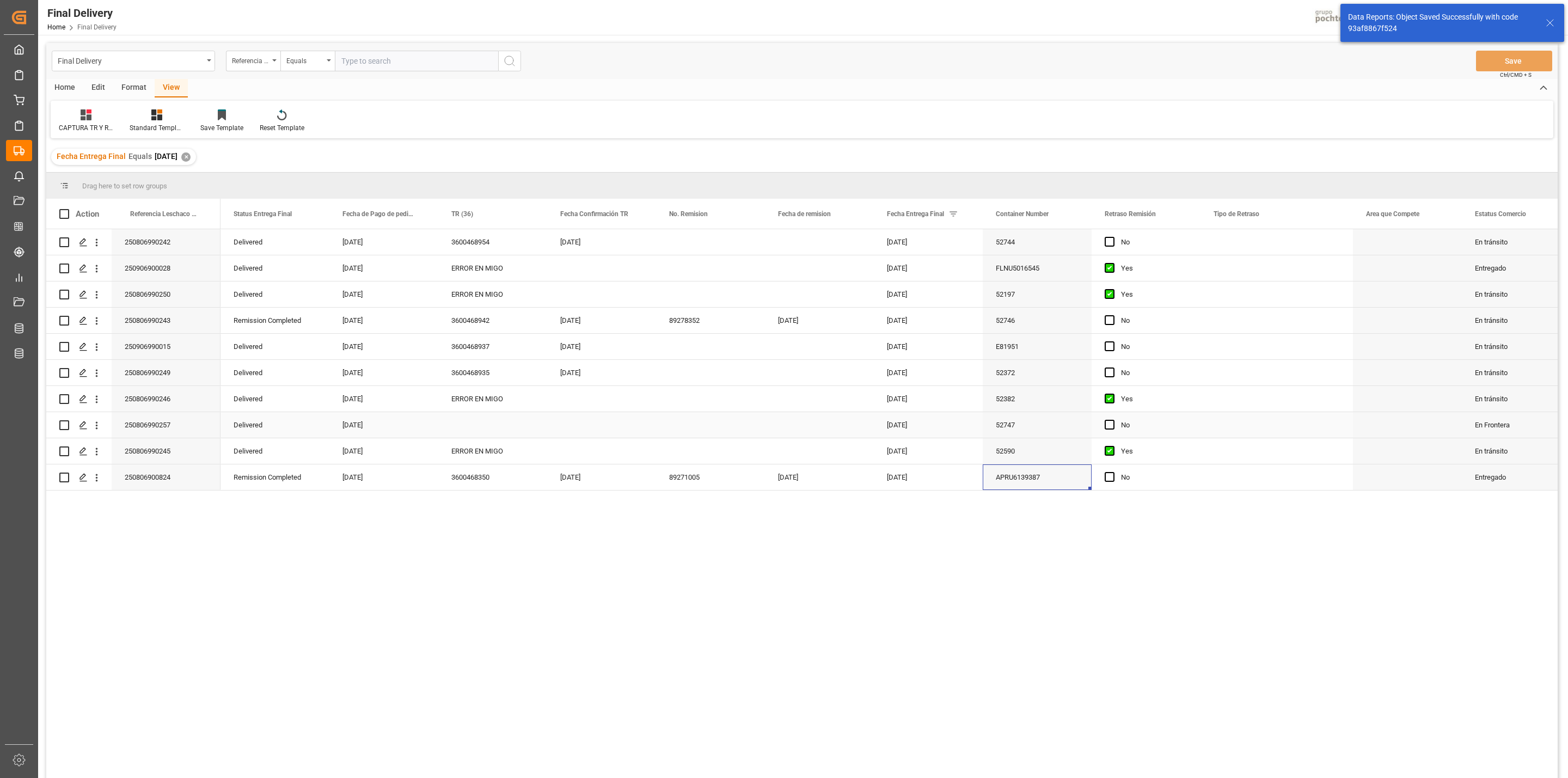
click at [471, 430] on div "Press SPACE to select this row." at bounding box center [492, 424] width 109 height 25
click at [466, 423] on div "Press SPACE to select this row." at bounding box center [492, 424] width 109 height 25
click at [485, 432] on input "Press SPACE to select this row." at bounding box center [493, 431] width 92 height 21
type input "OC CON DIFERENCIA EN SAP"
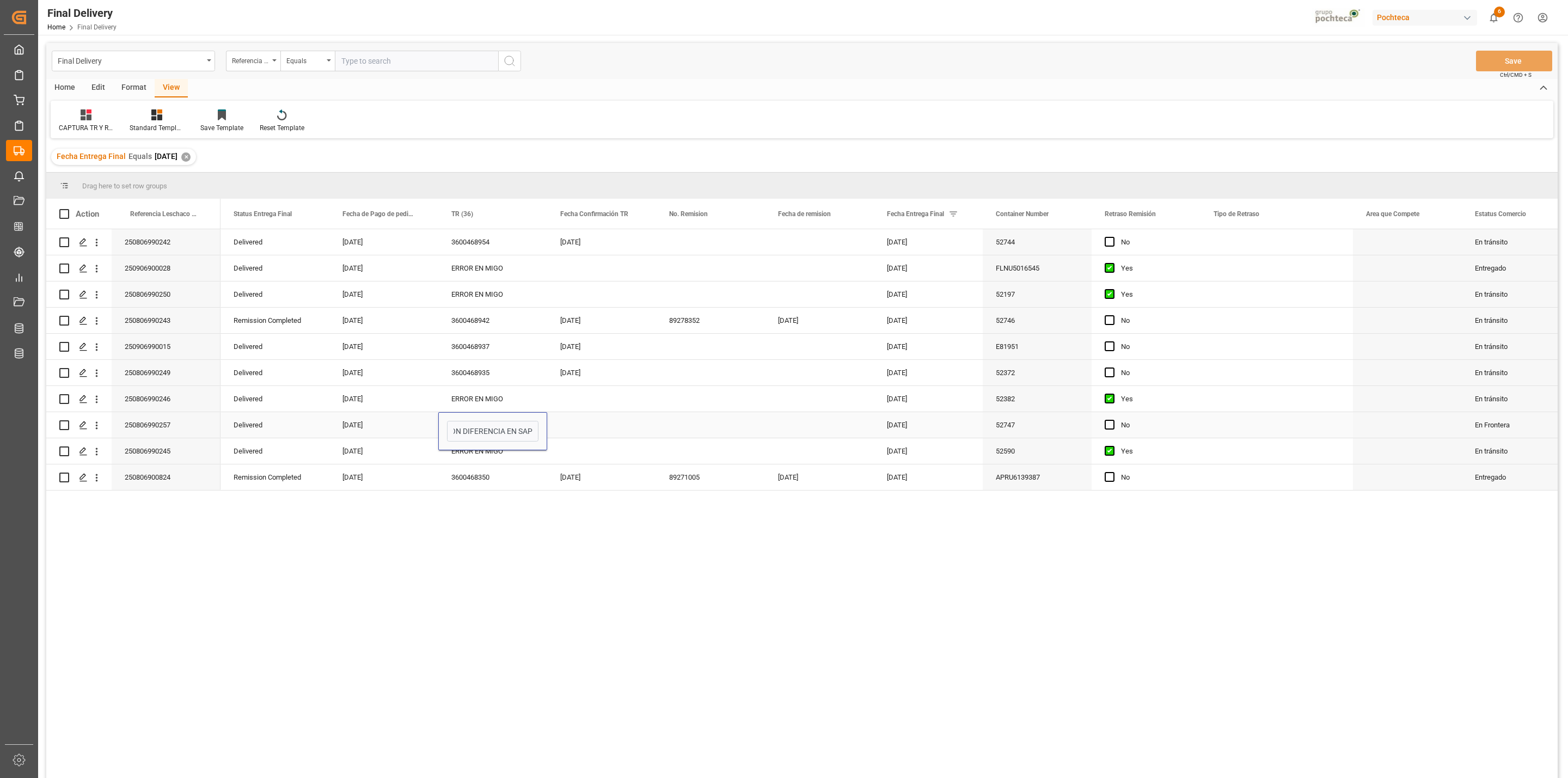
click at [587, 417] on div "Press SPACE to select this row." at bounding box center [601, 424] width 109 height 25
click at [1108, 430] on span "Press SPACE to select this row." at bounding box center [1109, 424] width 10 height 10
click at [1113, 420] on input "Press SPACE to select this row." at bounding box center [1113, 420] width 0 height 0
click at [1515, 63] on button "Save" at bounding box center [1514, 60] width 76 height 21
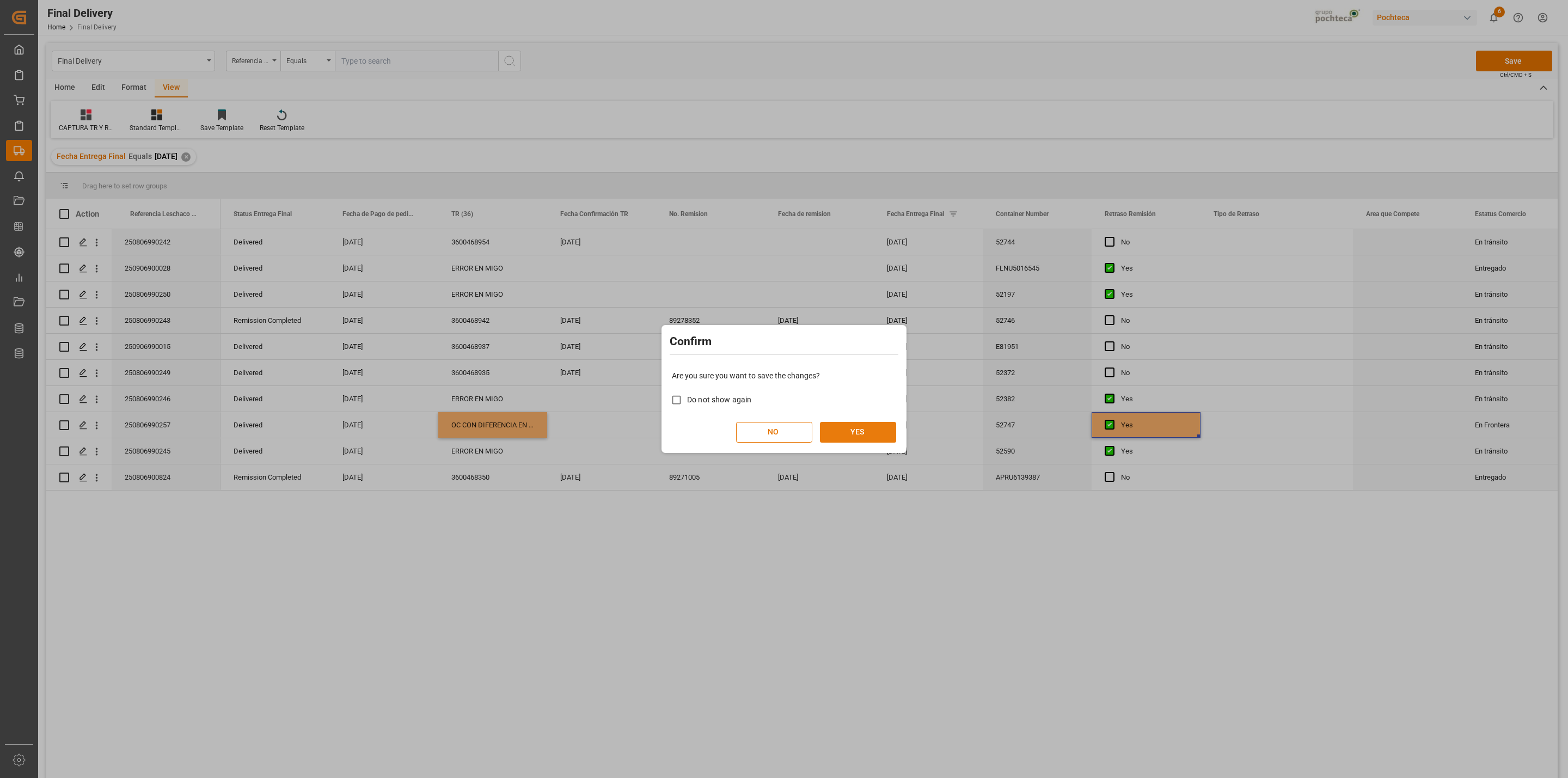
click at [847, 432] on button "YES" at bounding box center [858, 432] width 76 height 21
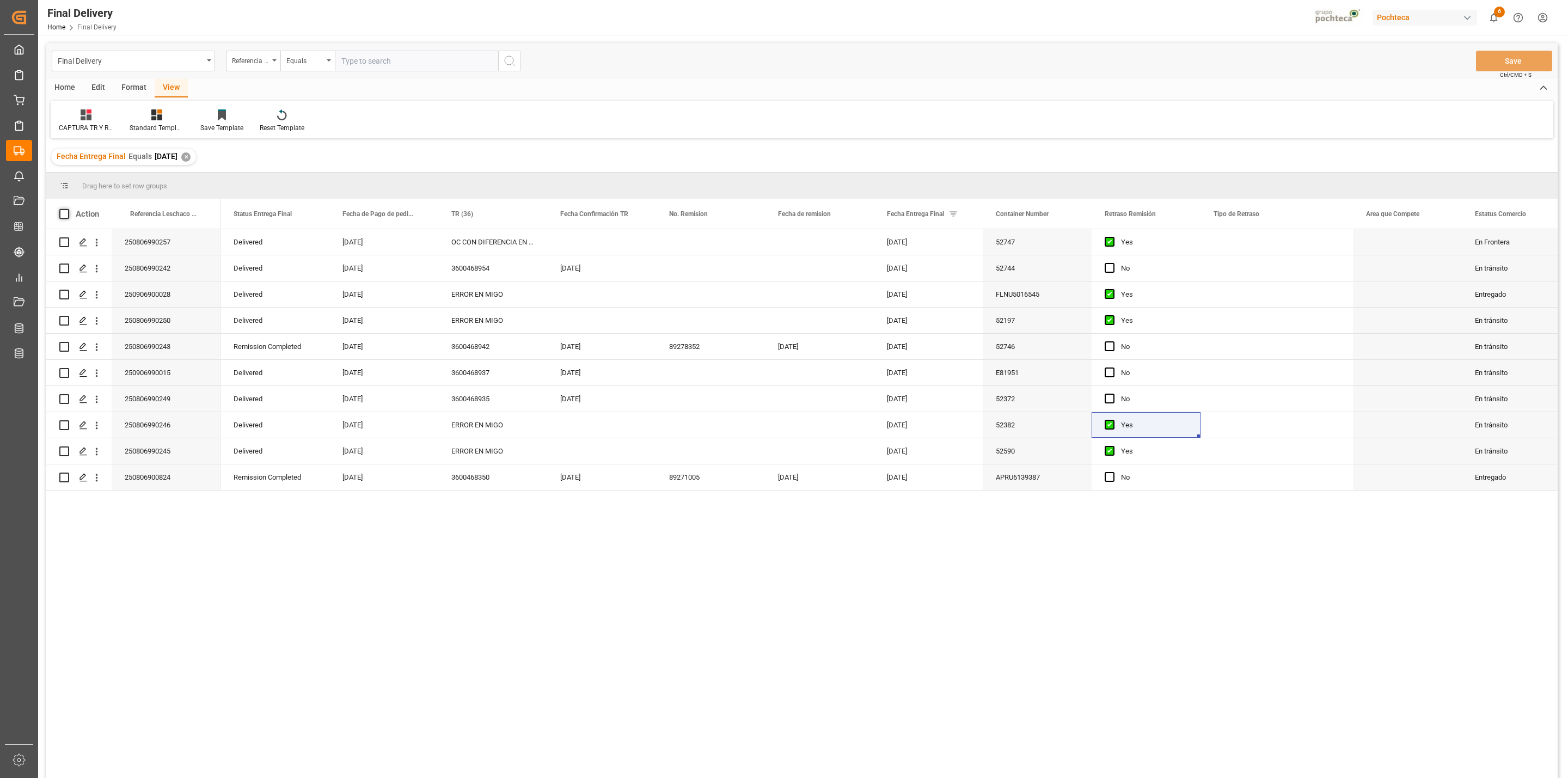
click at [64, 215] on span at bounding box center [64, 214] width 10 height 10
click at [67, 209] on input "checkbox" at bounding box center [67, 209] width 0 height 0
checkbox input "true"
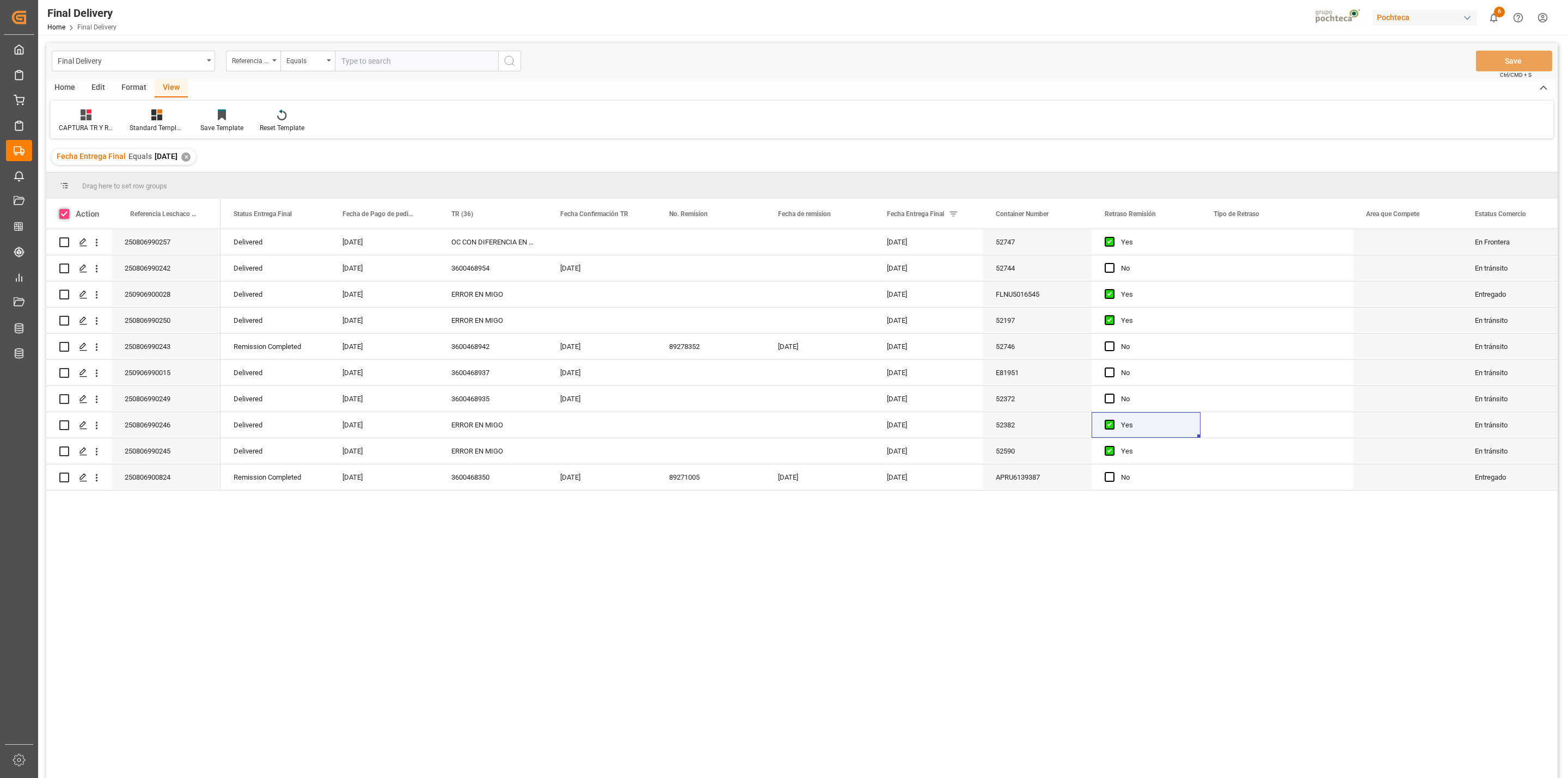
checkbox input "true"
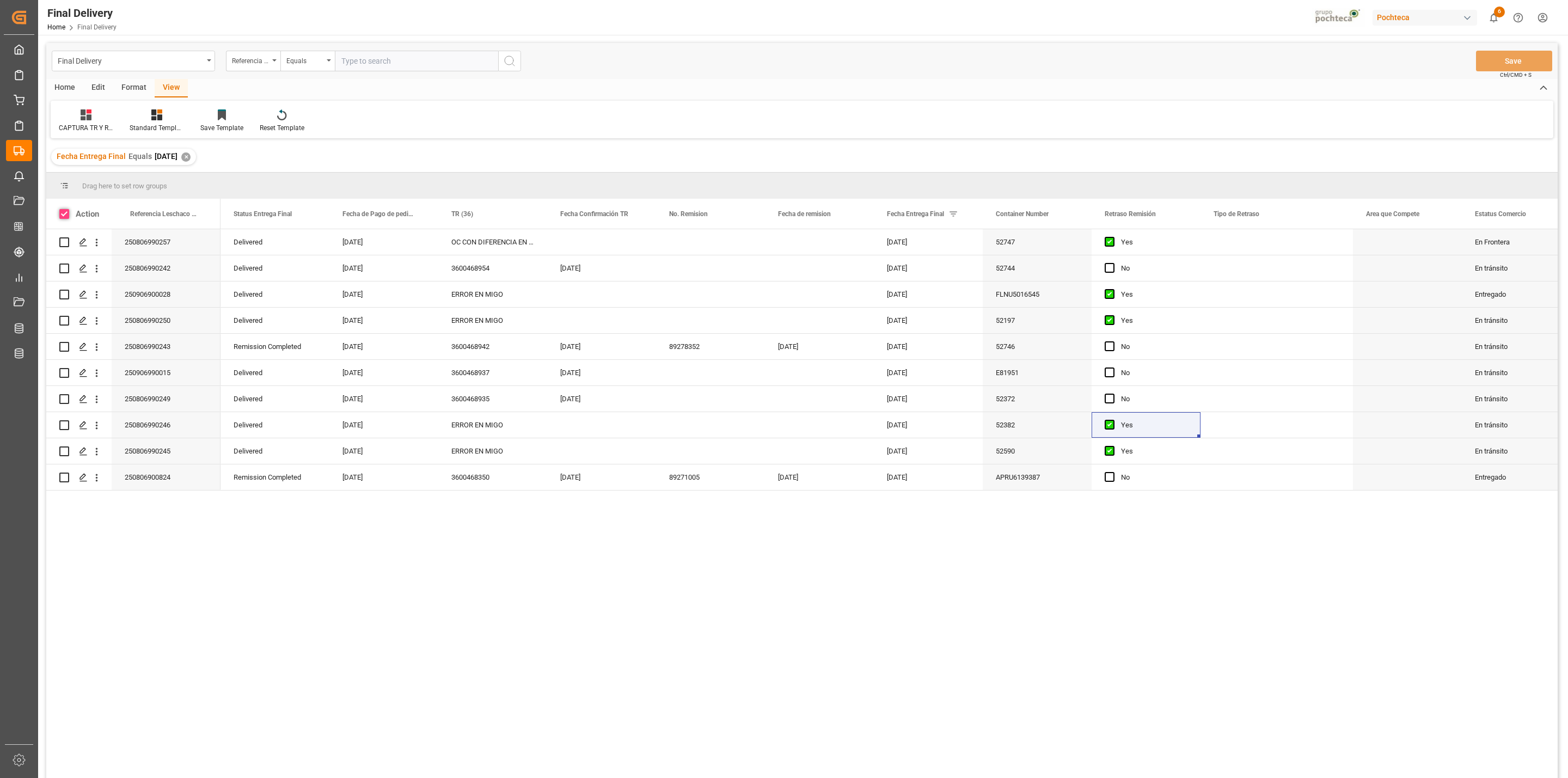
checkbox input "true"
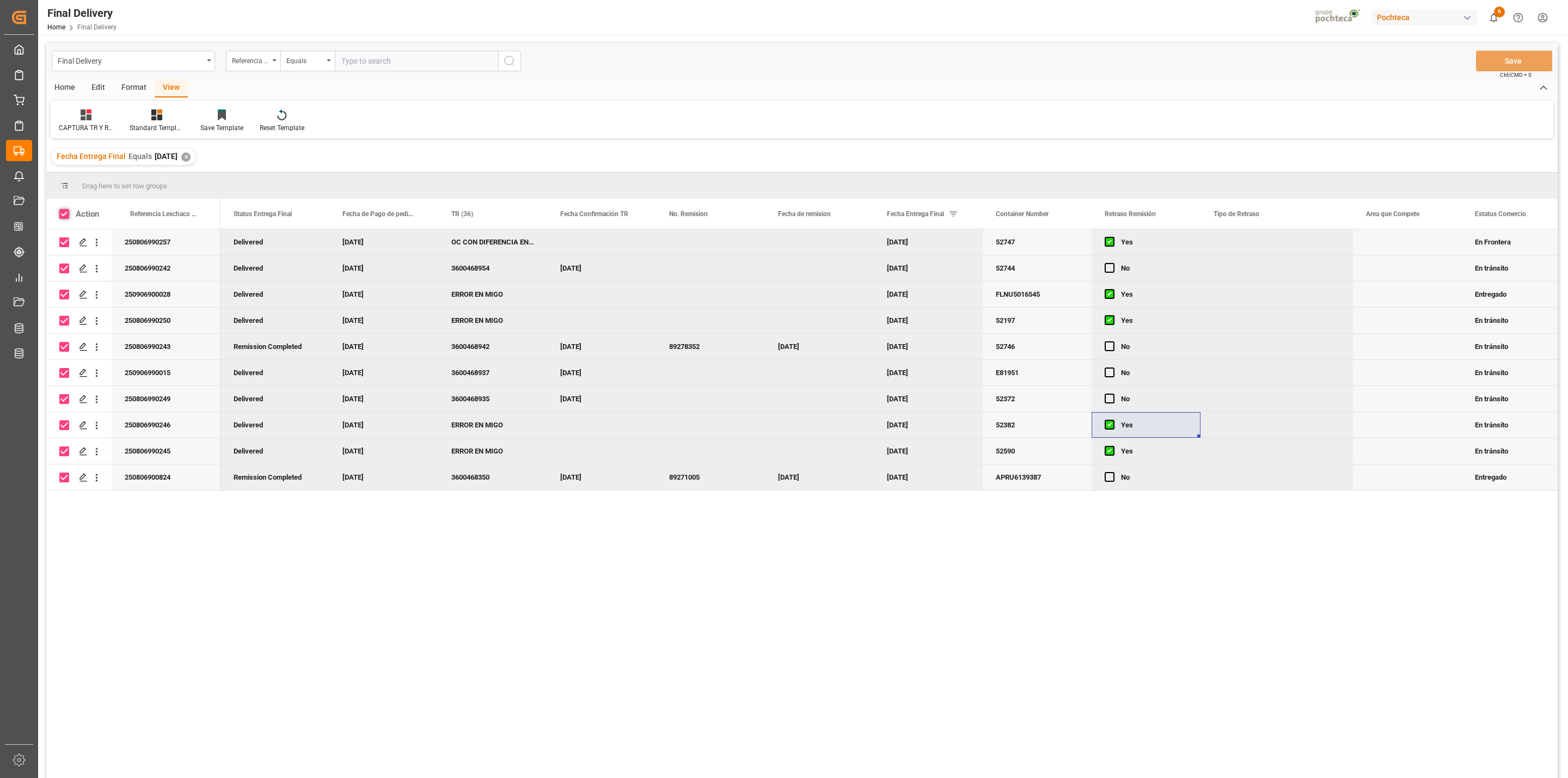
click at [65, 217] on span at bounding box center [64, 214] width 10 height 10
click at [67, 209] on input "checkbox" at bounding box center [67, 209] width 0 height 0
checkbox input "false"
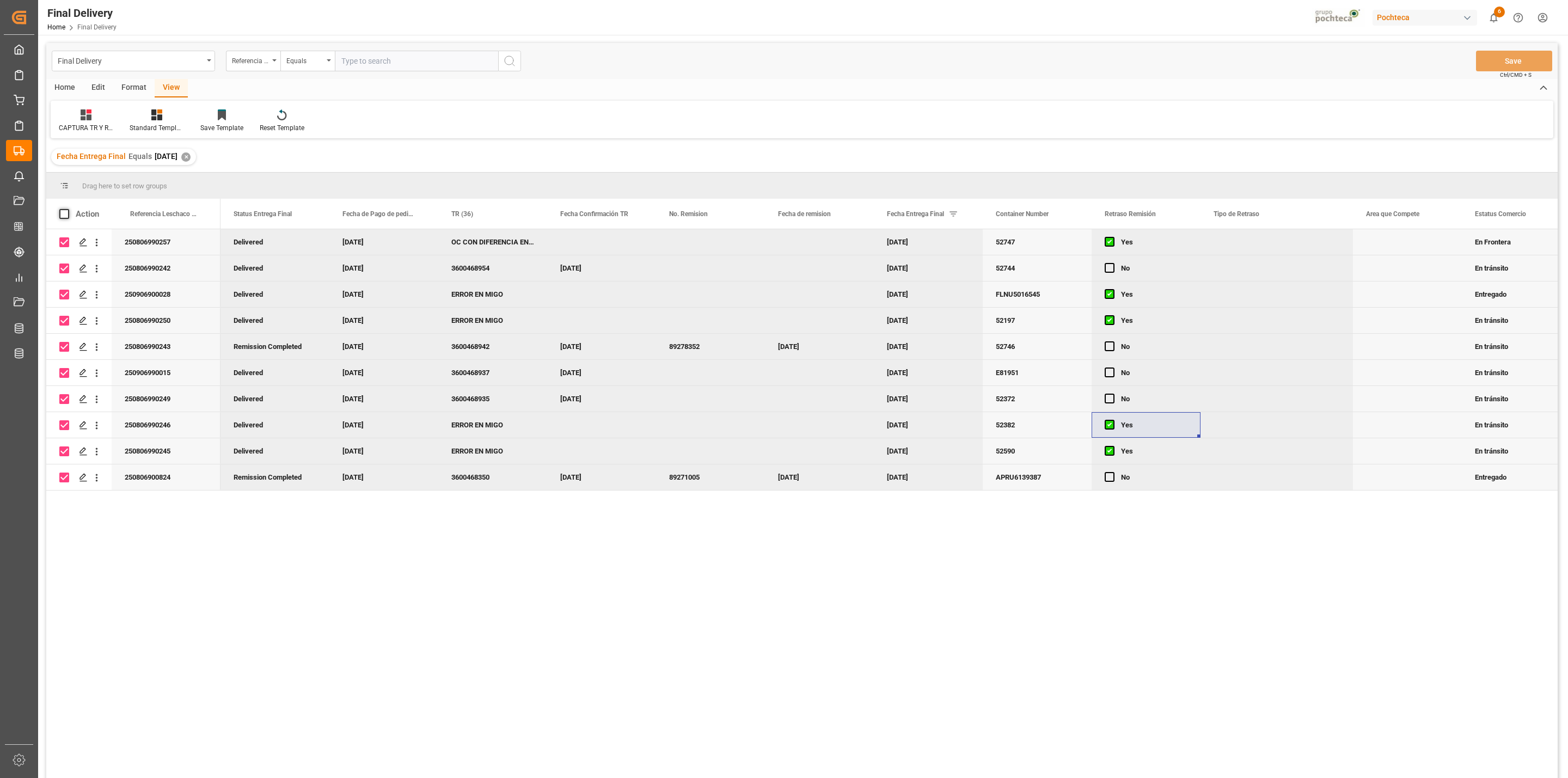
checkbox input "false"
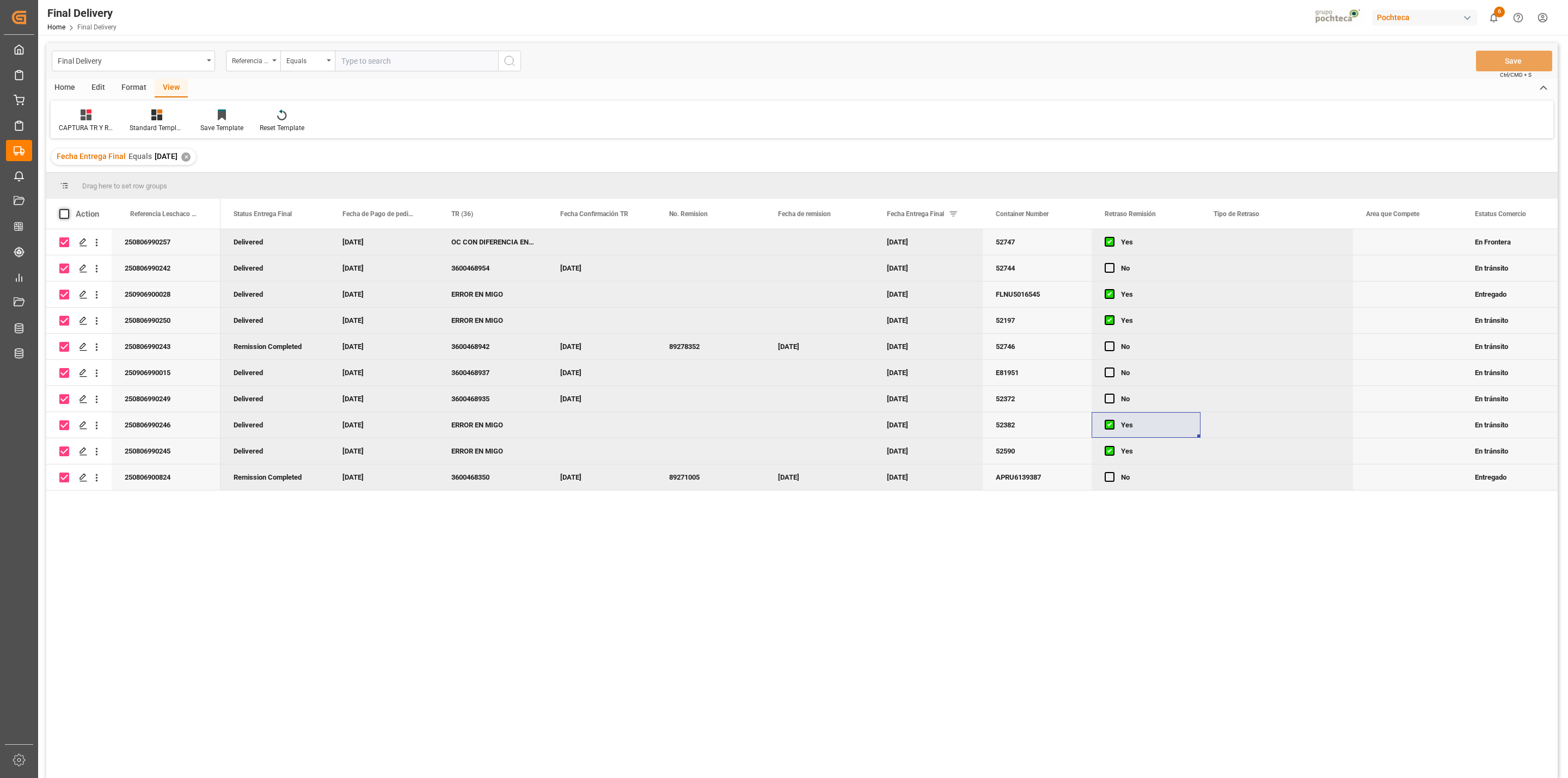
checkbox input "false"
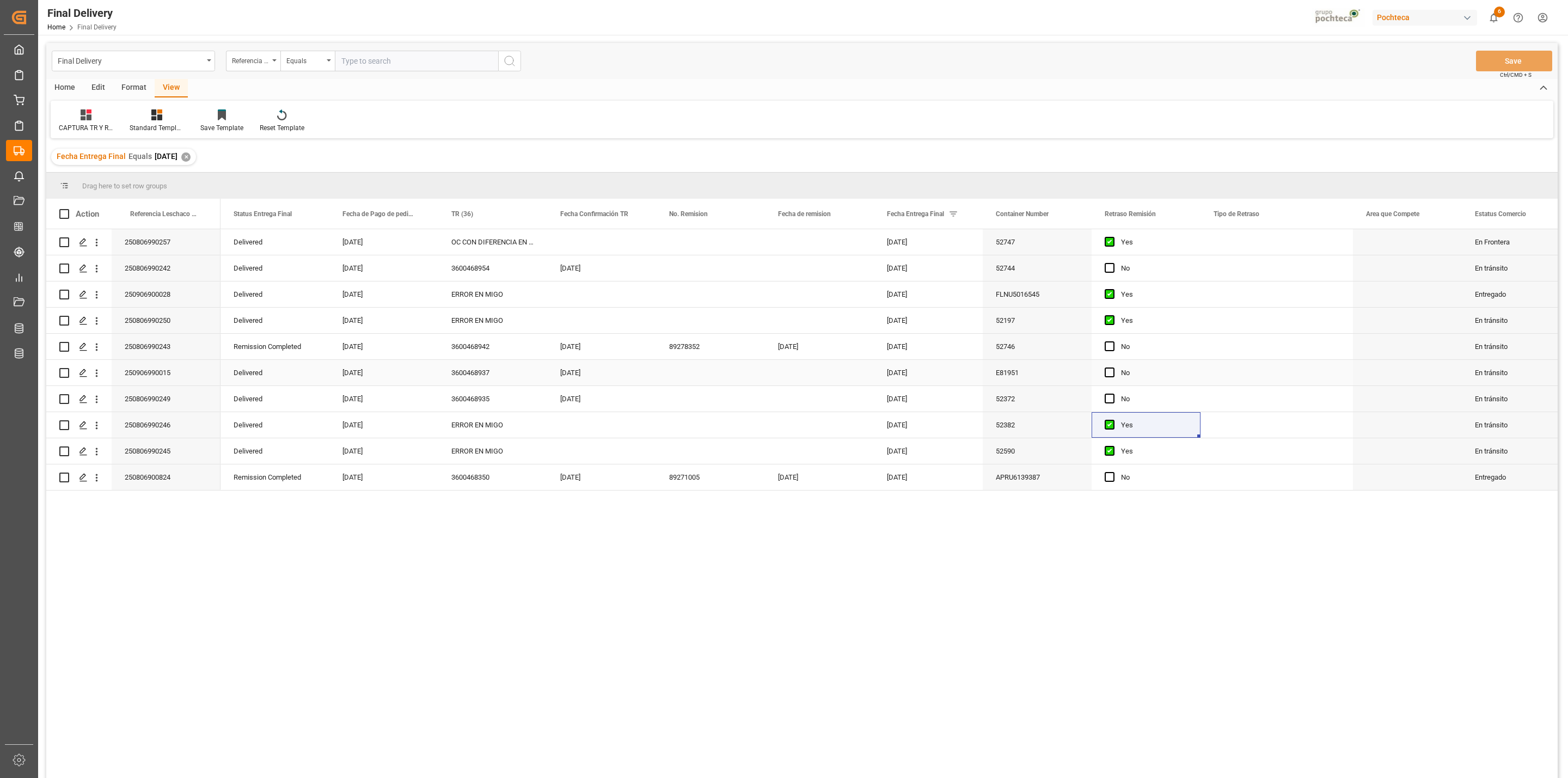
click at [685, 376] on div "Press SPACE to select this row." at bounding box center [710, 372] width 109 height 25
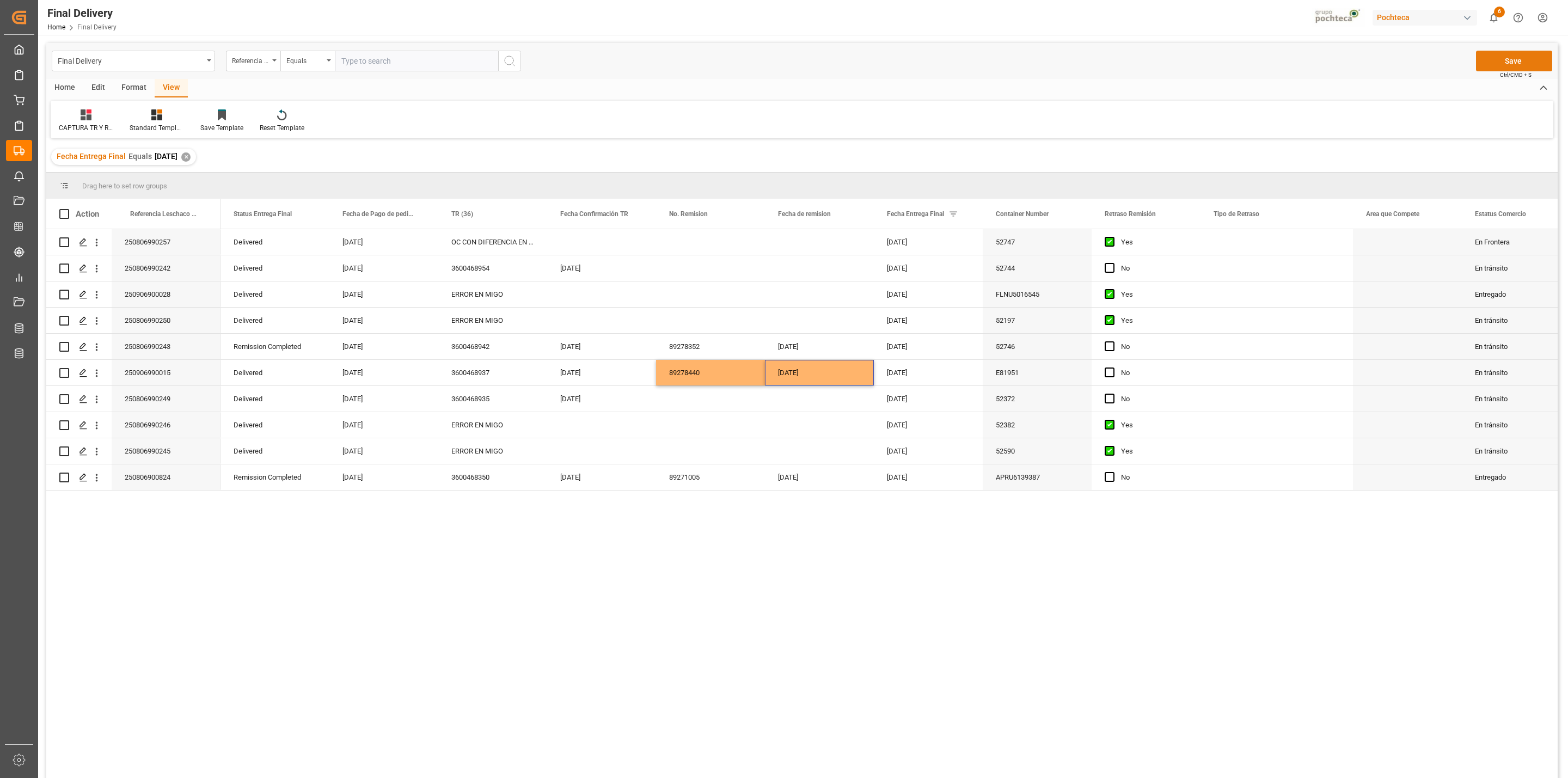
click at [1503, 62] on button "Save" at bounding box center [1514, 60] width 76 height 21
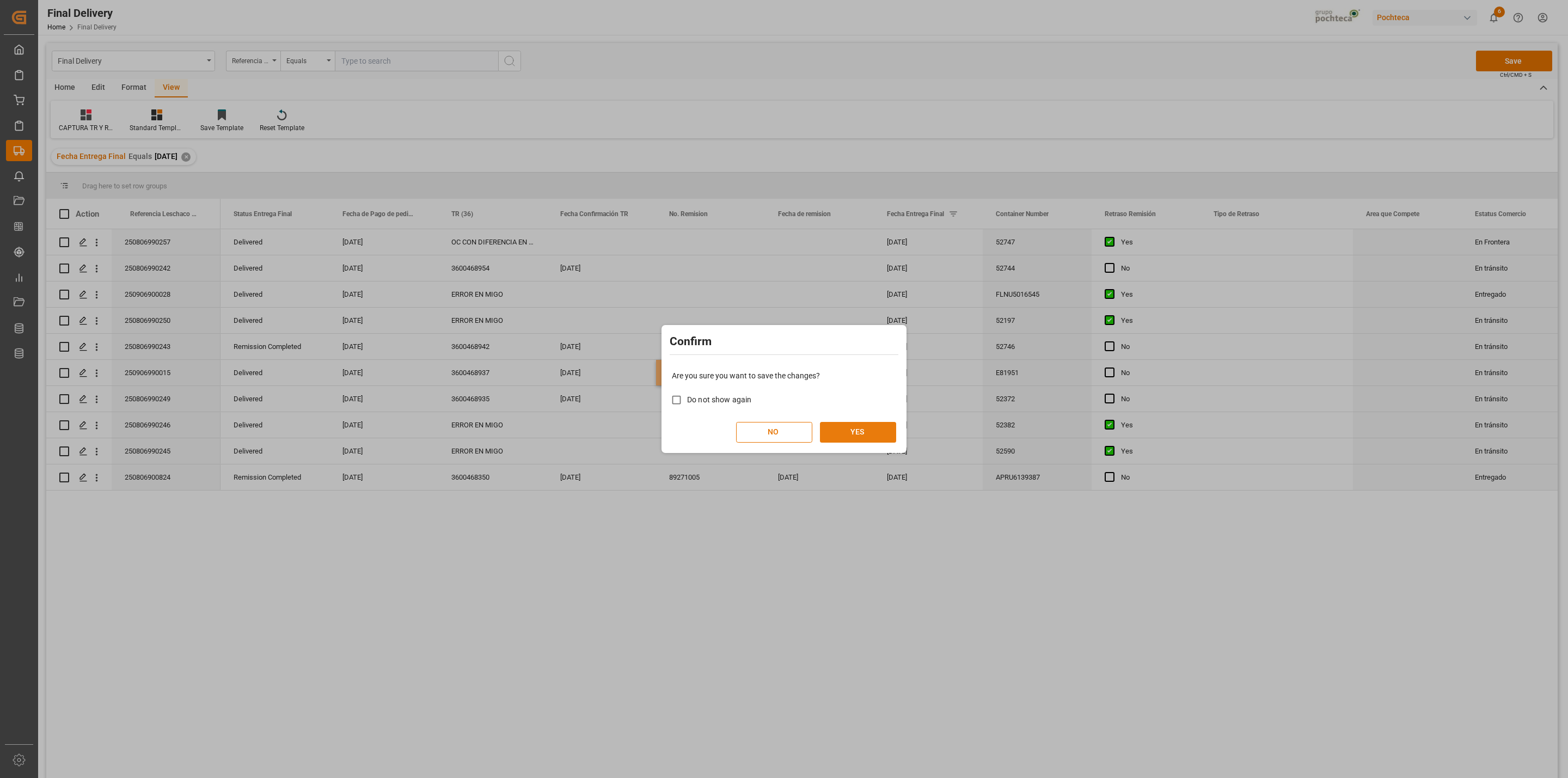
click at [851, 441] on button "YES" at bounding box center [858, 432] width 76 height 21
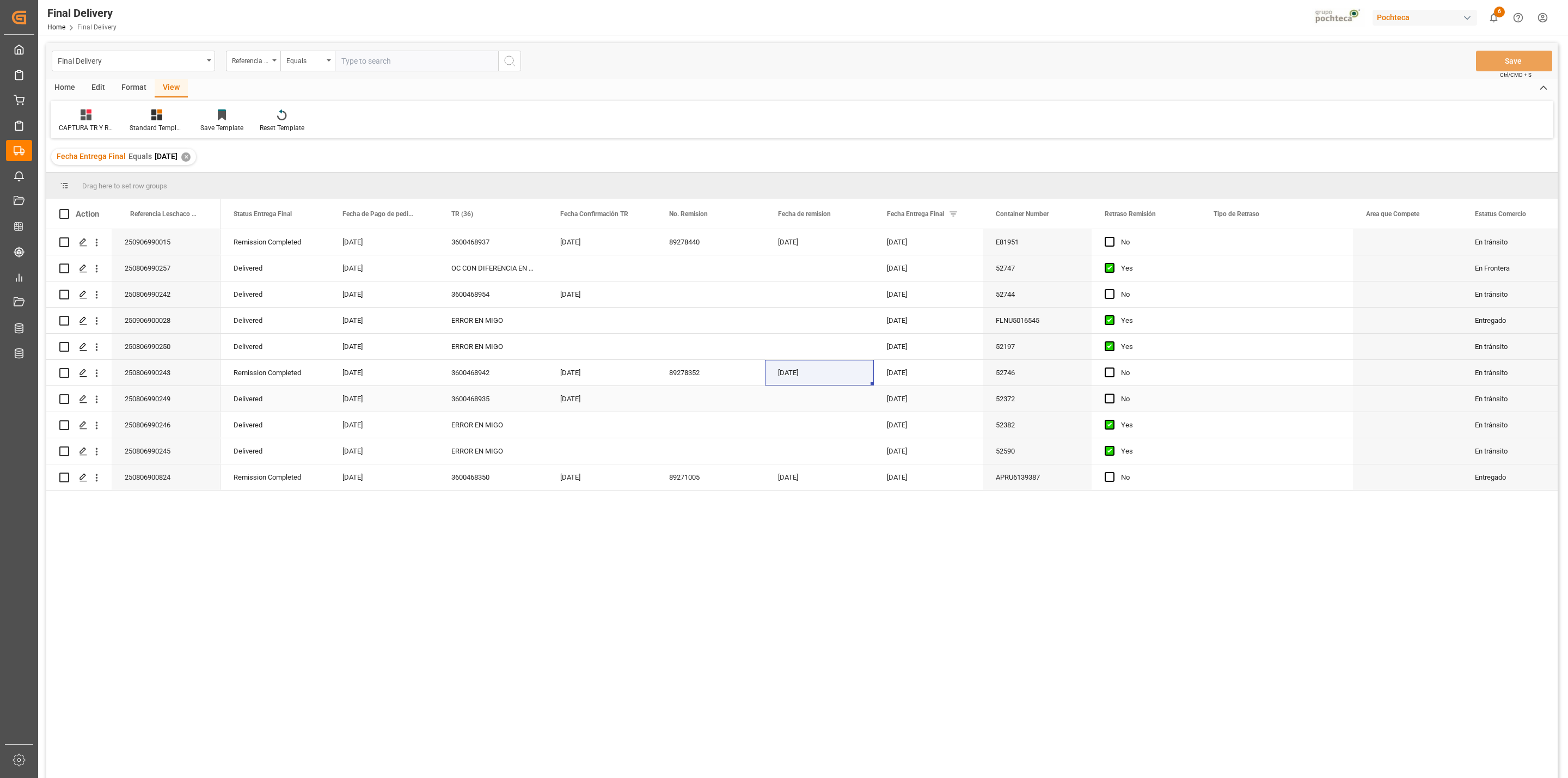
click at [688, 399] on div "Press SPACE to select this row." at bounding box center [710, 398] width 109 height 25
click at [1495, 53] on button "Save" at bounding box center [1514, 60] width 76 height 21
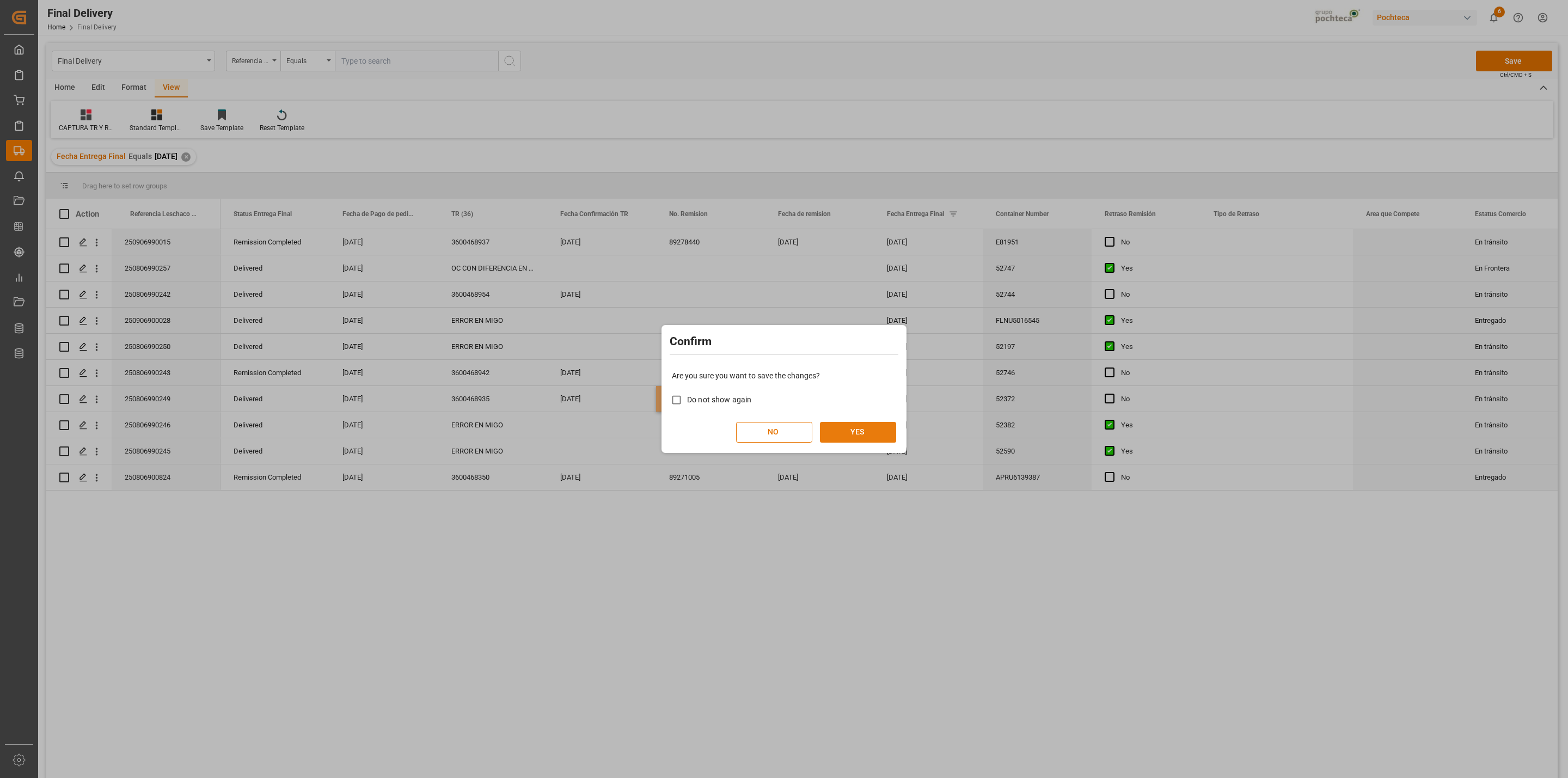
click at [883, 440] on button "YES" at bounding box center [858, 432] width 76 height 21
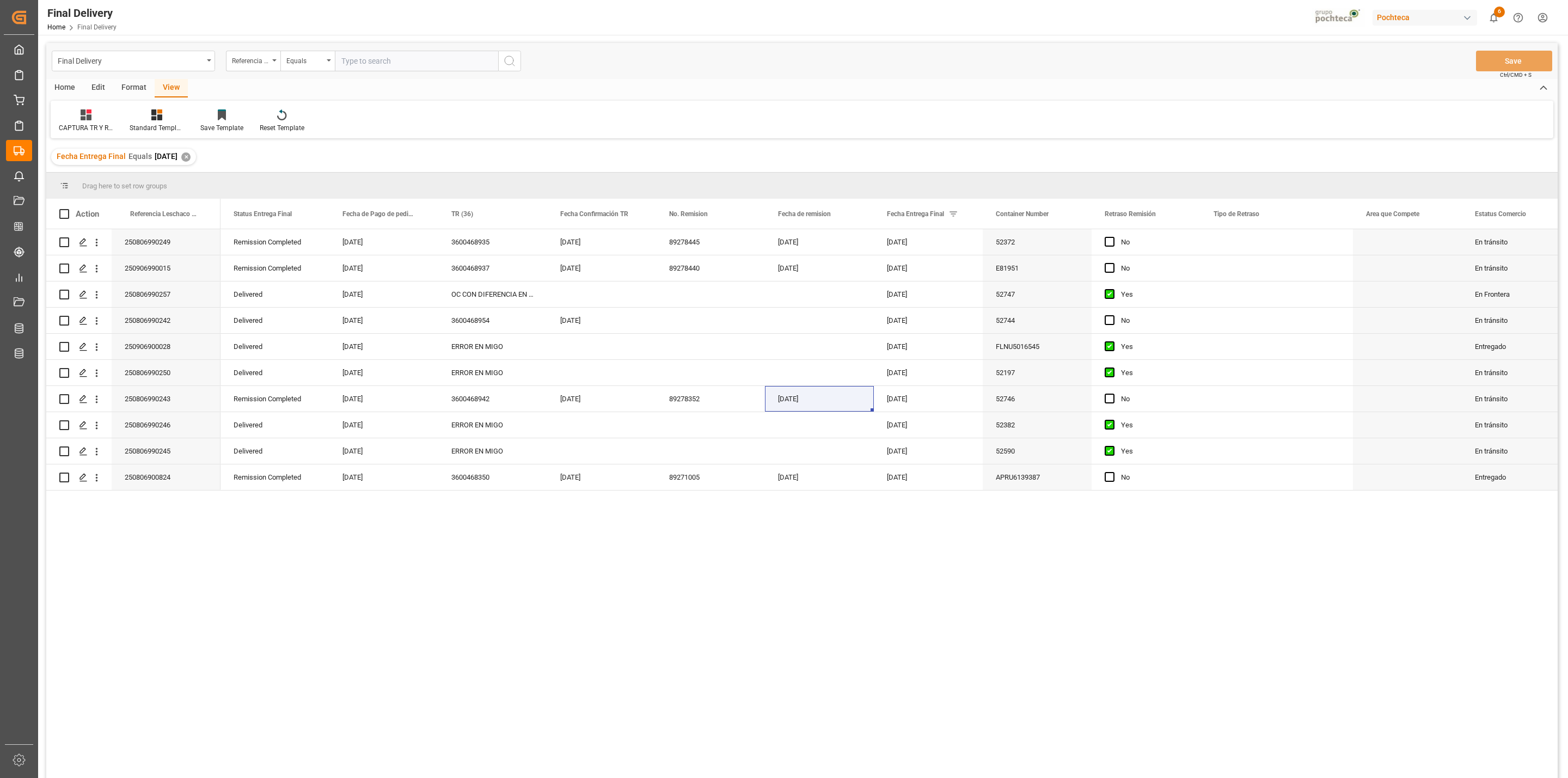
drag, startPoint x: 63, startPoint y: 212, endPoint x: 74, endPoint y: 178, distance: 35.7
click at [63, 213] on span at bounding box center [64, 214] width 10 height 10
click at [67, 209] on input "checkbox" at bounding box center [67, 209] width 0 height 0
checkbox input "true"
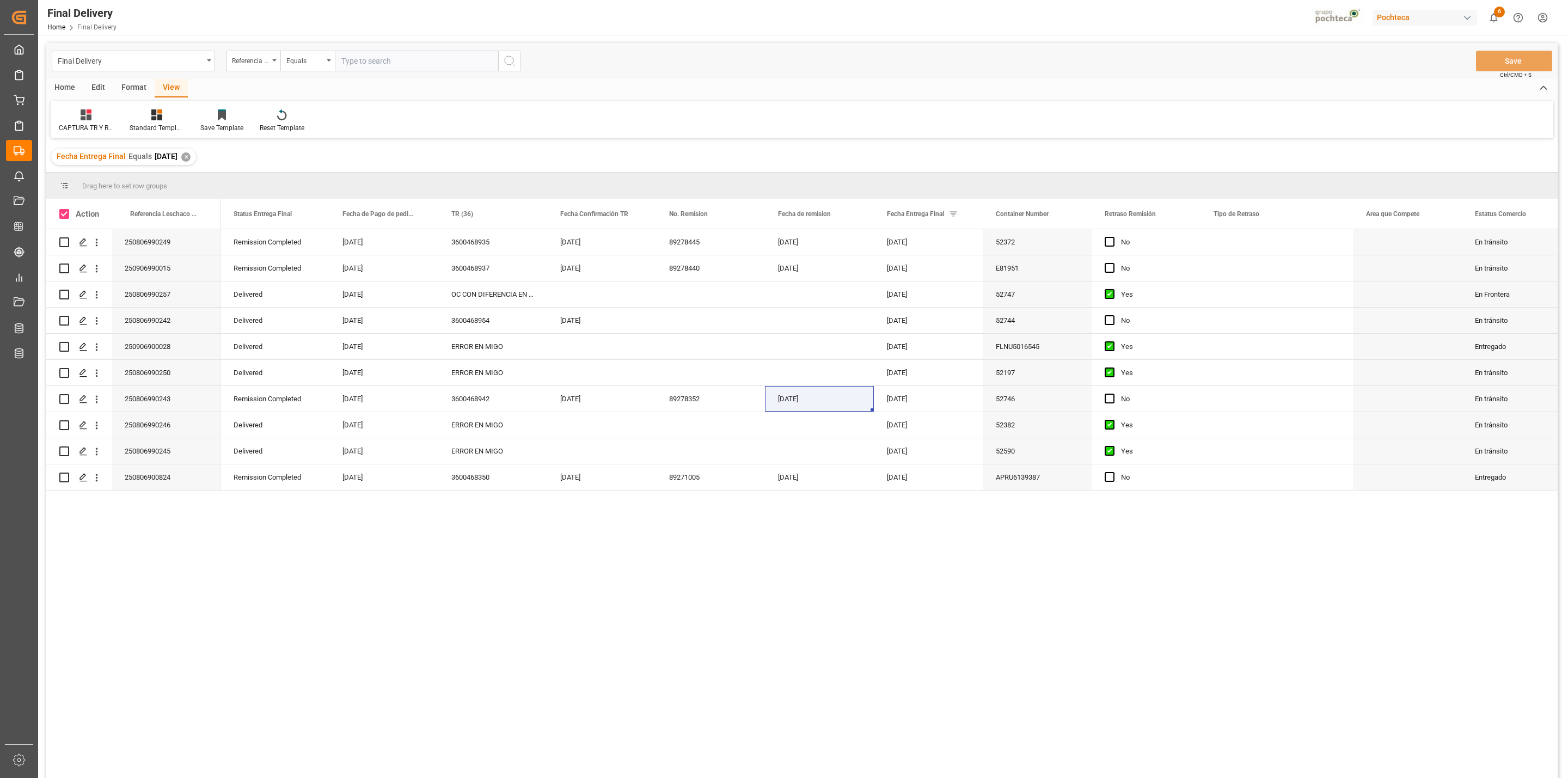
checkbox input "true"
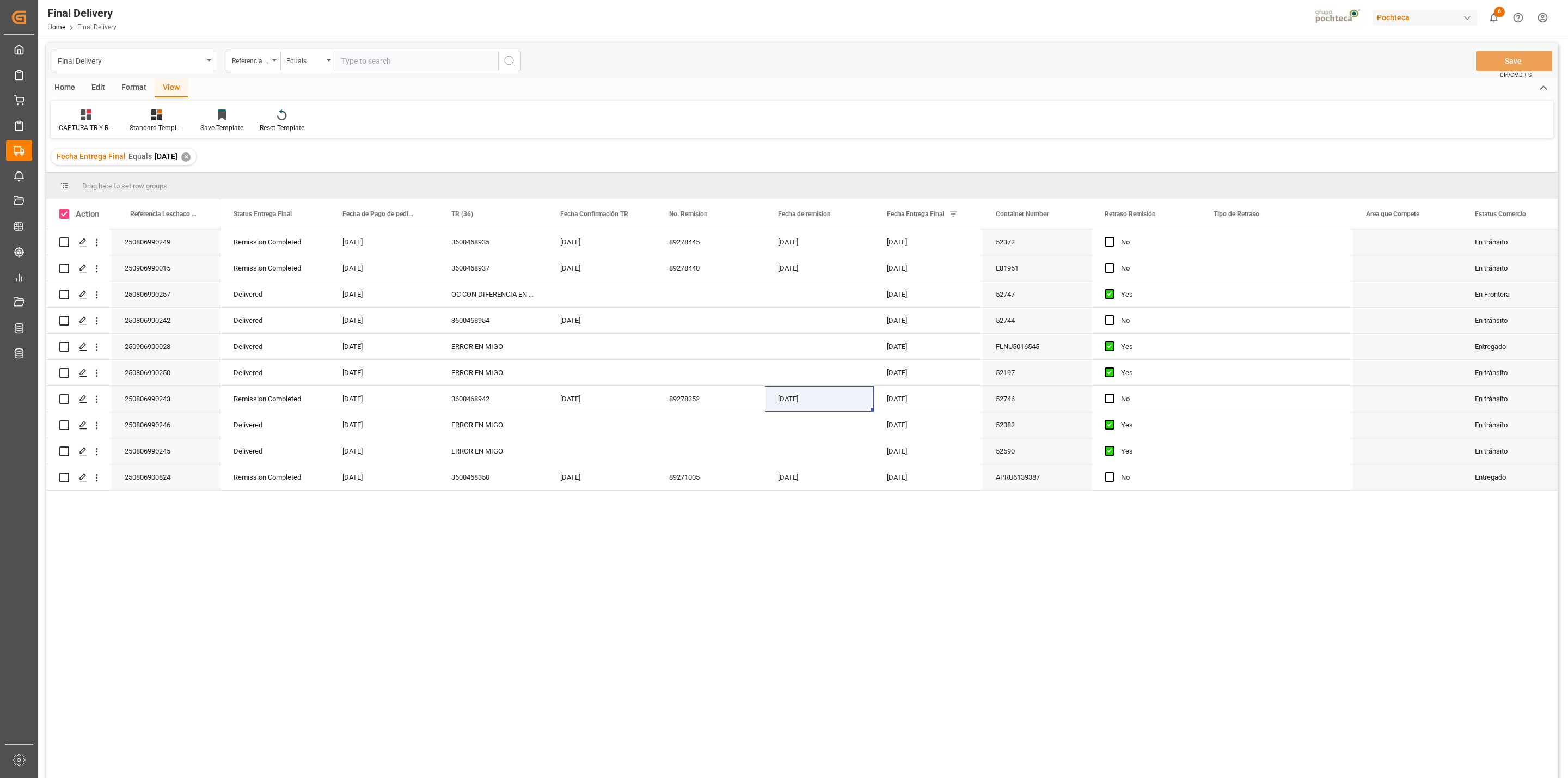
checkbox input "true"
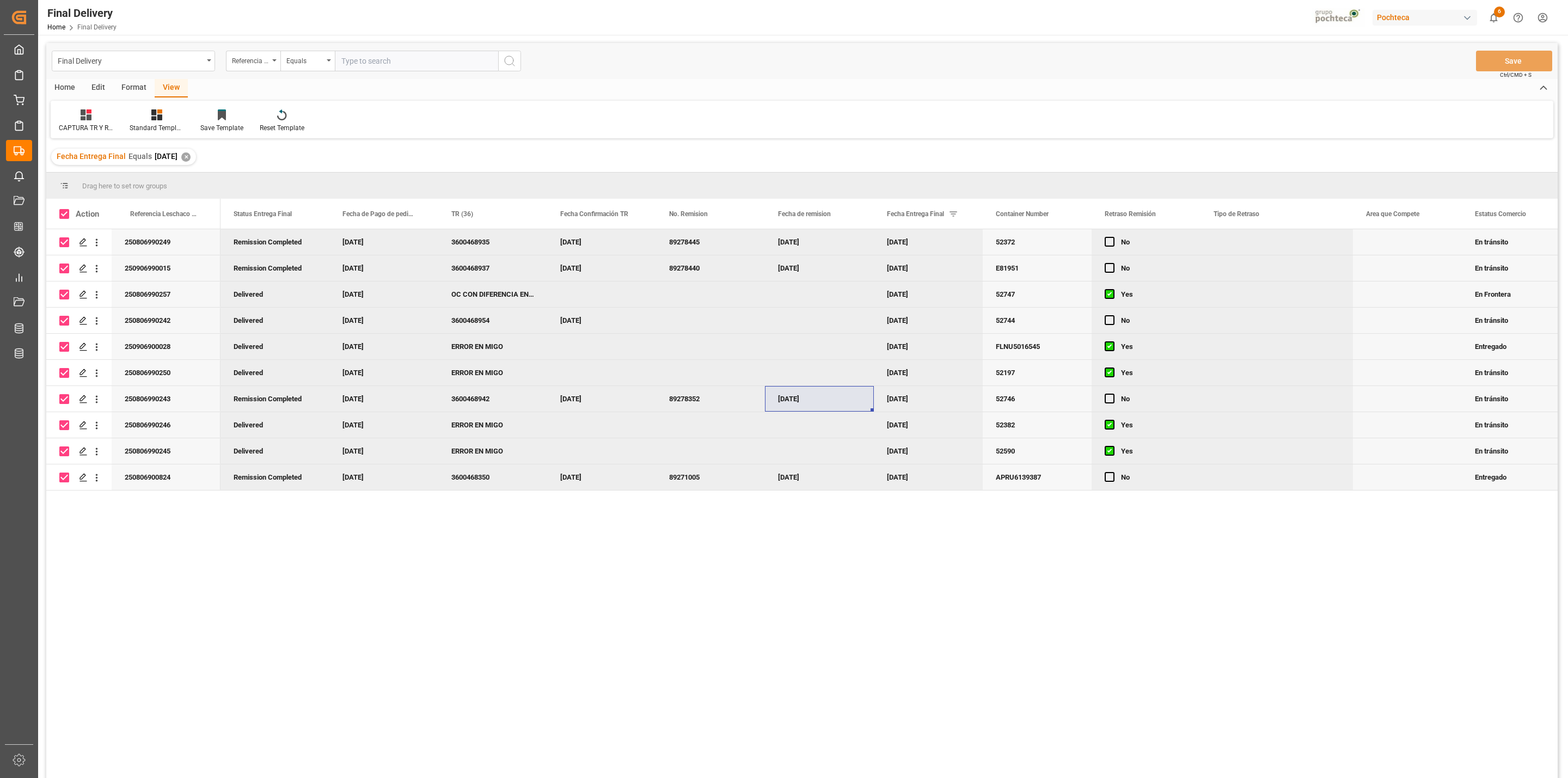
click at [70, 84] on div "Home" at bounding box center [65, 88] width 37 height 18
click at [116, 118] on icon at bounding box center [121, 115] width 9 height 11
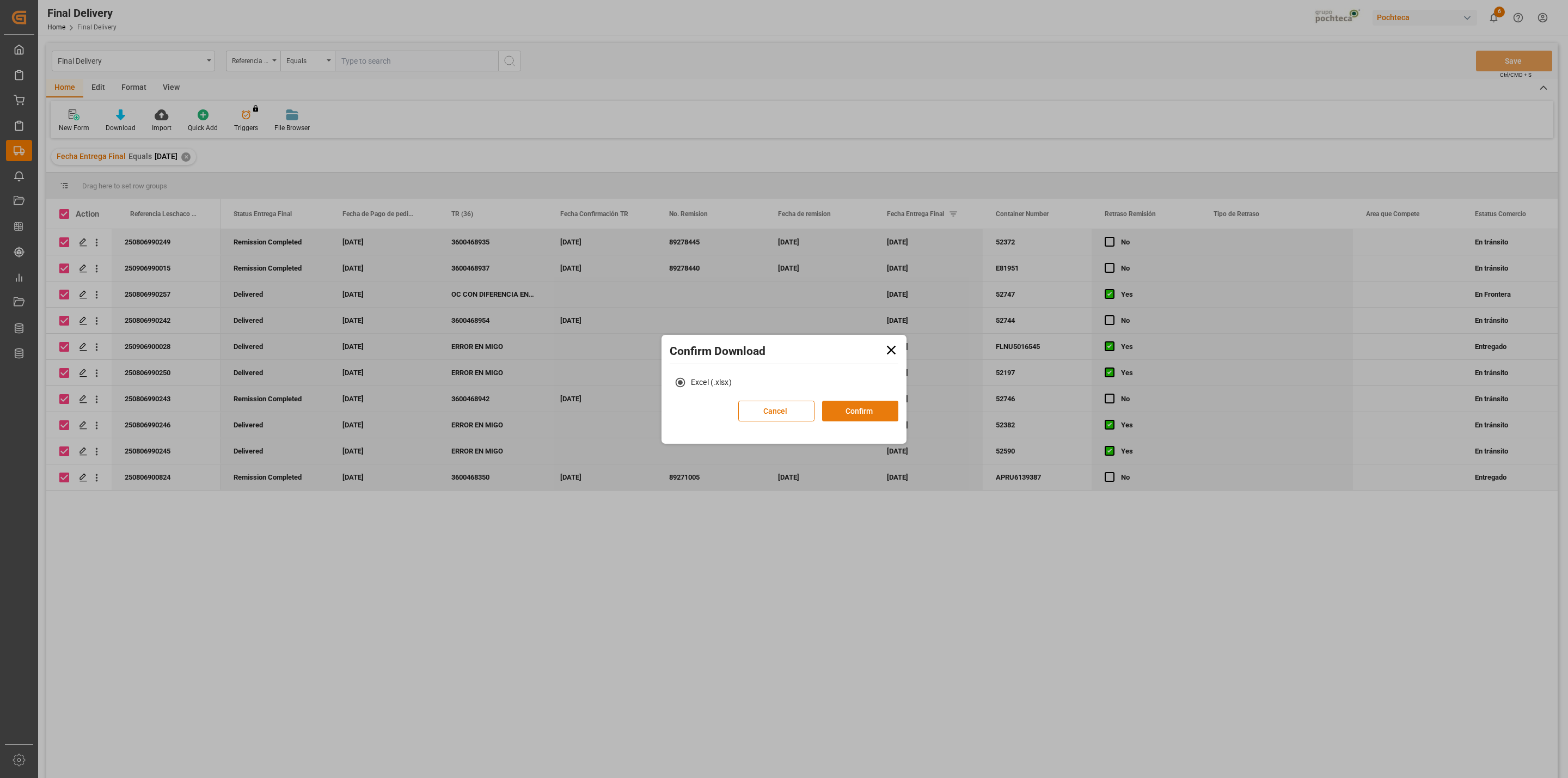
click at [853, 415] on button "Confirm" at bounding box center [860, 410] width 76 height 21
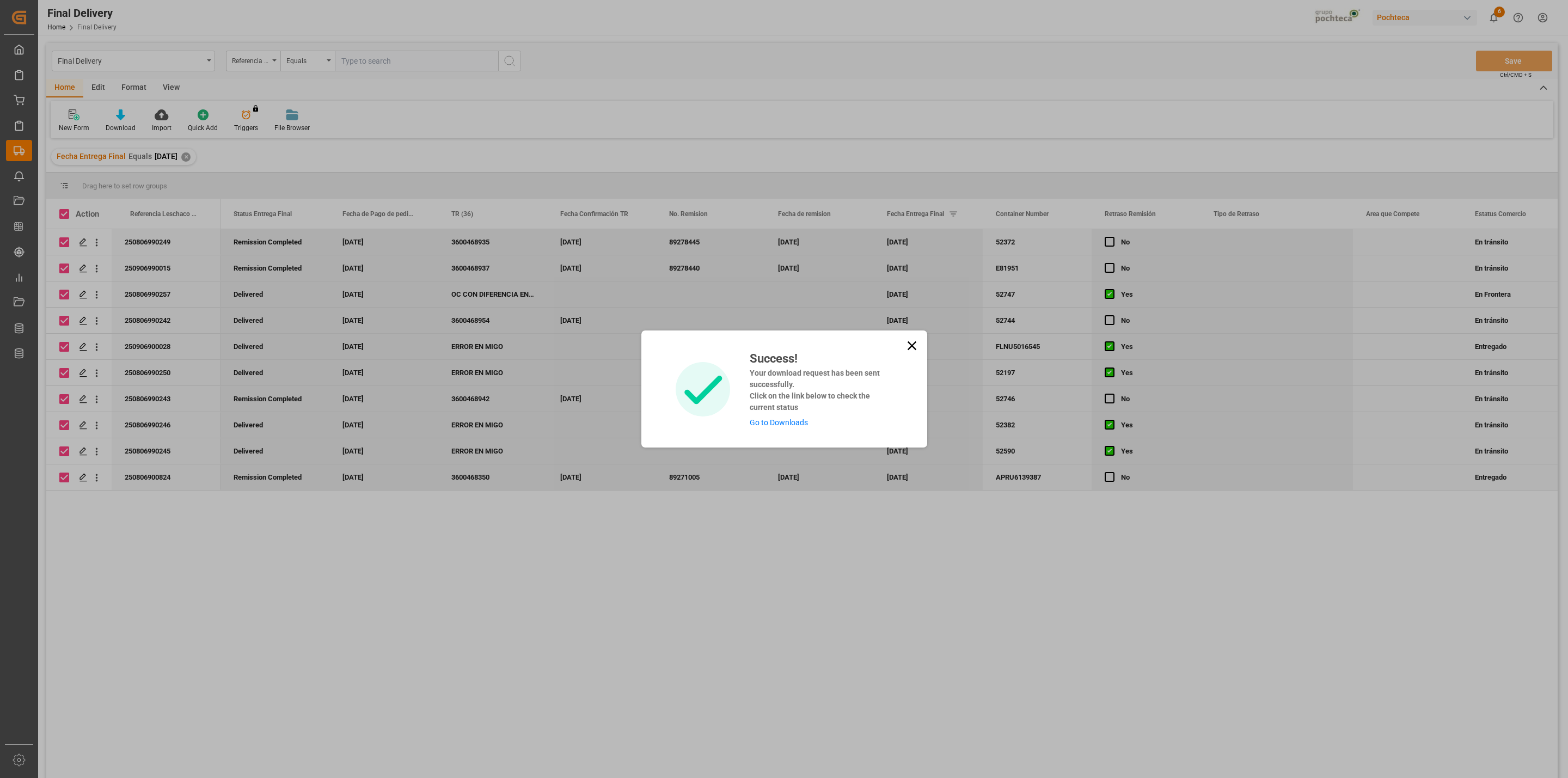
click at [915, 345] on icon at bounding box center [912, 345] width 15 height 15
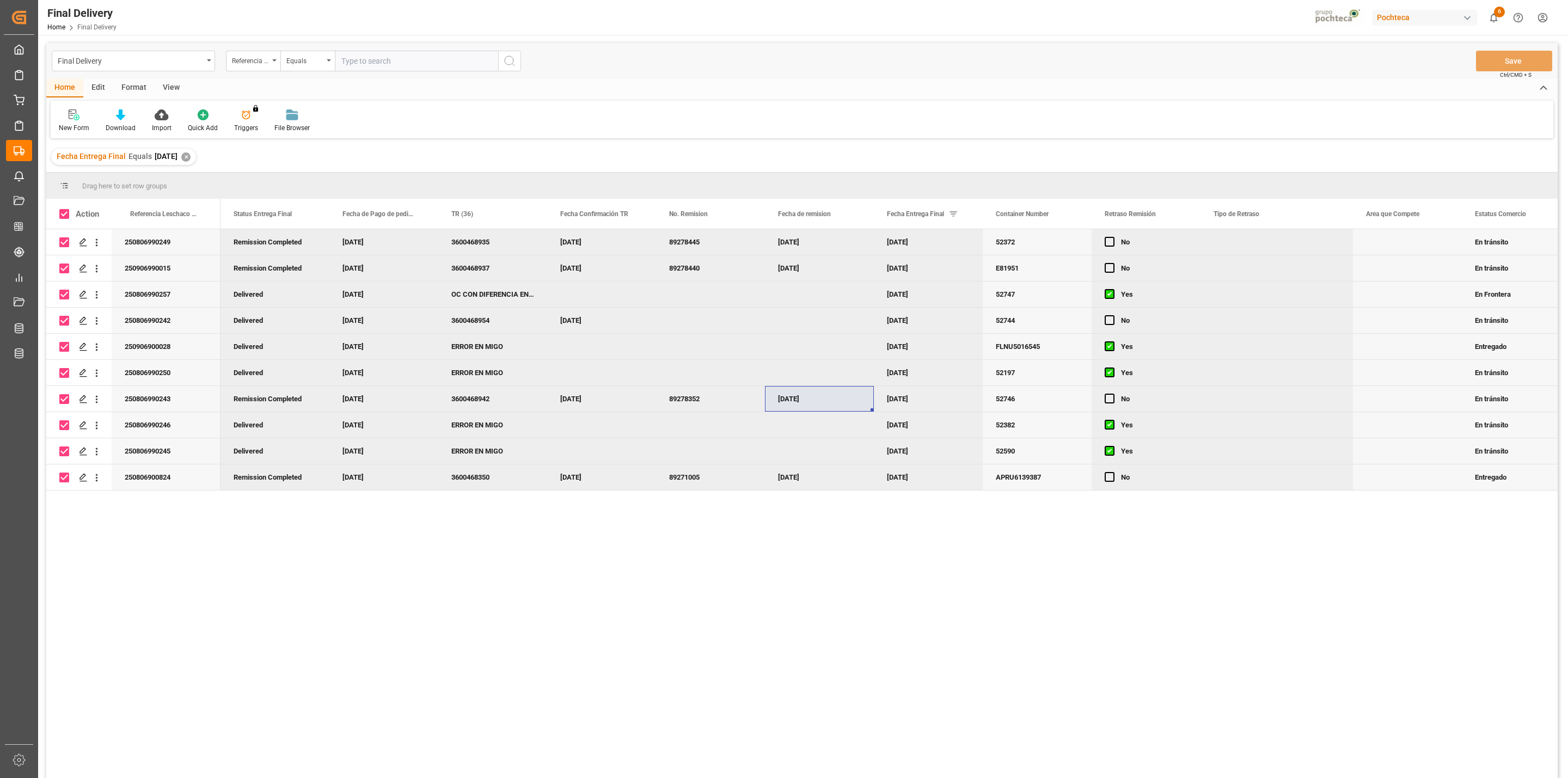
click at [167, 90] on div "View" at bounding box center [170, 88] width 33 height 18
click at [162, 124] on div "Standard Templates" at bounding box center [157, 128] width 54 height 10
click at [170, 180] on div "Notificación de Entregas" at bounding box center [186, 176] width 96 height 11
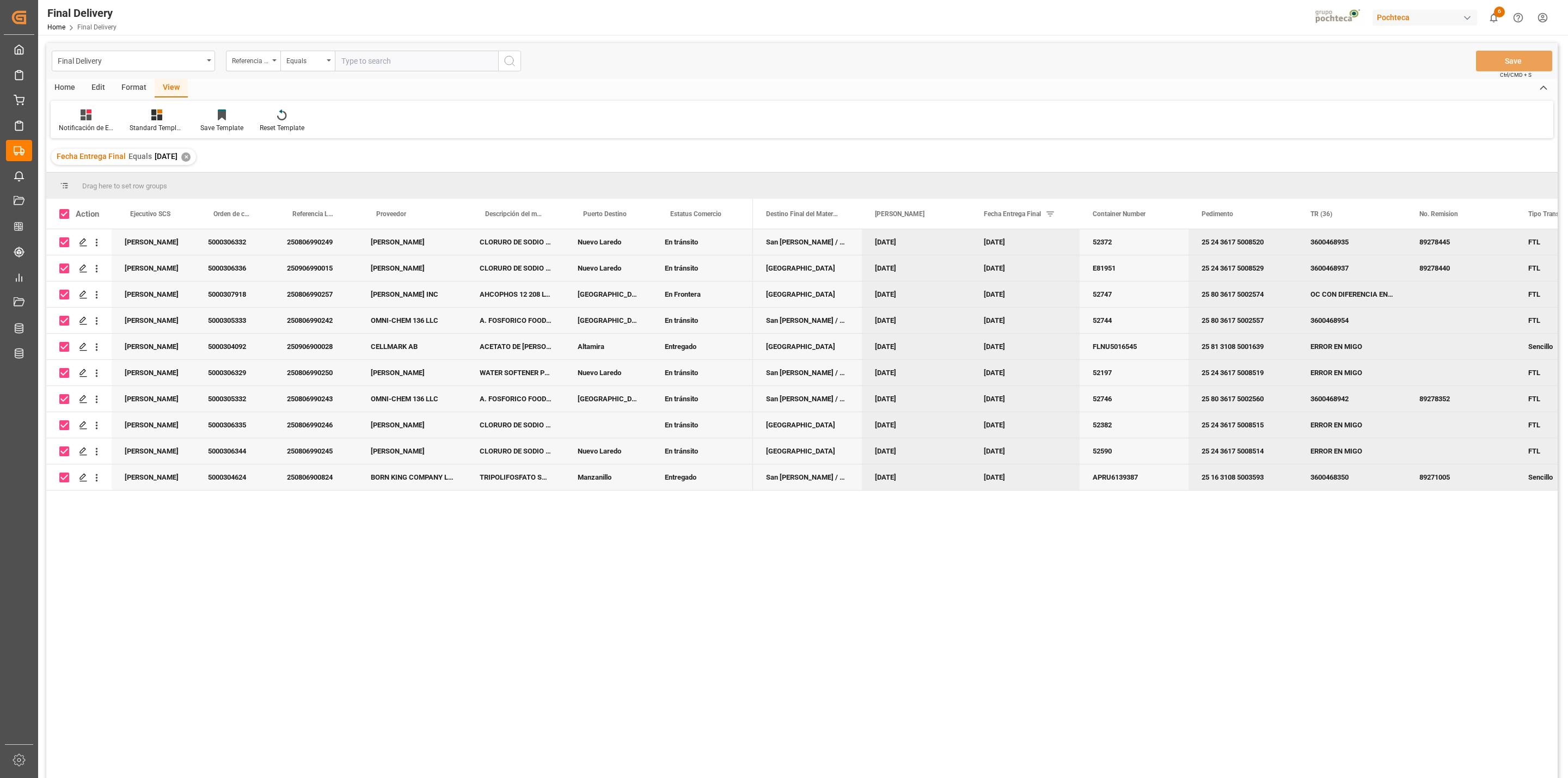
click at [73, 89] on div "Home" at bounding box center [65, 88] width 37 height 18
click at [121, 122] on div "Download" at bounding box center [121, 120] width 47 height 24
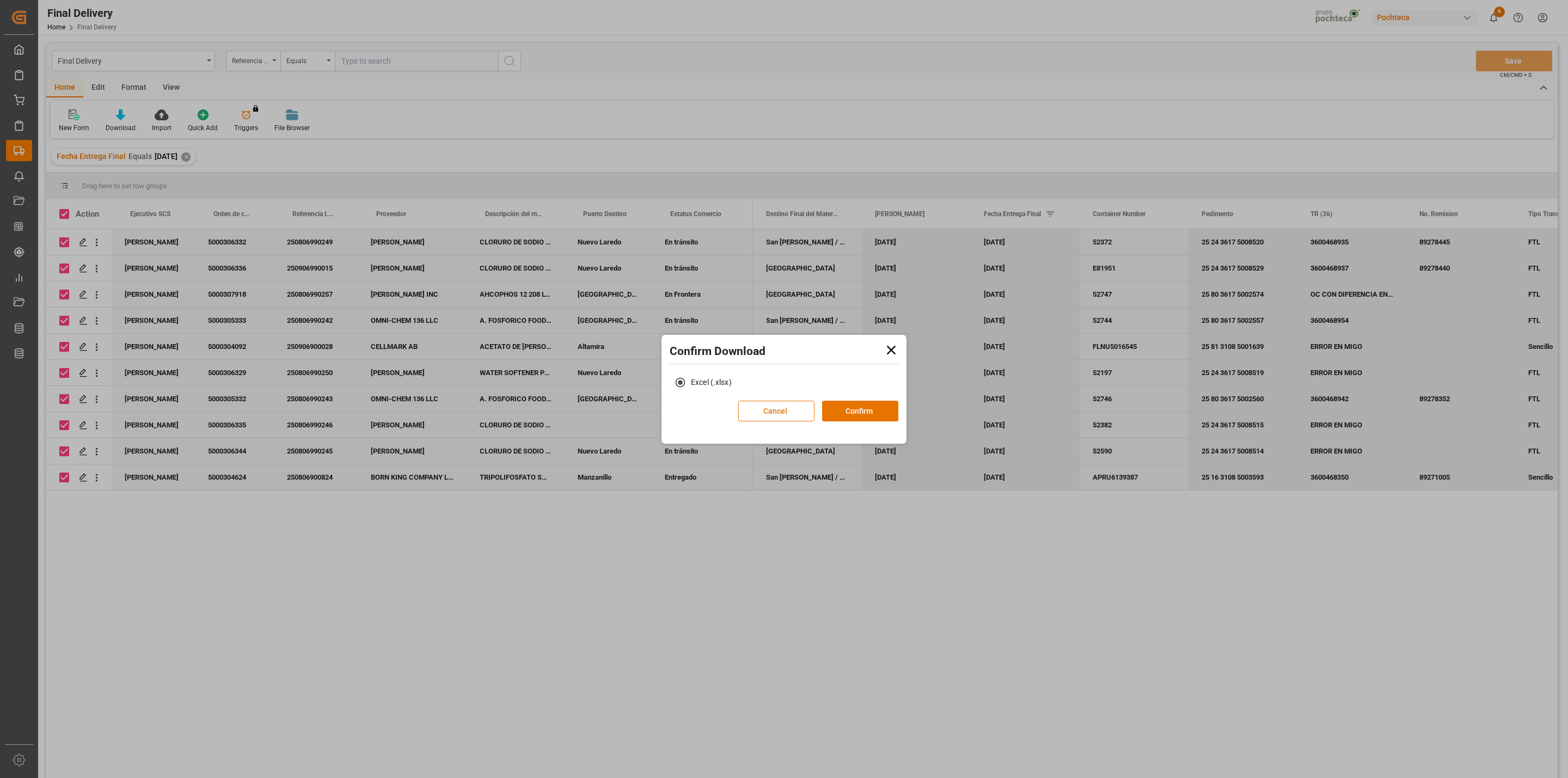
click at [863, 394] on div "Excel (.xlsx)" at bounding box center [783, 387] width 239 height 29
click at [864, 407] on button "Confirm" at bounding box center [860, 410] width 76 height 21
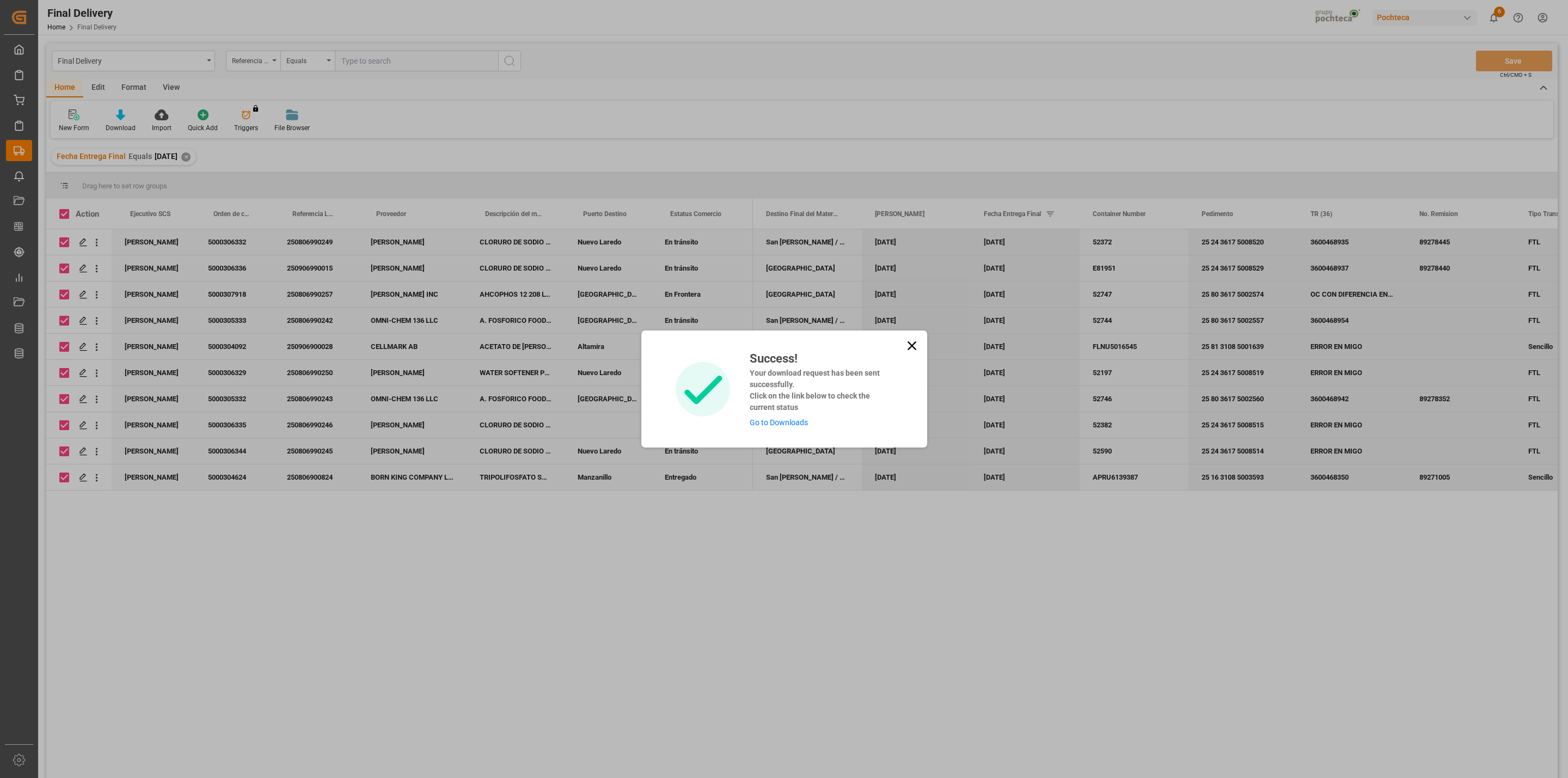
click at [768, 423] on link "Go to Downloads" at bounding box center [779, 422] width 58 height 8
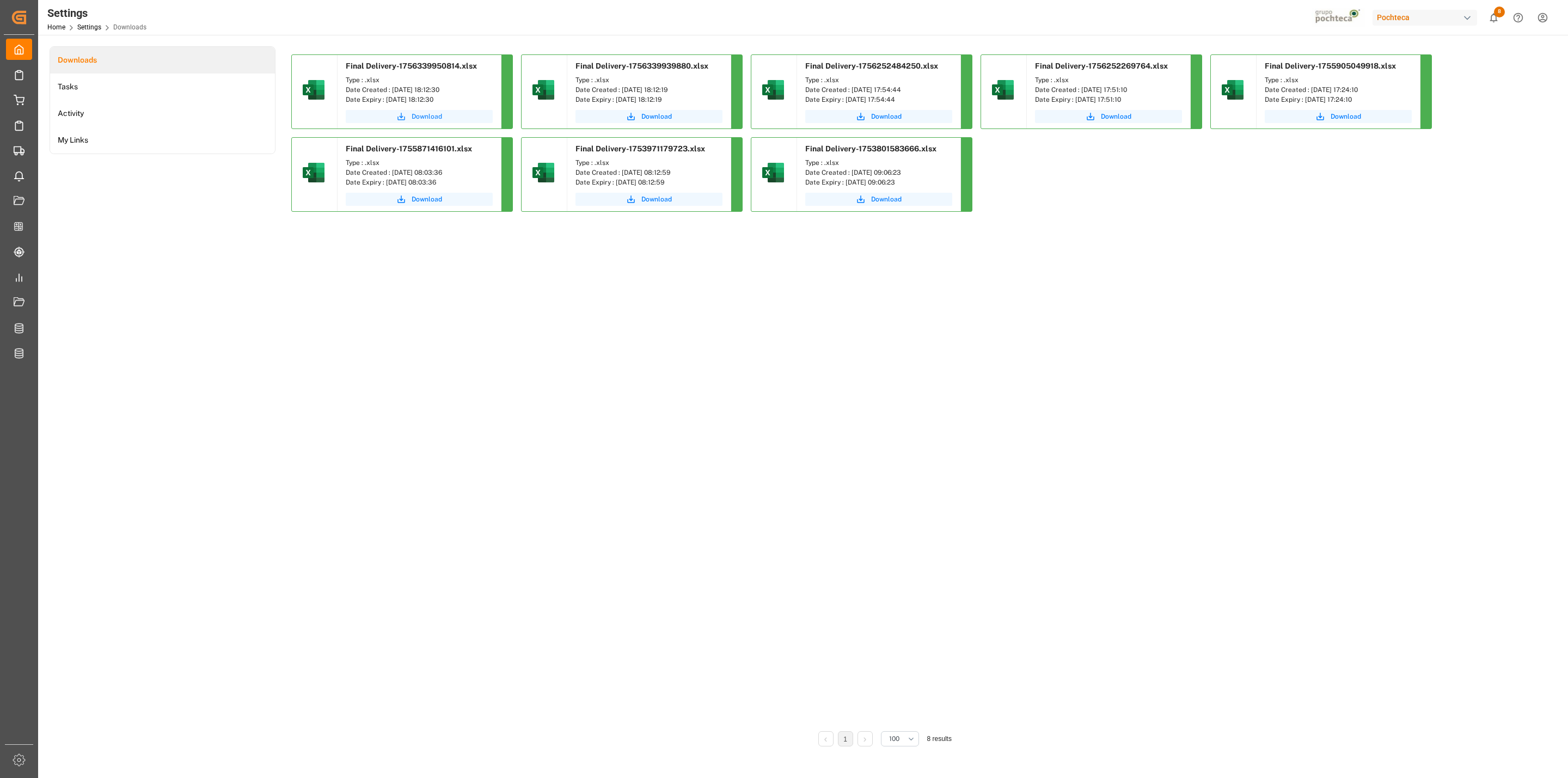
click at [423, 118] on span "Download" at bounding box center [427, 116] width 31 height 10
click at [38, 151] on main "Downloads Tasks Activity My Links Final Delivery-1756339950814.xlsx Type : .xls…" at bounding box center [802, 415] width 1528 height 737
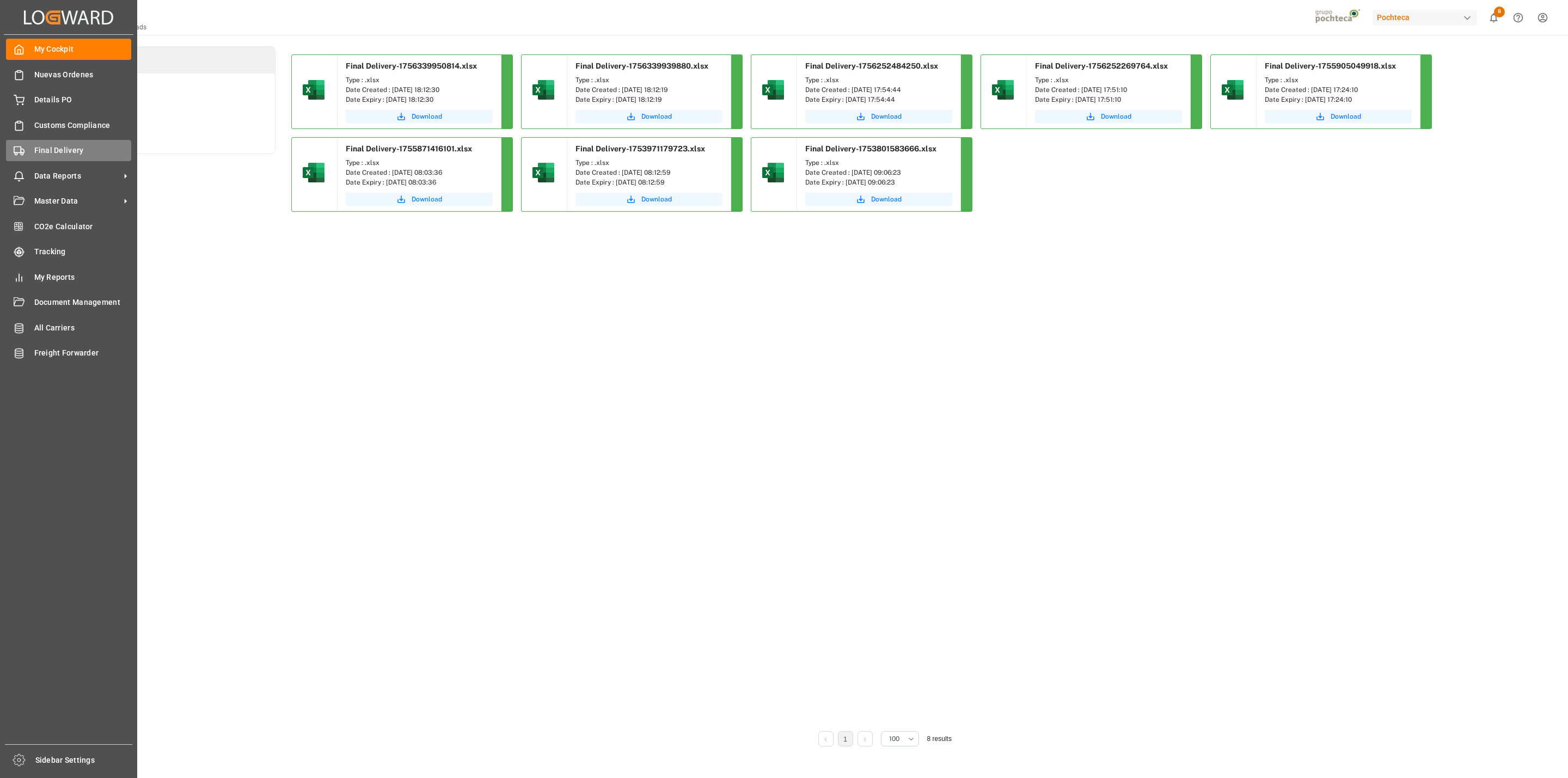
click at [31, 146] on div "Final Delivery Final Delivery" at bounding box center [69, 151] width 125 height 21
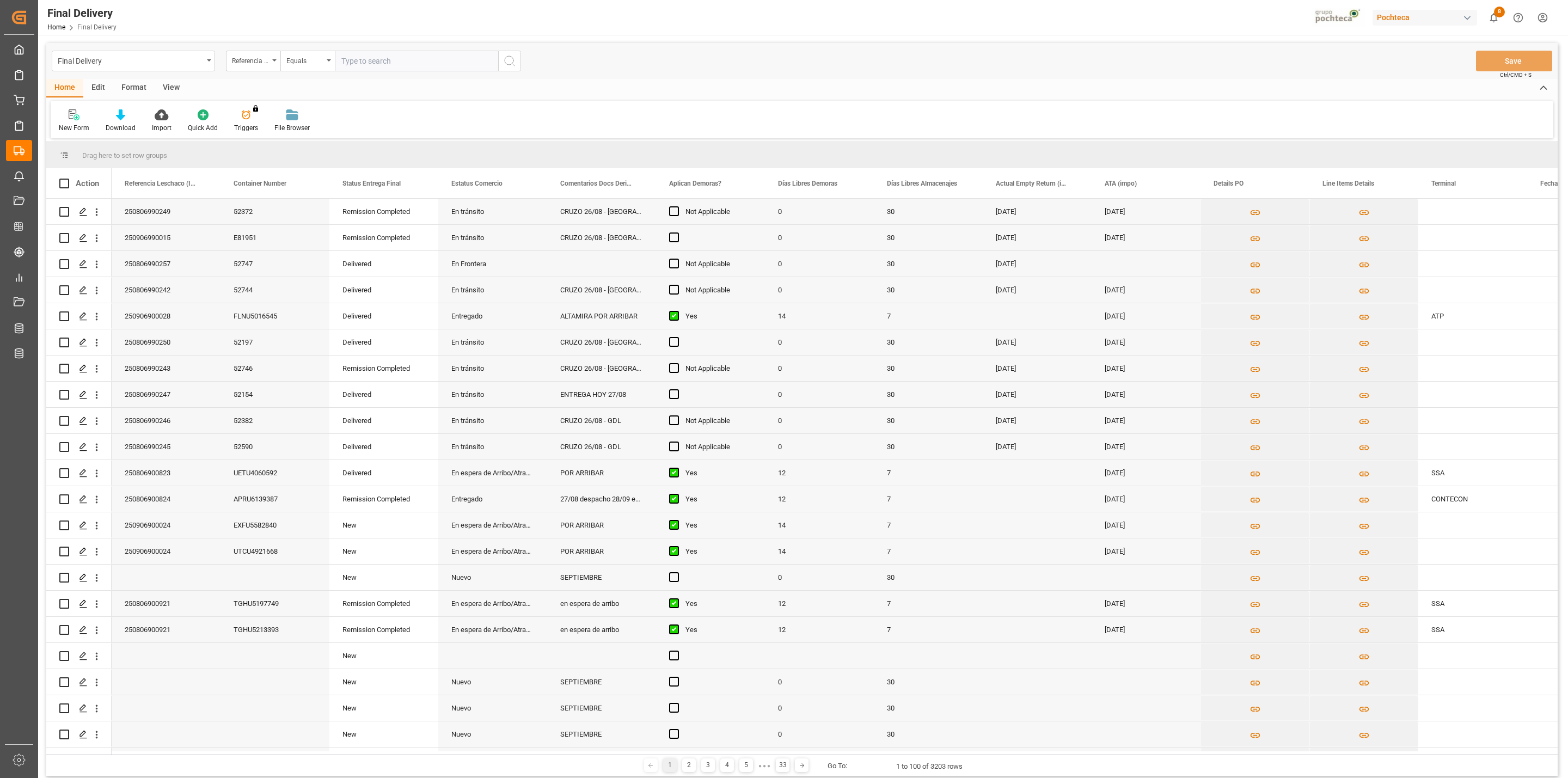
click at [345, 62] on input "text" at bounding box center [416, 60] width 164 height 21
paste input "250806990257"
type input "250806990257"
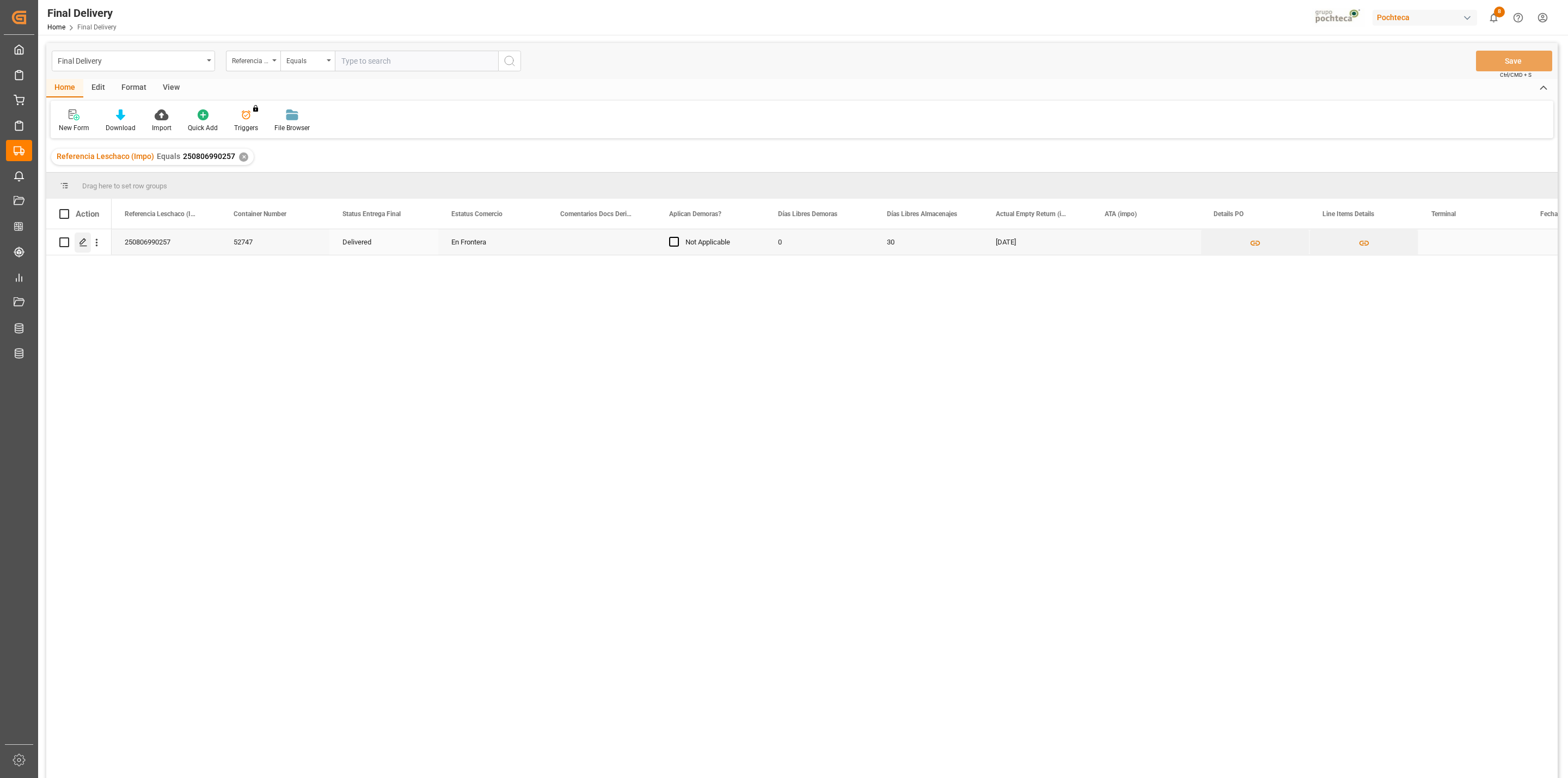
click at [86, 246] on line "Press SPACE to select this row." at bounding box center [83, 246] width 7 height 0
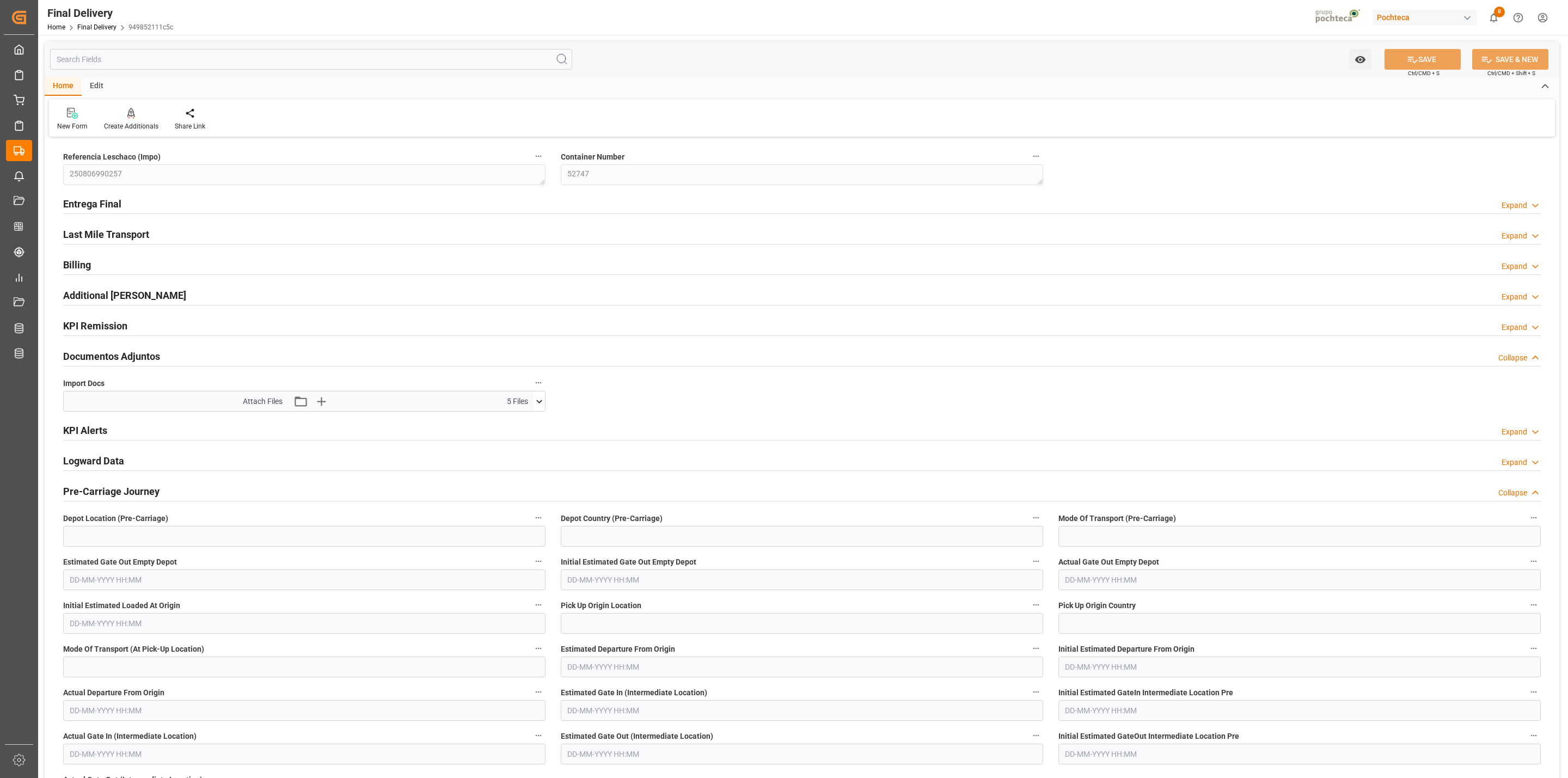
type textarea "250806990257"
type textarea "52747"
click at [541, 404] on icon at bounding box center [539, 401] width 11 height 11
click at [511, 438] on icon at bounding box center [510, 433] width 11 height 11
click at [511, 459] on icon at bounding box center [510, 455] width 11 height 11
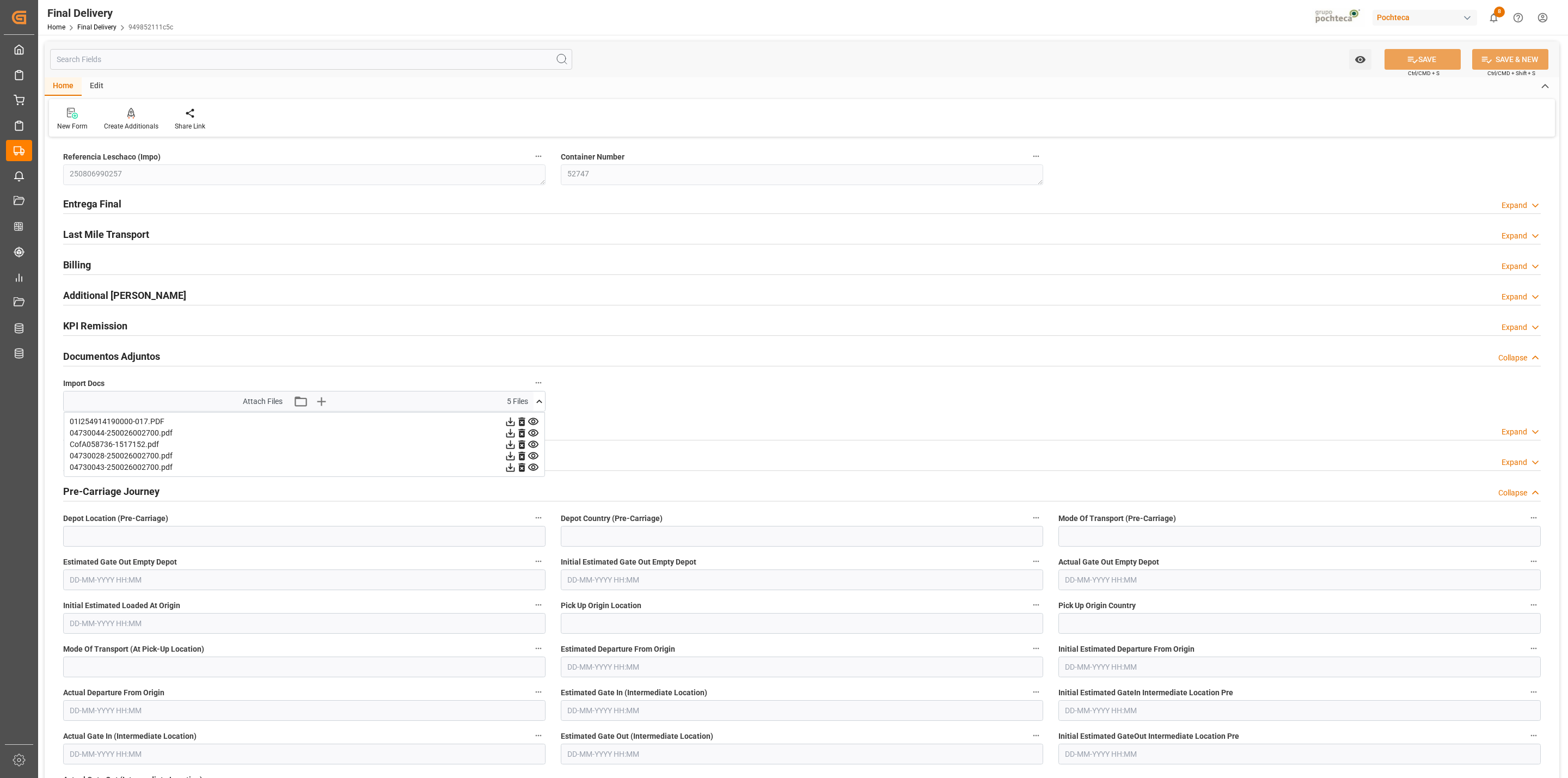
click at [508, 468] on icon at bounding box center [510, 467] width 11 height 11
click at [508, 446] on icon at bounding box center [510, 444] width 8 height 8
